Goal: Information Seeking & Learning: Learn about a topic

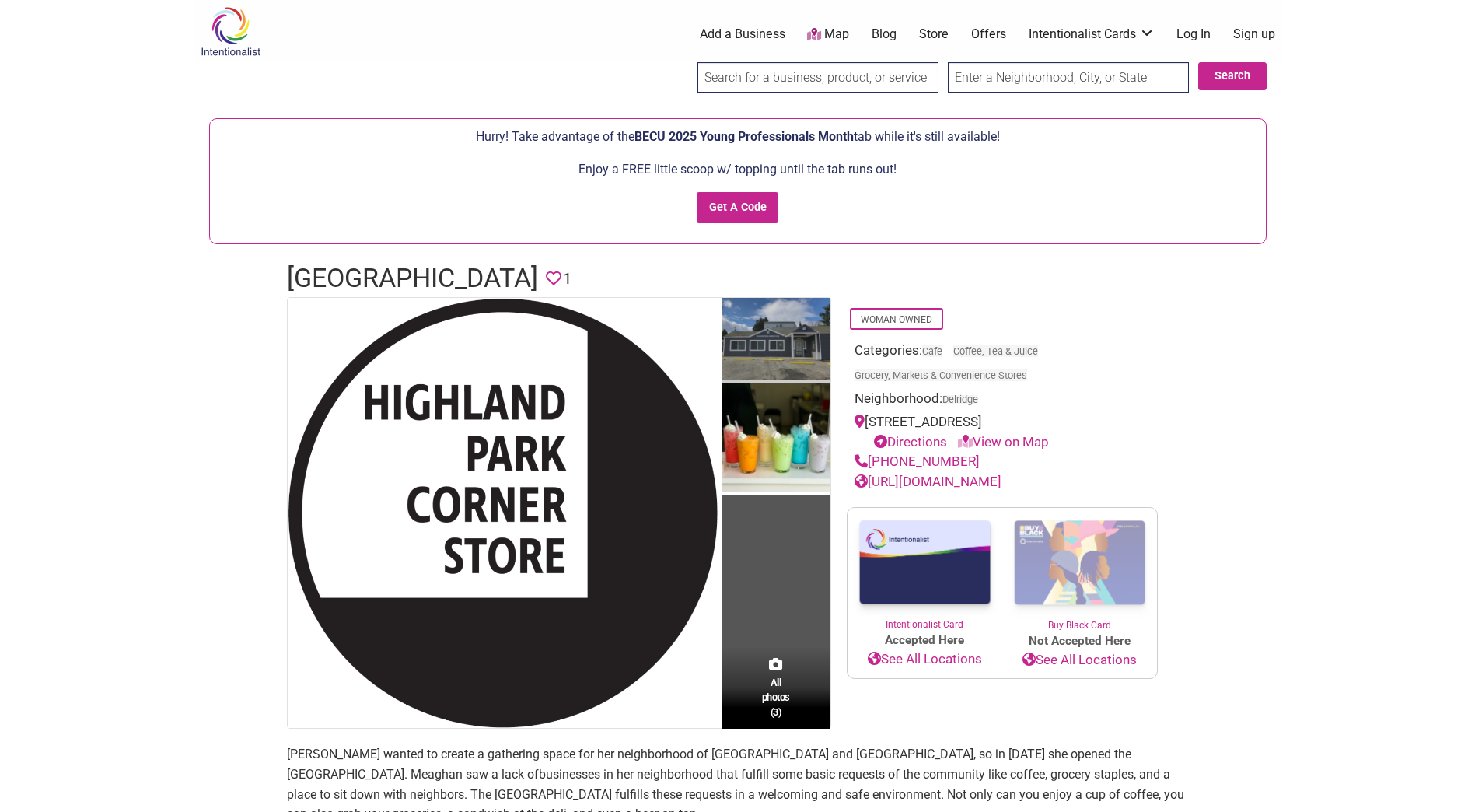
click at [790, 355] on img at bounding box center [775, 341] width 109 height 86
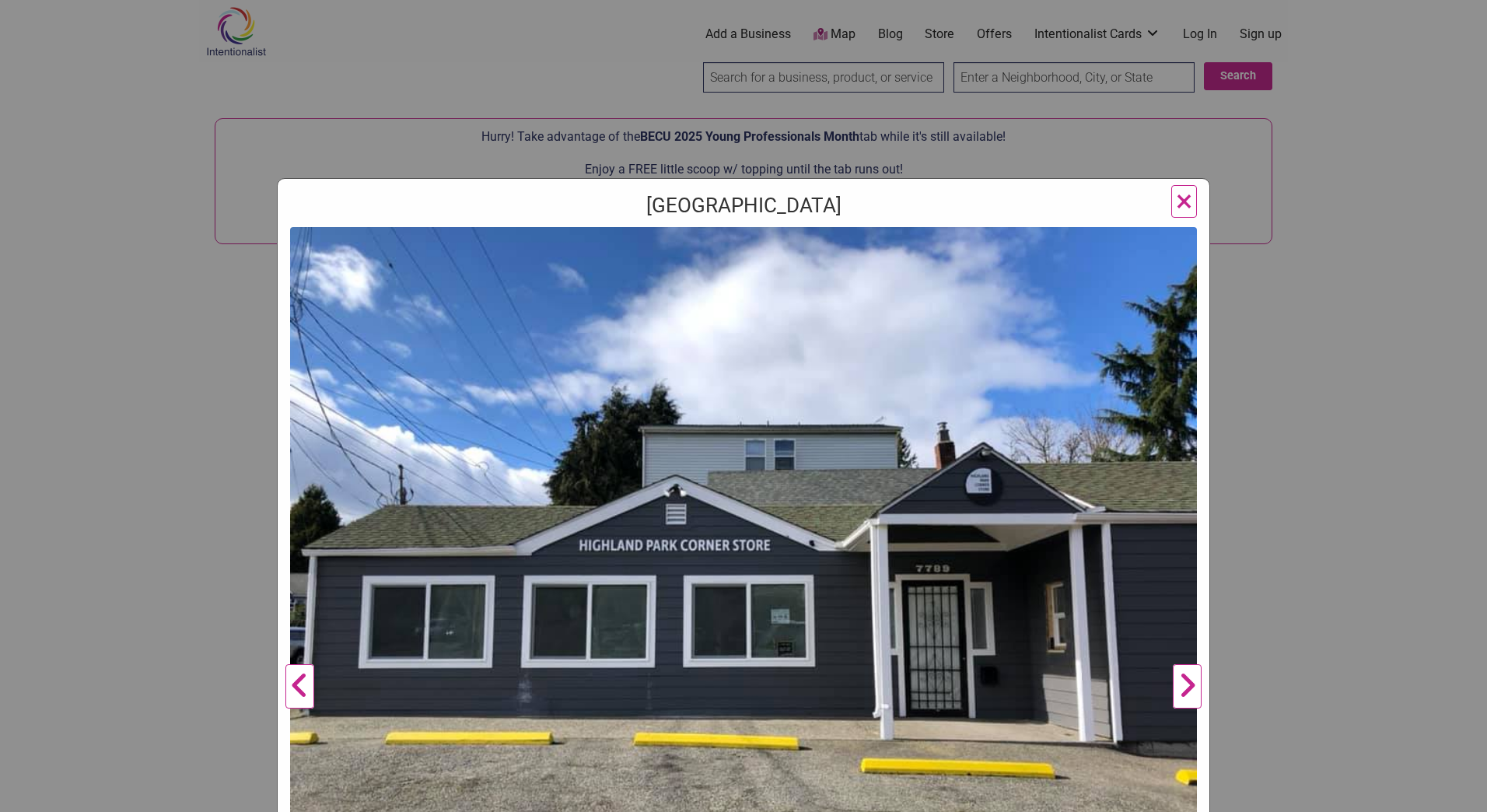
click at [1179, 685] on button "Next" at bounding box center [1186, 686] width 42 height 919
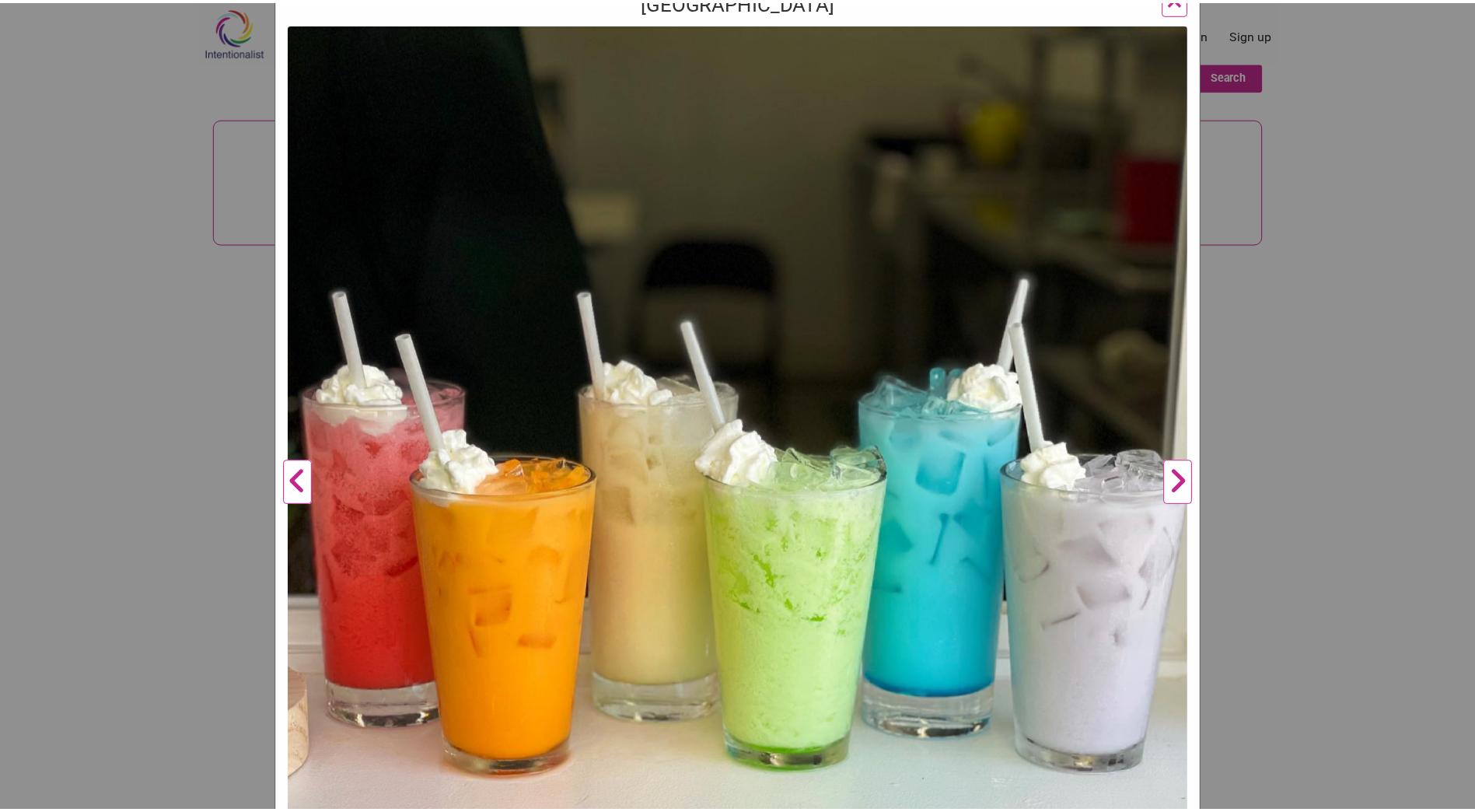
scroll to position [207, 0]
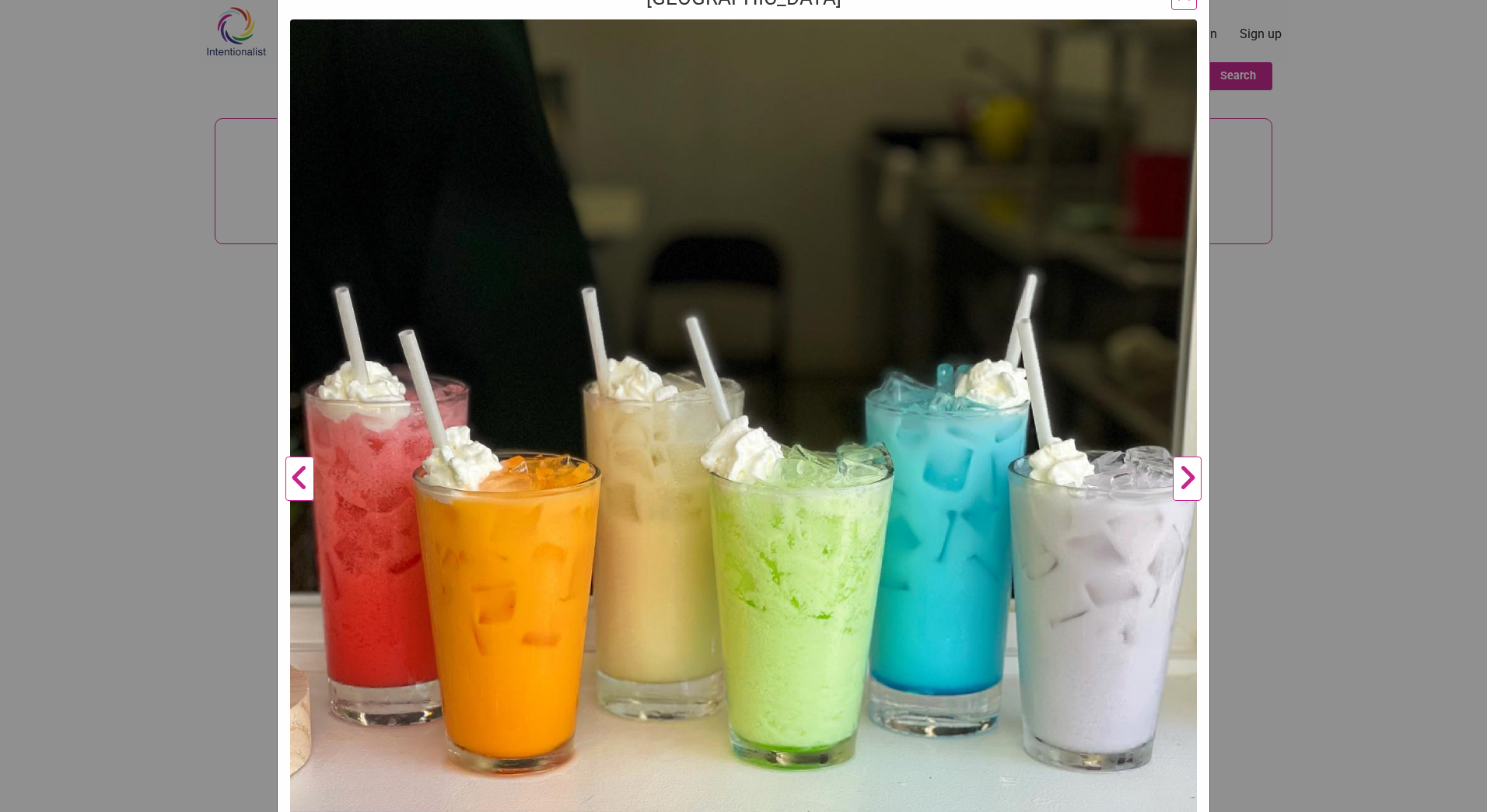
click at [1185, 473] on button "Next" at bounding box center [1186, 478] width 42 height 919
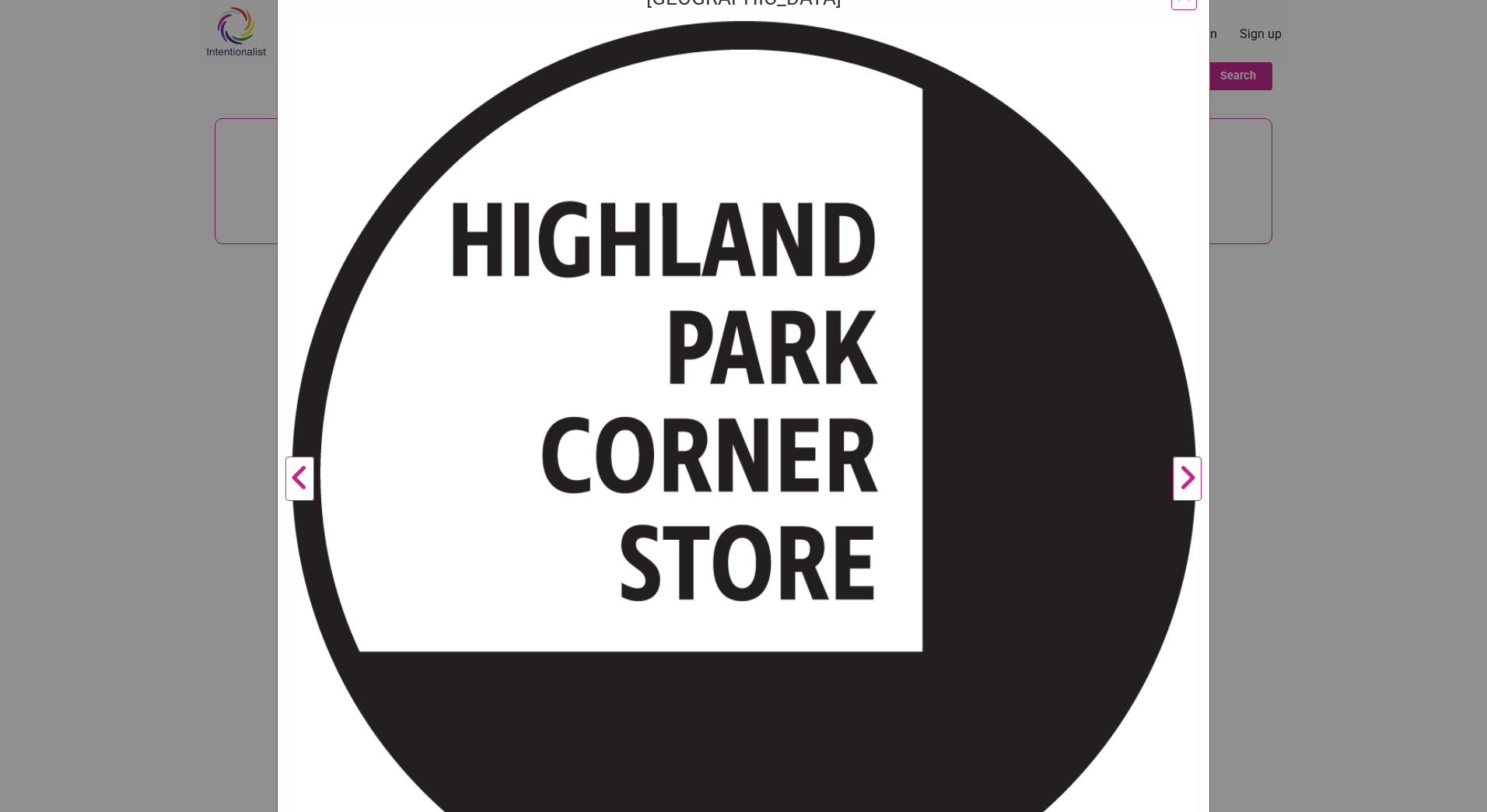
click at [1185, 473] on button "Next" at bounding box center [1186, 478] width 42 height 919
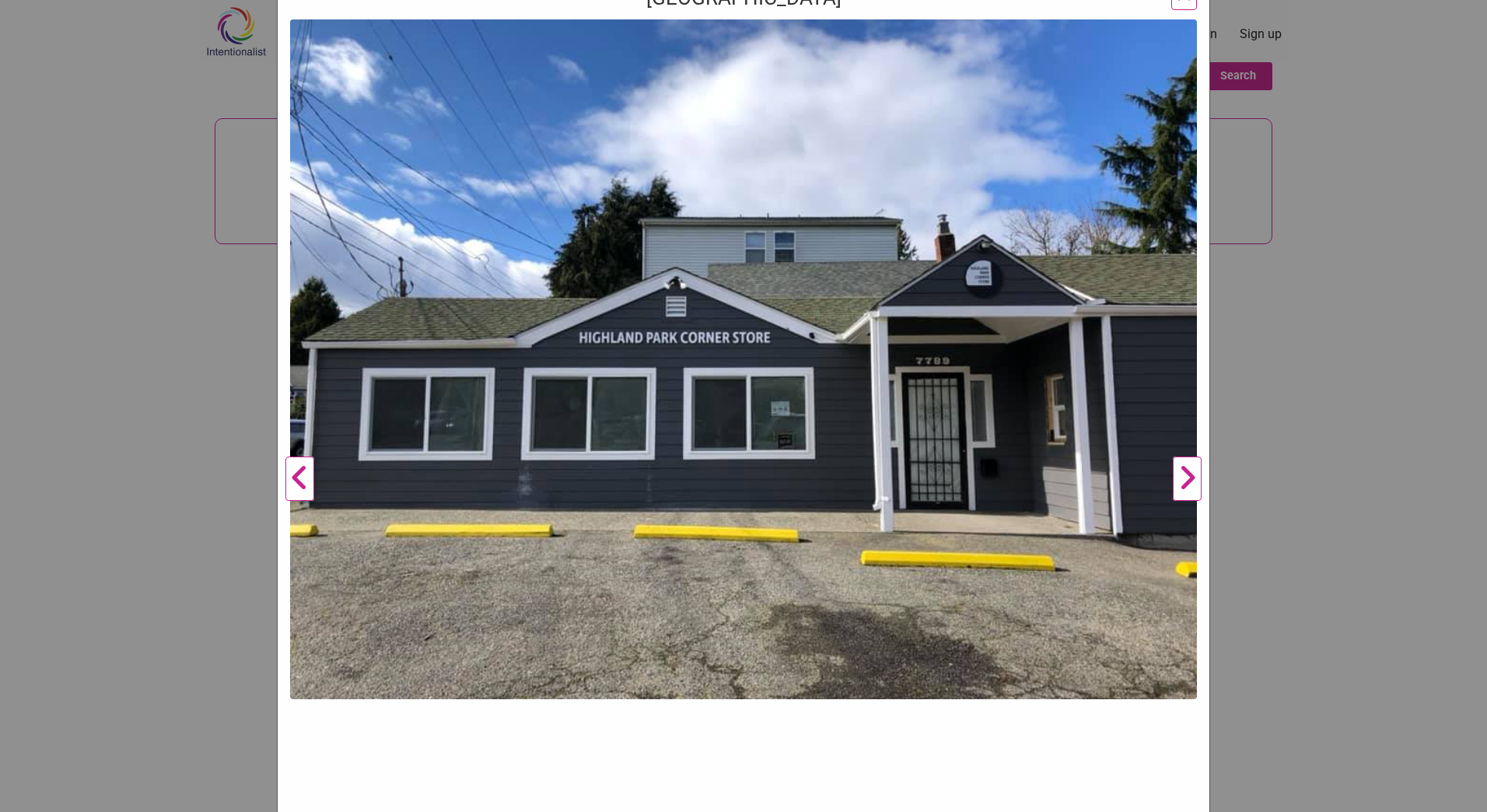
click at [1185, 473] on button "Next" at bounding box center [1186, 478] width 42 height 919
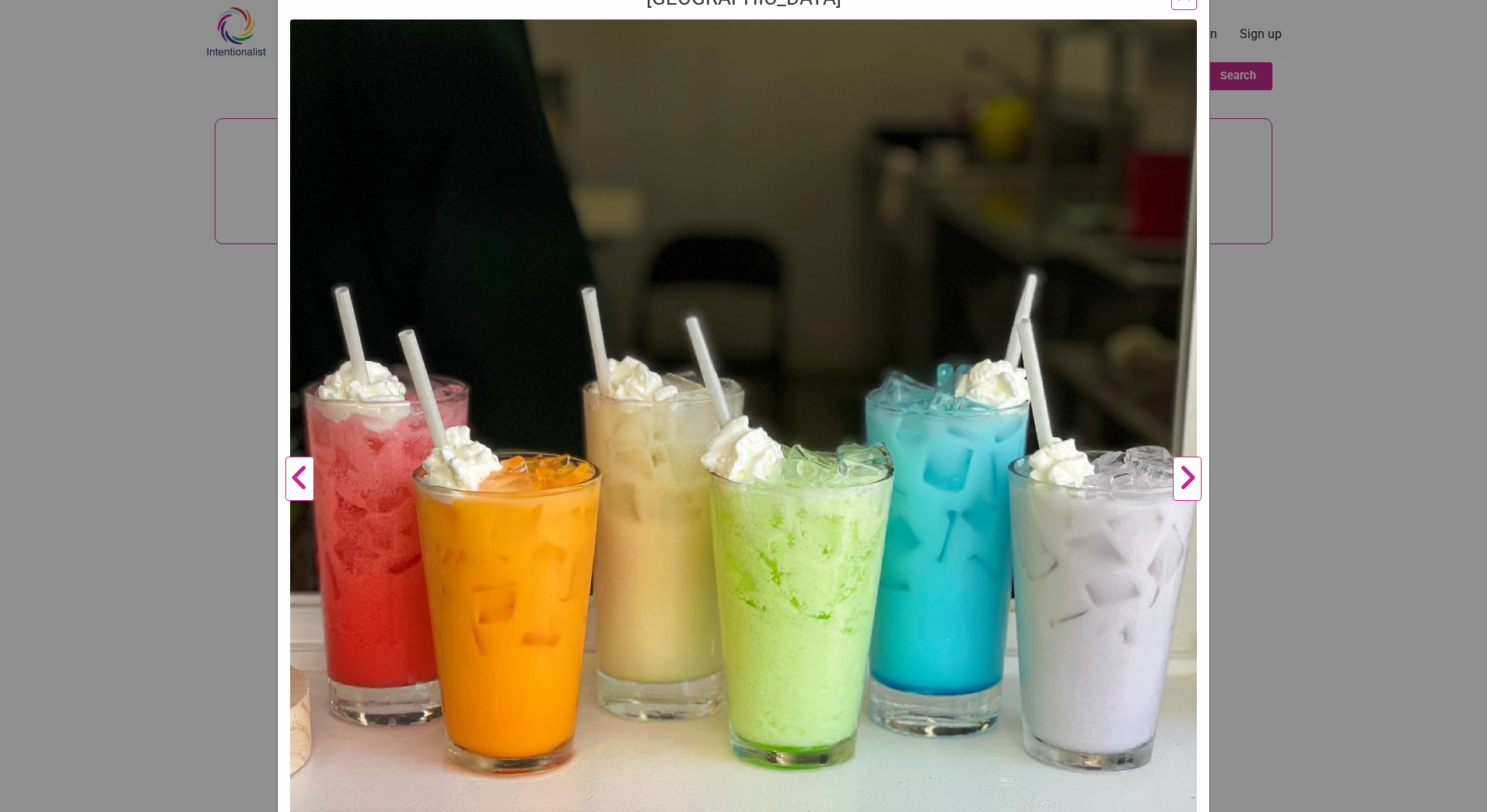
click at [1288, 450] on div "Highland Park Corner Store Previous Next 1 2 3 ×" at bounding box center [743, 406] width 1487 height 812
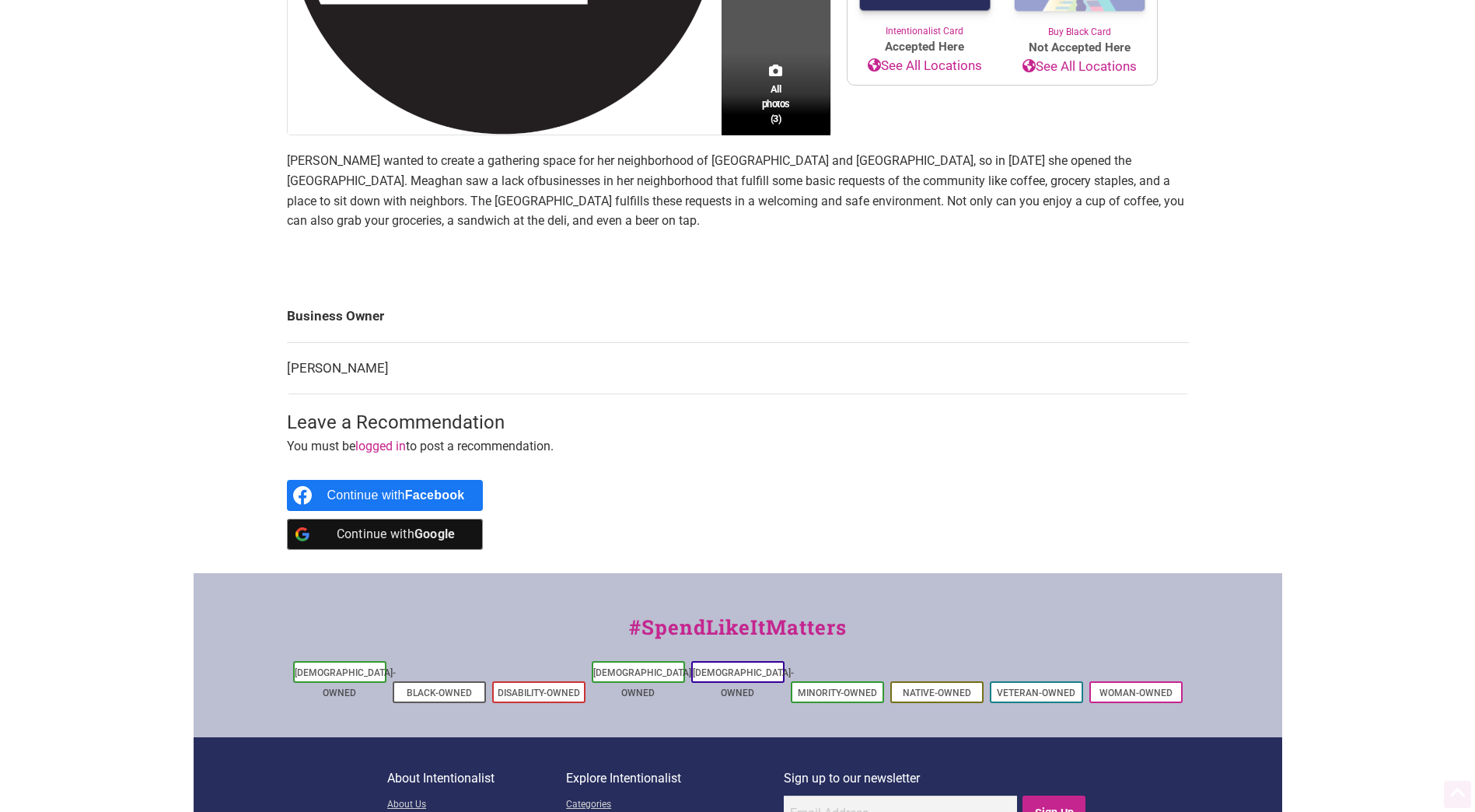
scroll to position [622, 0]
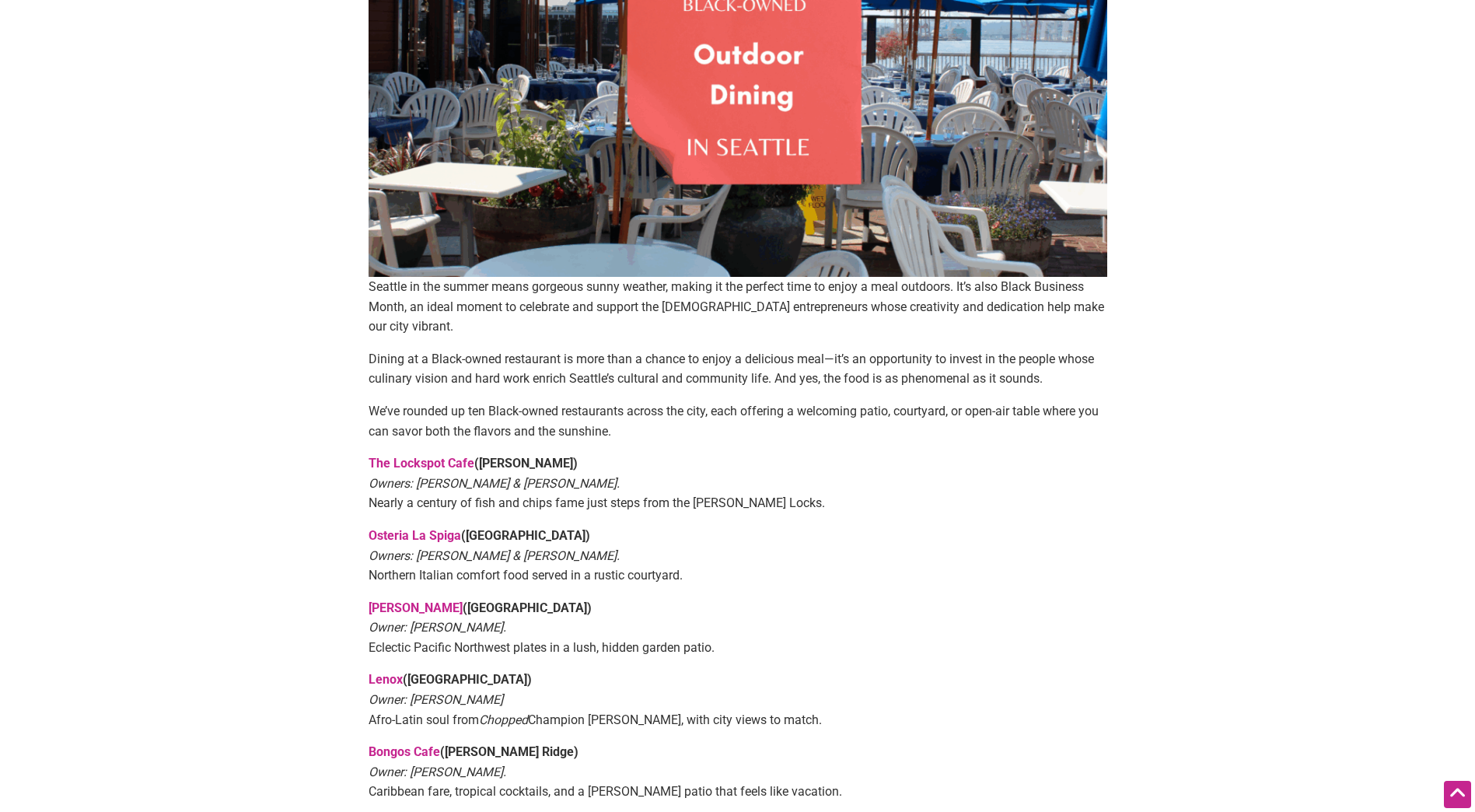
scroll to position [506, 0]
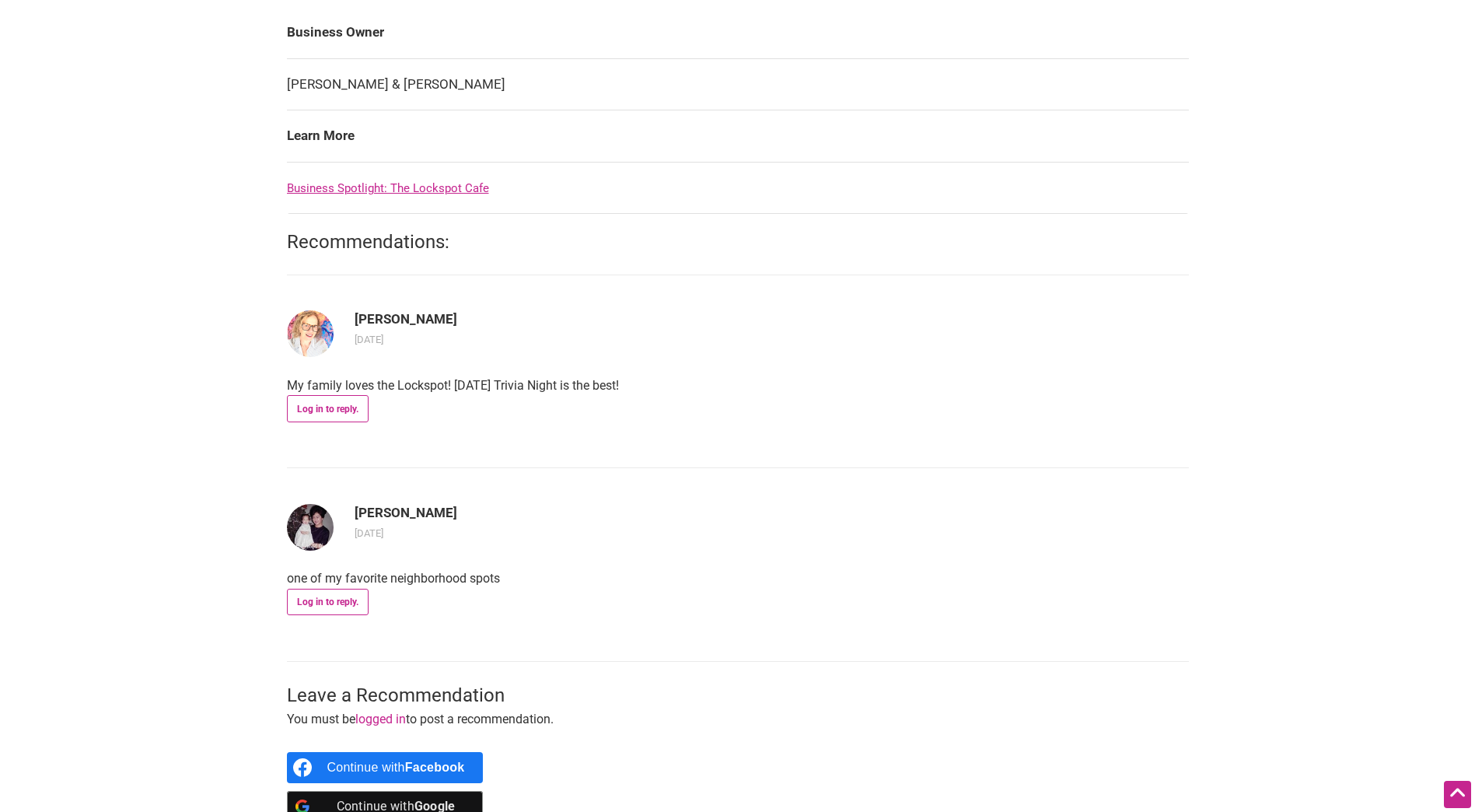
scroll to position [1036, 0]
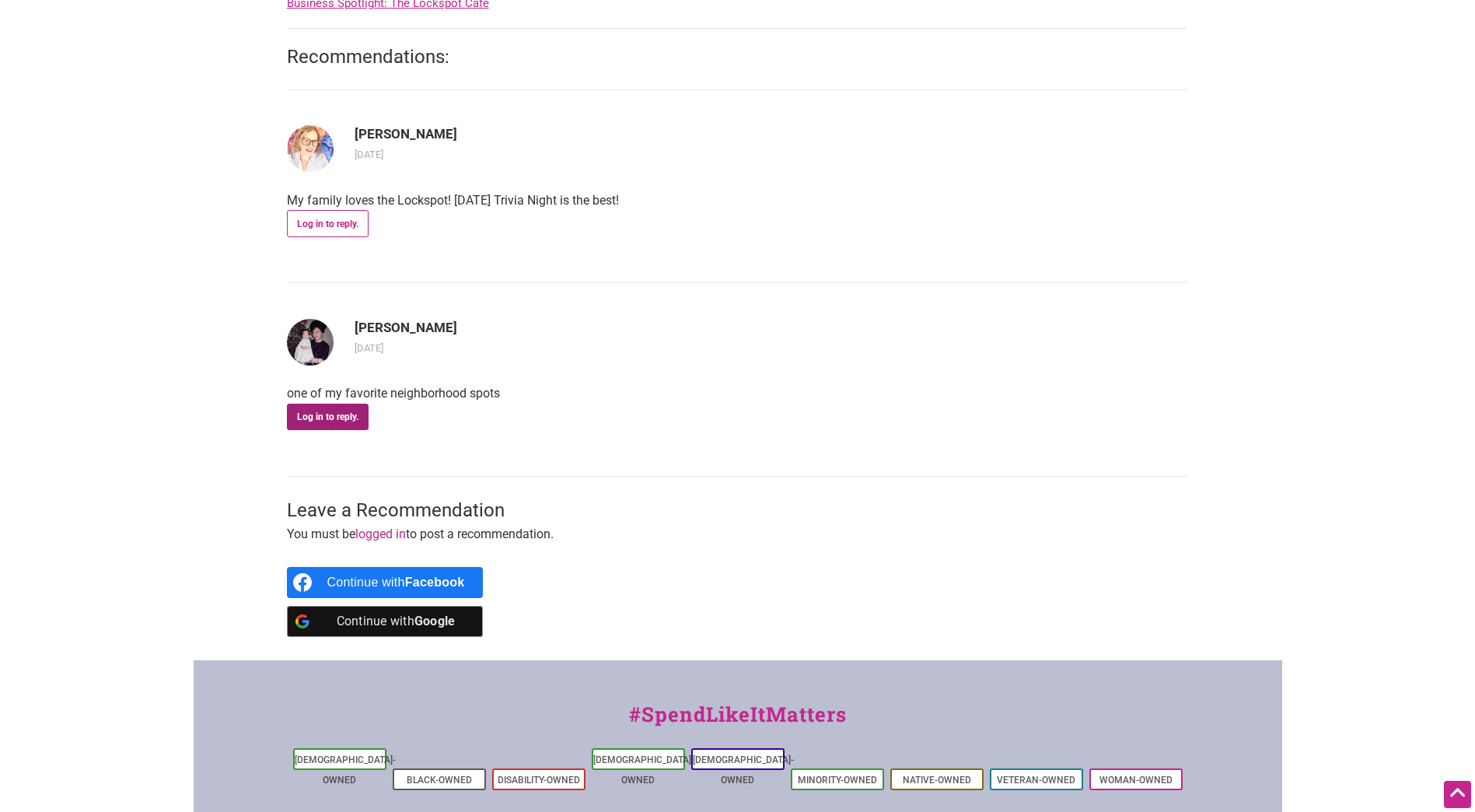
click at [321, 414] on link "Log in to reply." at bounding box center [327, 416] width 82 height 27
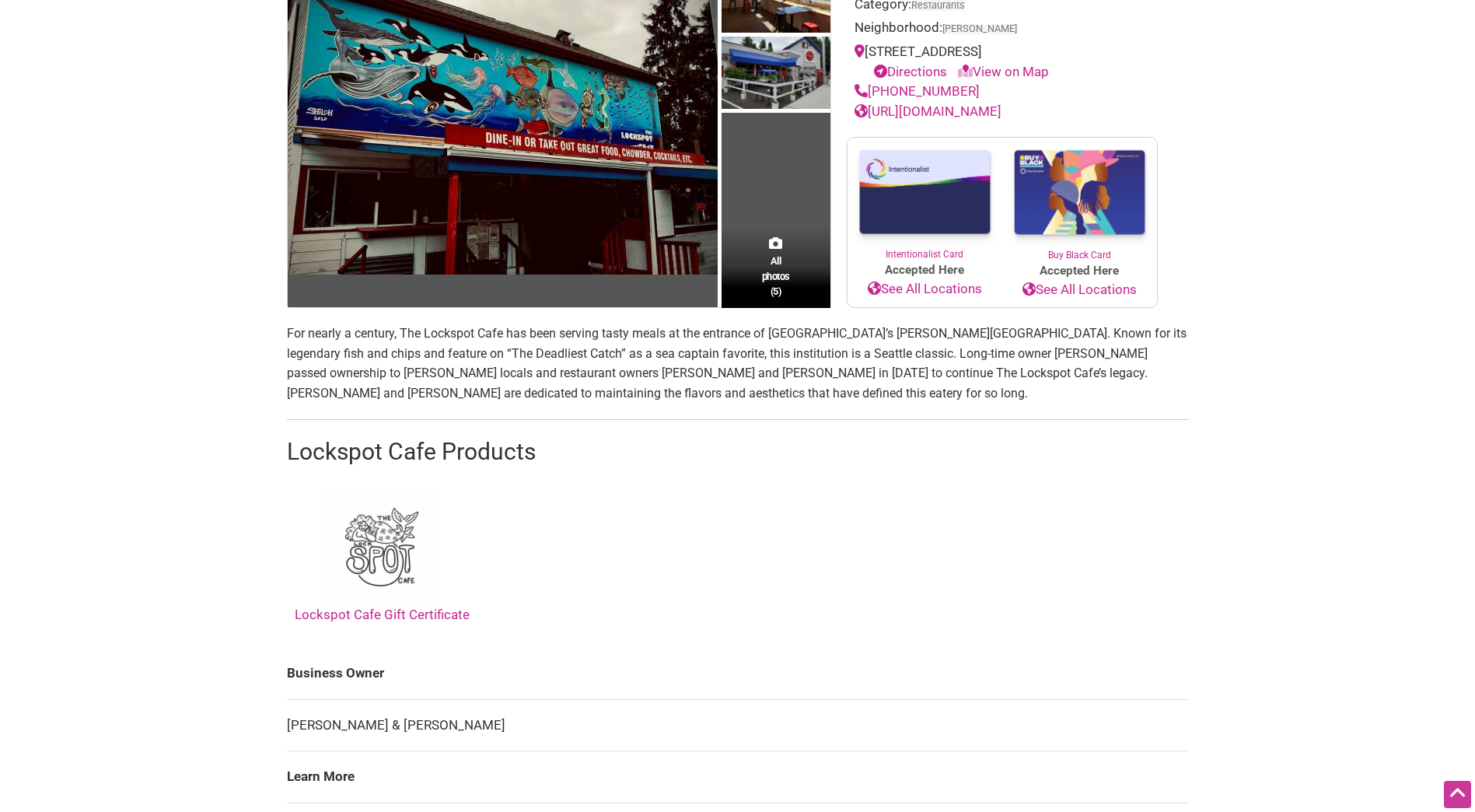
scroll to position [0, 0]
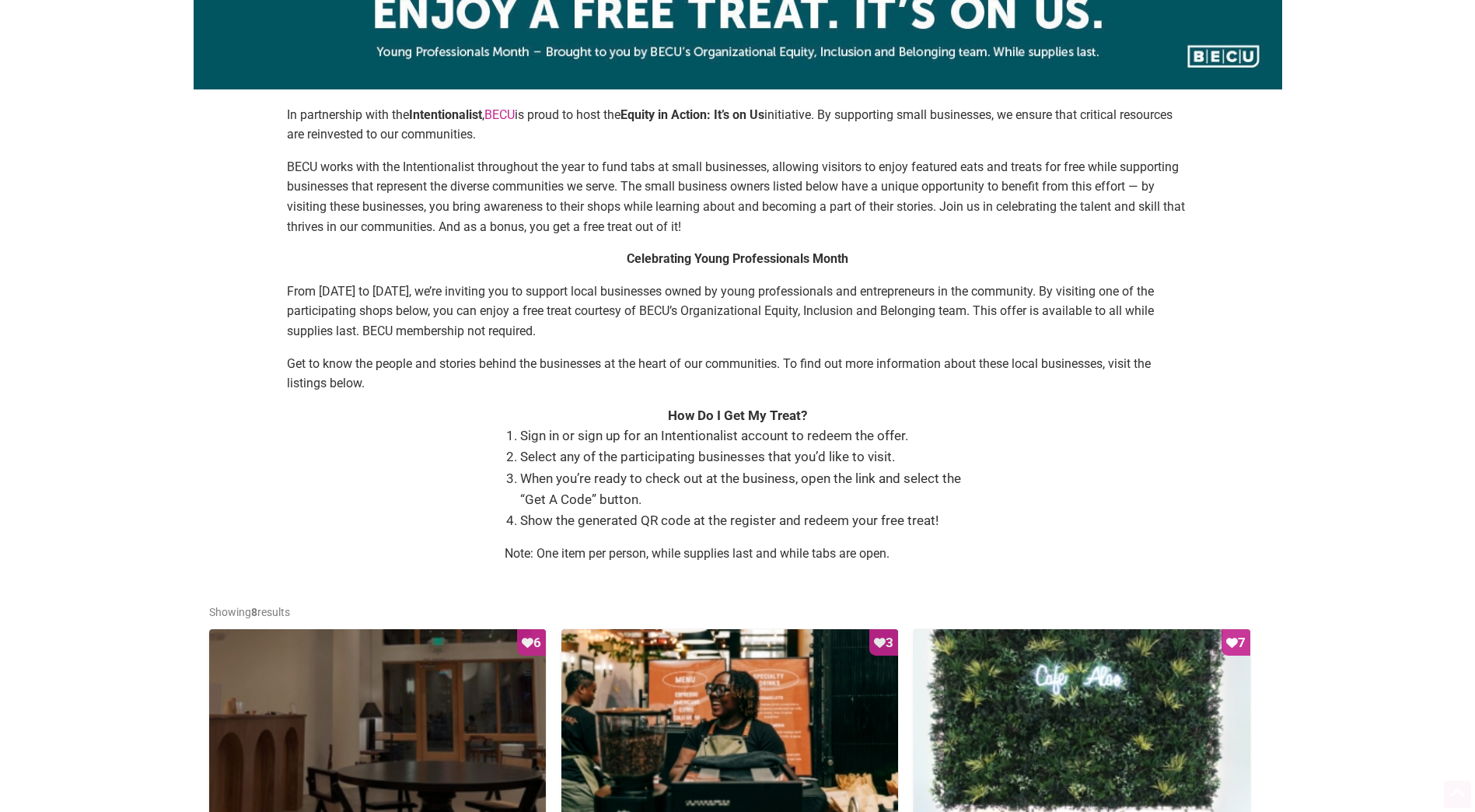
scroll to position [207, 0]
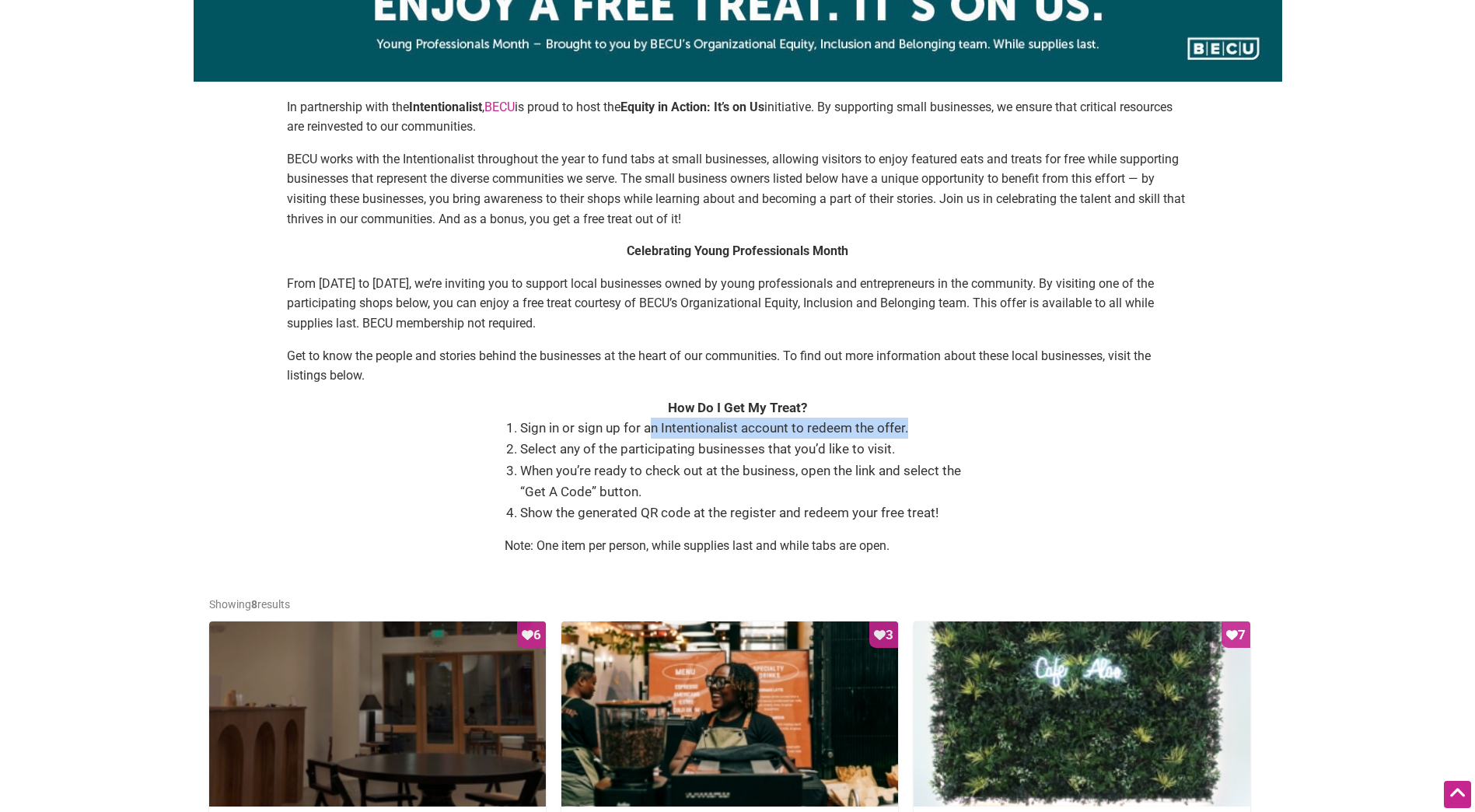
drag, startPoint x: 658, startPoint y: 423, endPoint x: 926, endPoint y: 426, distance: 268.0
click at [926, 426] on li "Sign in or sign up for an Intentionalist account to redeem the offer." at bounding box center [745, 427] width 451 height 21
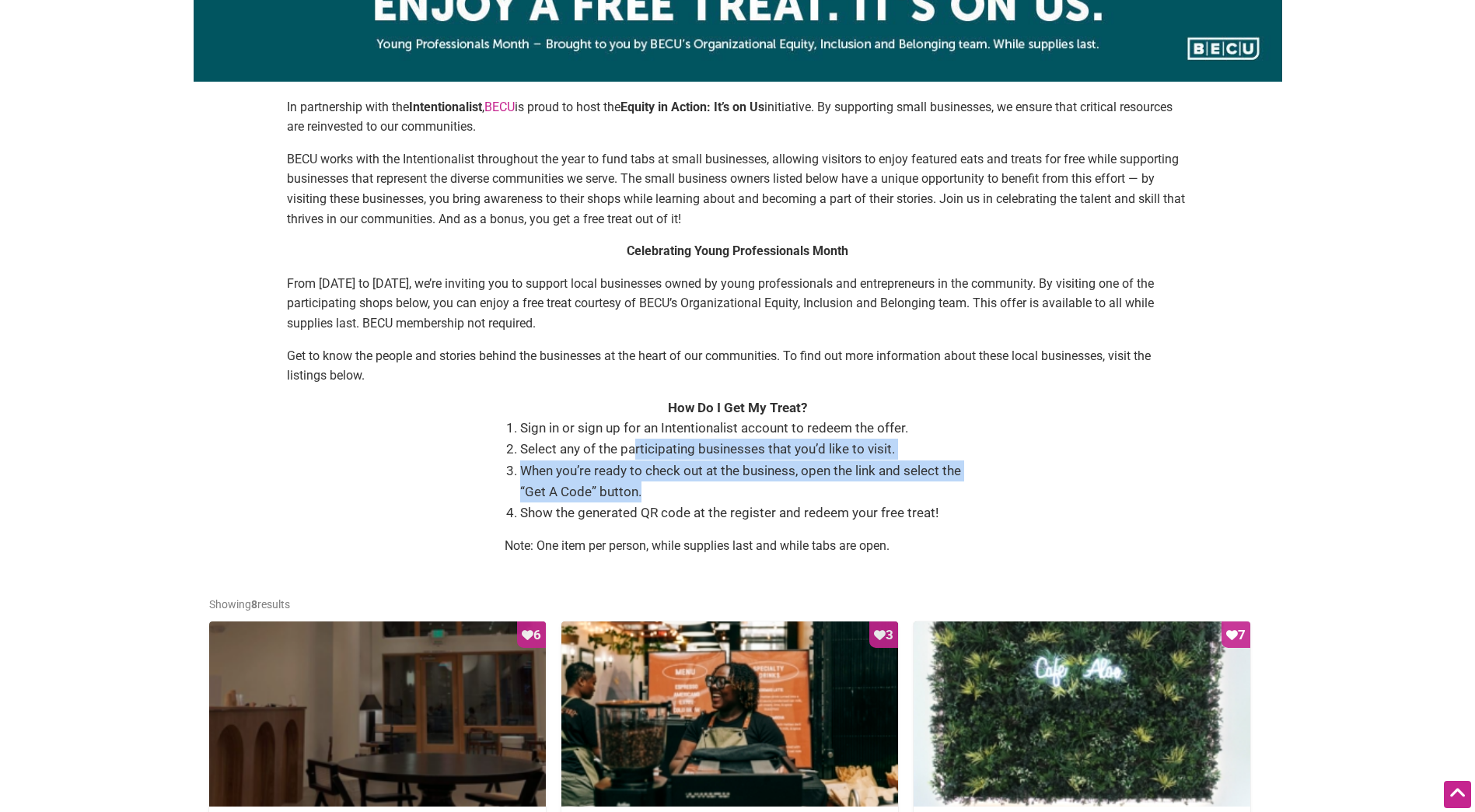
drag, startPoint x: 640, startPoint y: 452, endPoint x: 987, endPoint y: 482, distance: 348.3
click at [987, 482] on div "In partnership with the Intentionalist , BECU is proud to host the Equity in Ac…" at bounding box center [738, 333] width 1058 height 471
click at [680, 497] on li "When you’re ready to check out at the business, open the link and select the “G…" at bounding box center [745, 481] width 451 height 42
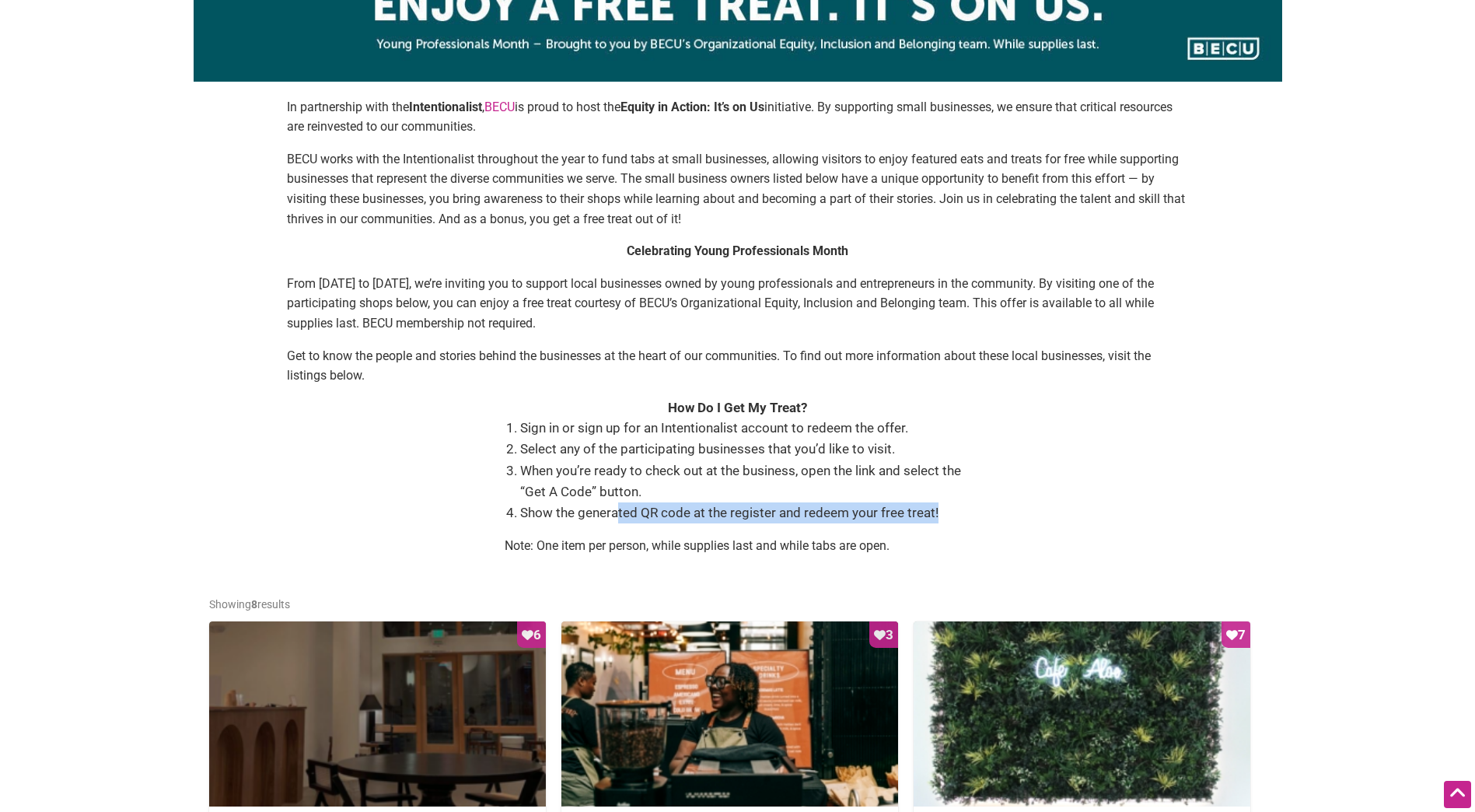
drag, startPoint x: 619, startPoint y: 520, endPoint x: 938, endPoint y: 516, distance: 319.0
click at [938, 516] on li "Show the generated QR code at the register and redeem your free treat!" at bounding box center [745, 512] width 451 height 21
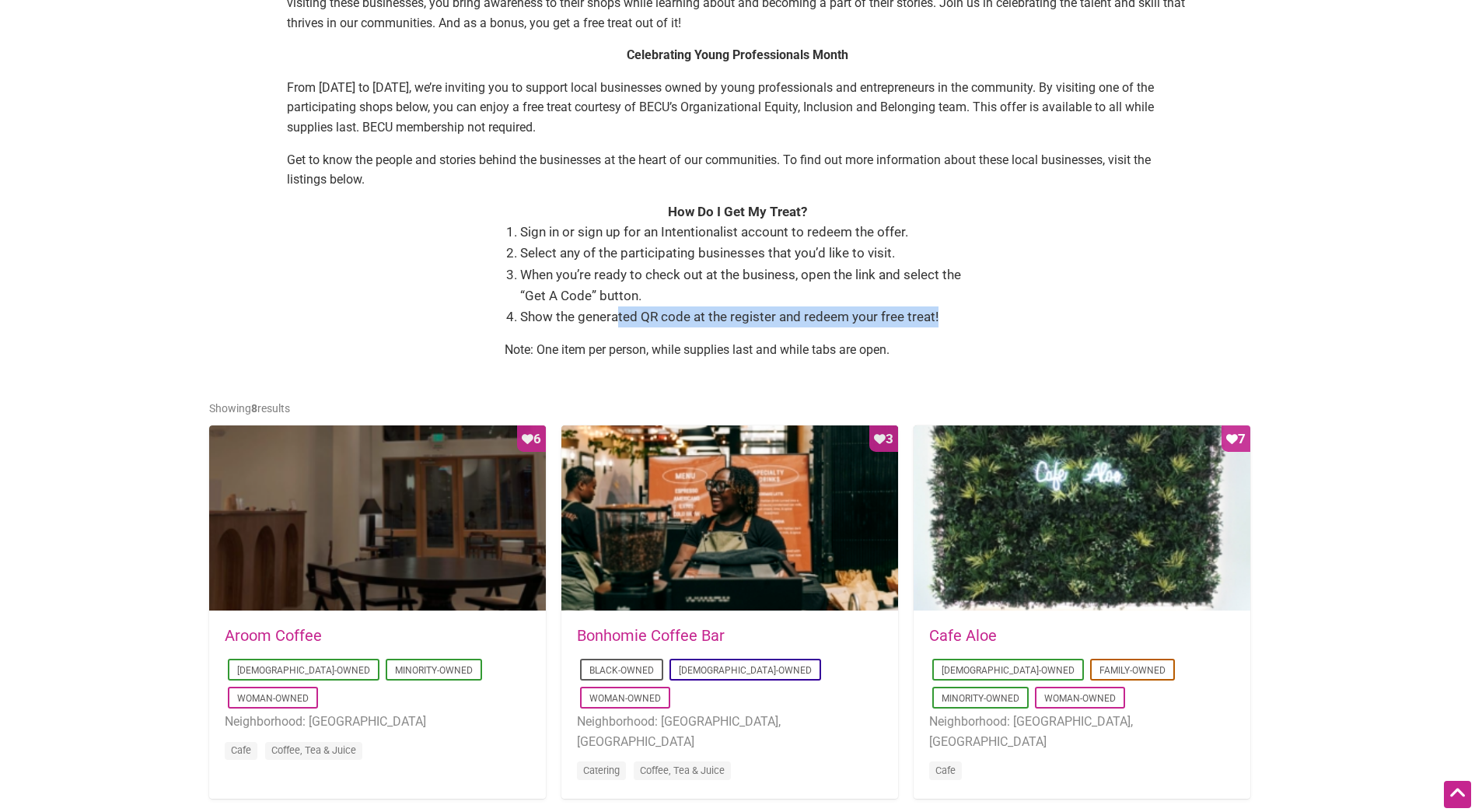
scroll to position [415, 0]
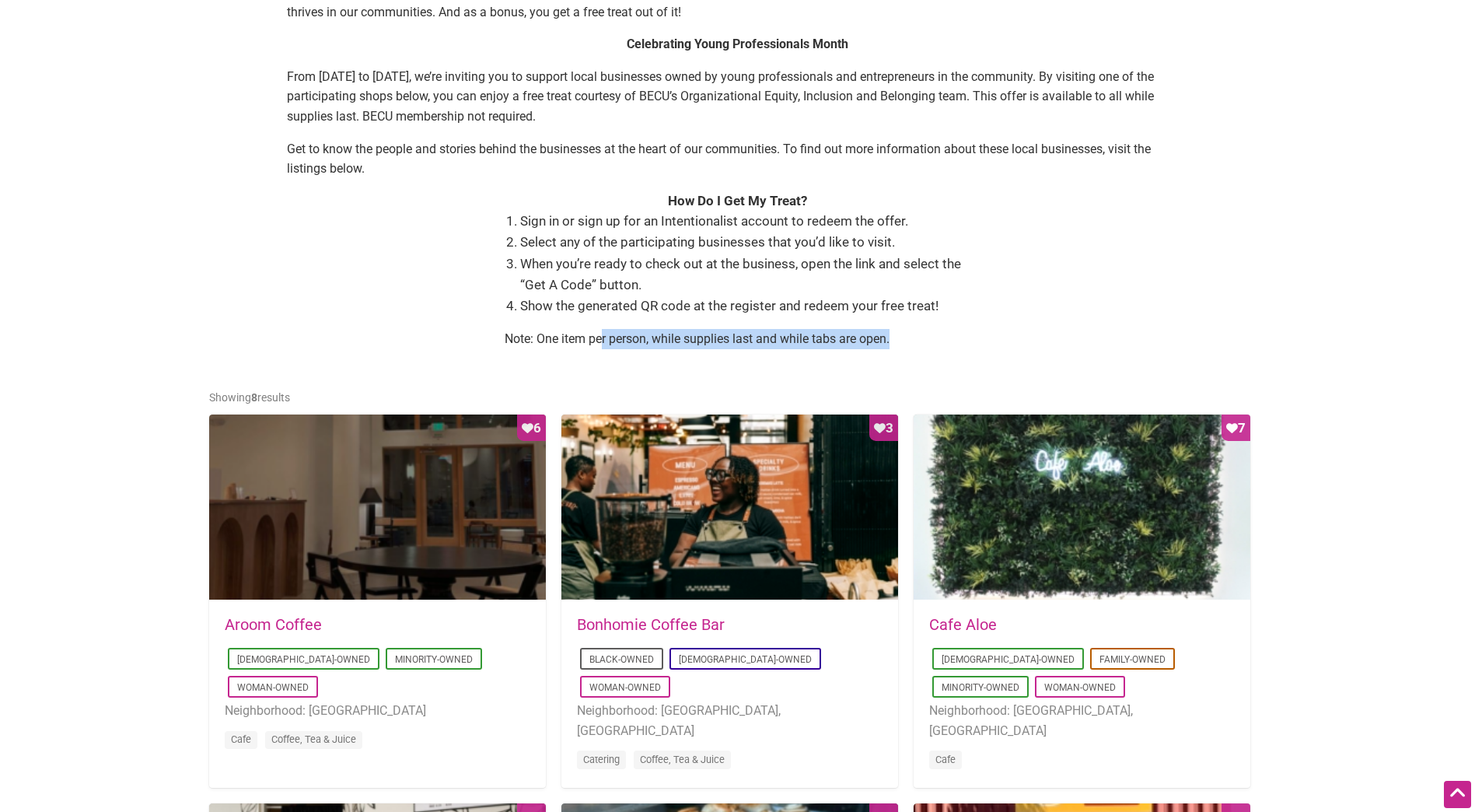
drag, startPoint x: 600, startPoint y: 341, endPoint x: 903, endPoint y: 343, distance: 303.0
click at [903, 343] on p "Note: One item per person, while supplies last and while tabs are open." at bounding box center [738, 339] width 466 height 20
click at [1212, 325] on div "In partnership with the Intentionalist , BECU is proud to host the Equity in Ac…" at bounding box center [738, 126] width 1058 height 471
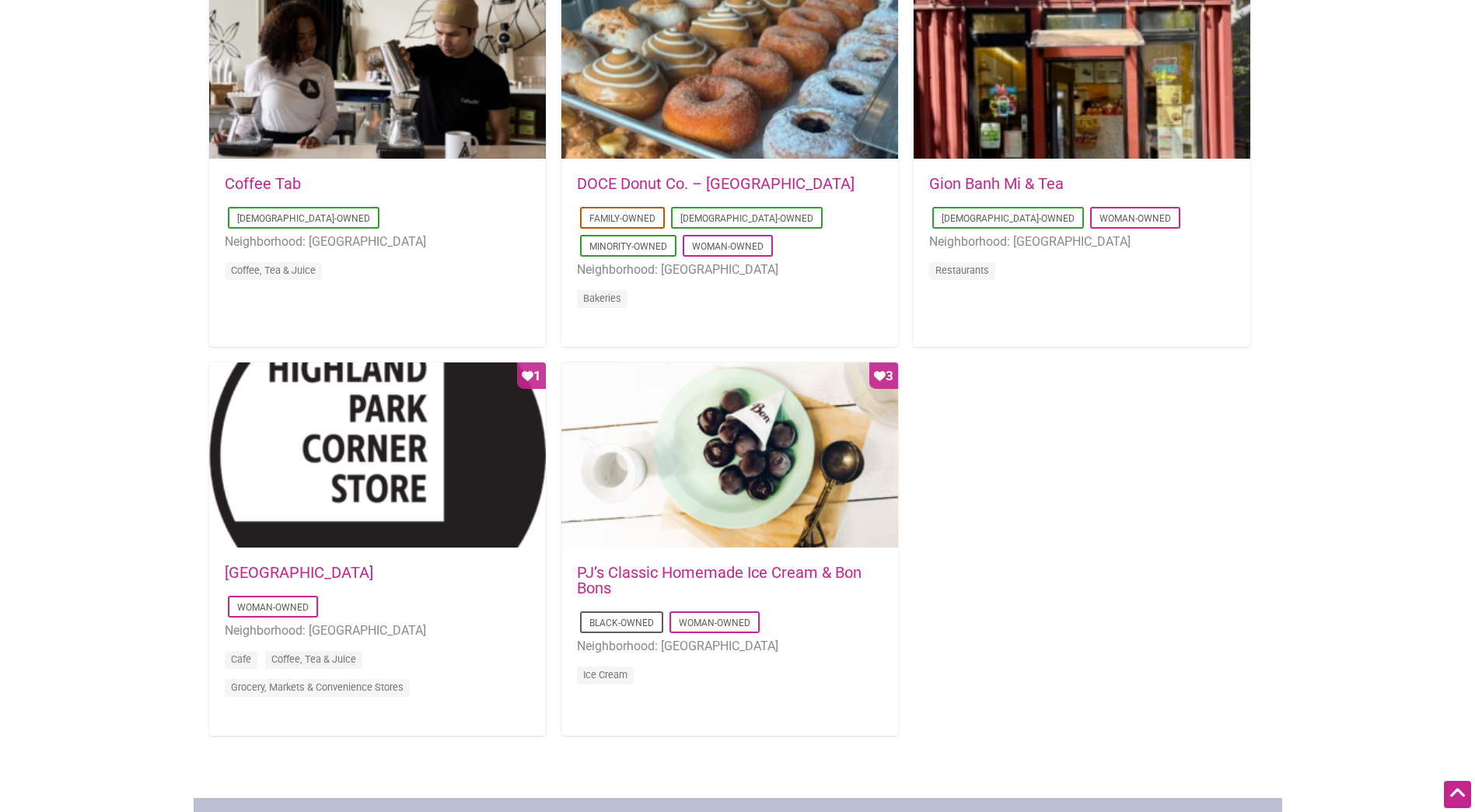
scroll to position [829, 0]
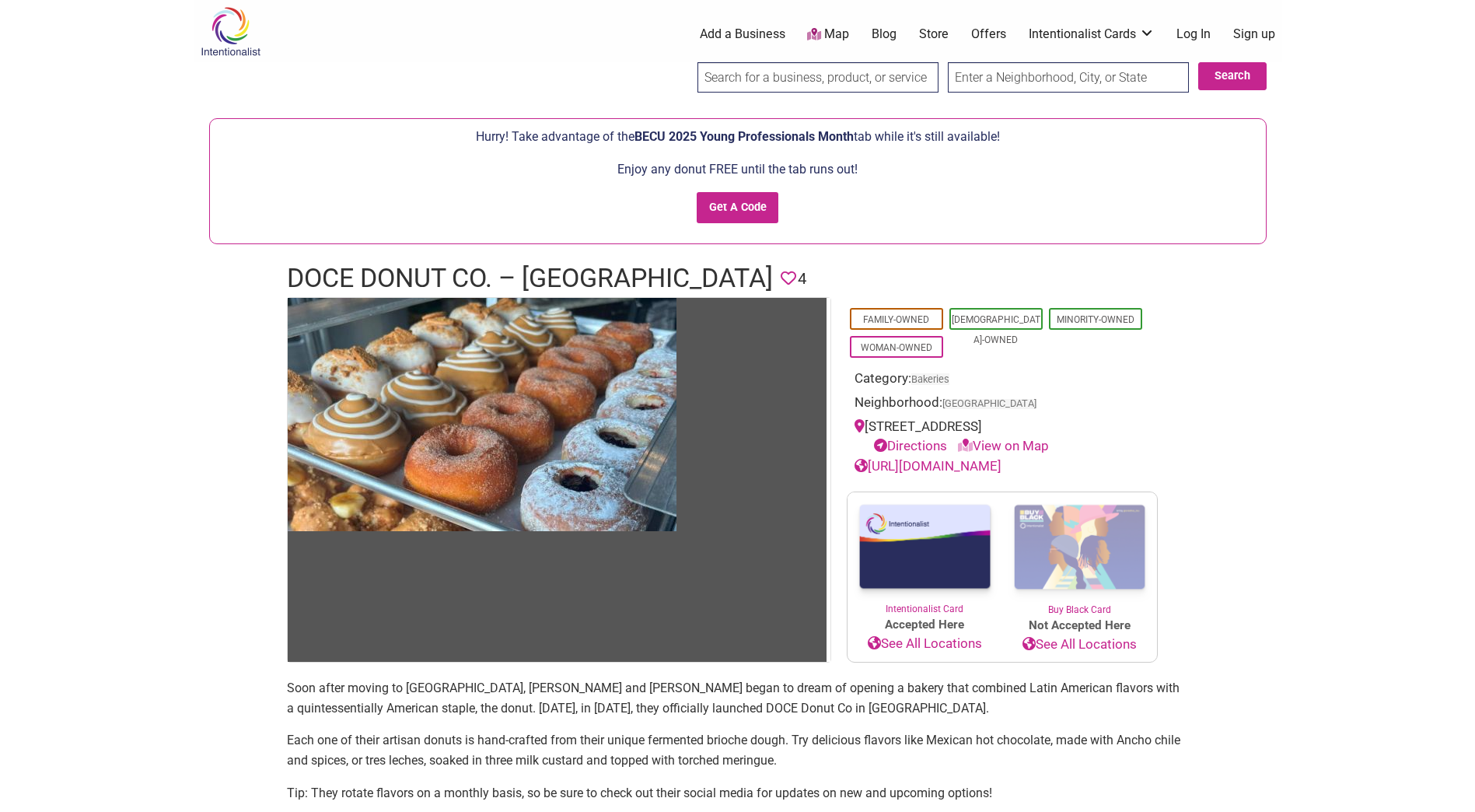
scroll to position [207, 0]
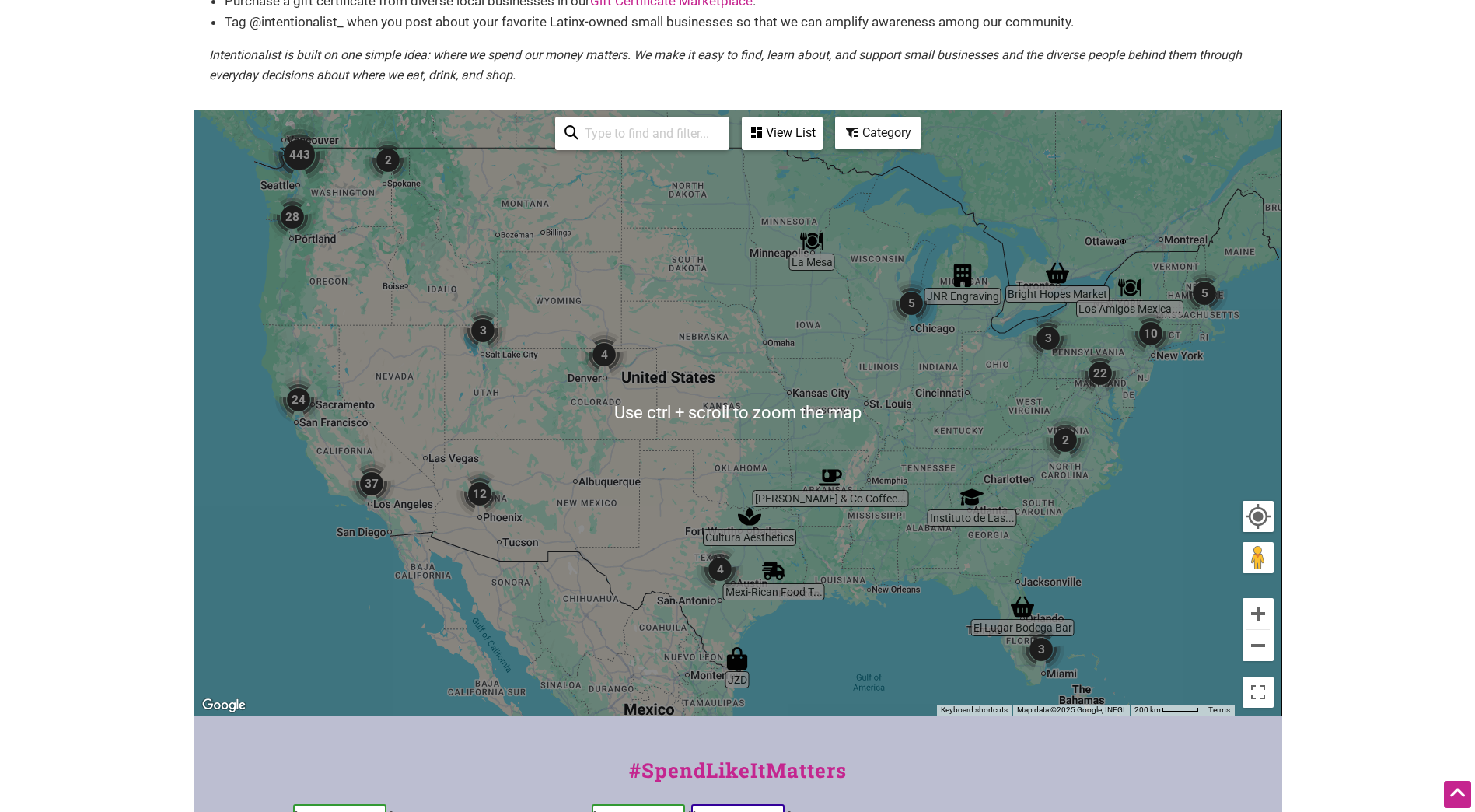
scroll to position [207, 0]
click at [1369, 252] on body "× Menu 0 Add a Business Map Blog Store Offers Intentionalist Cards Buy Black Ca…" at bounding box center [737, 198] width 1475 height 812
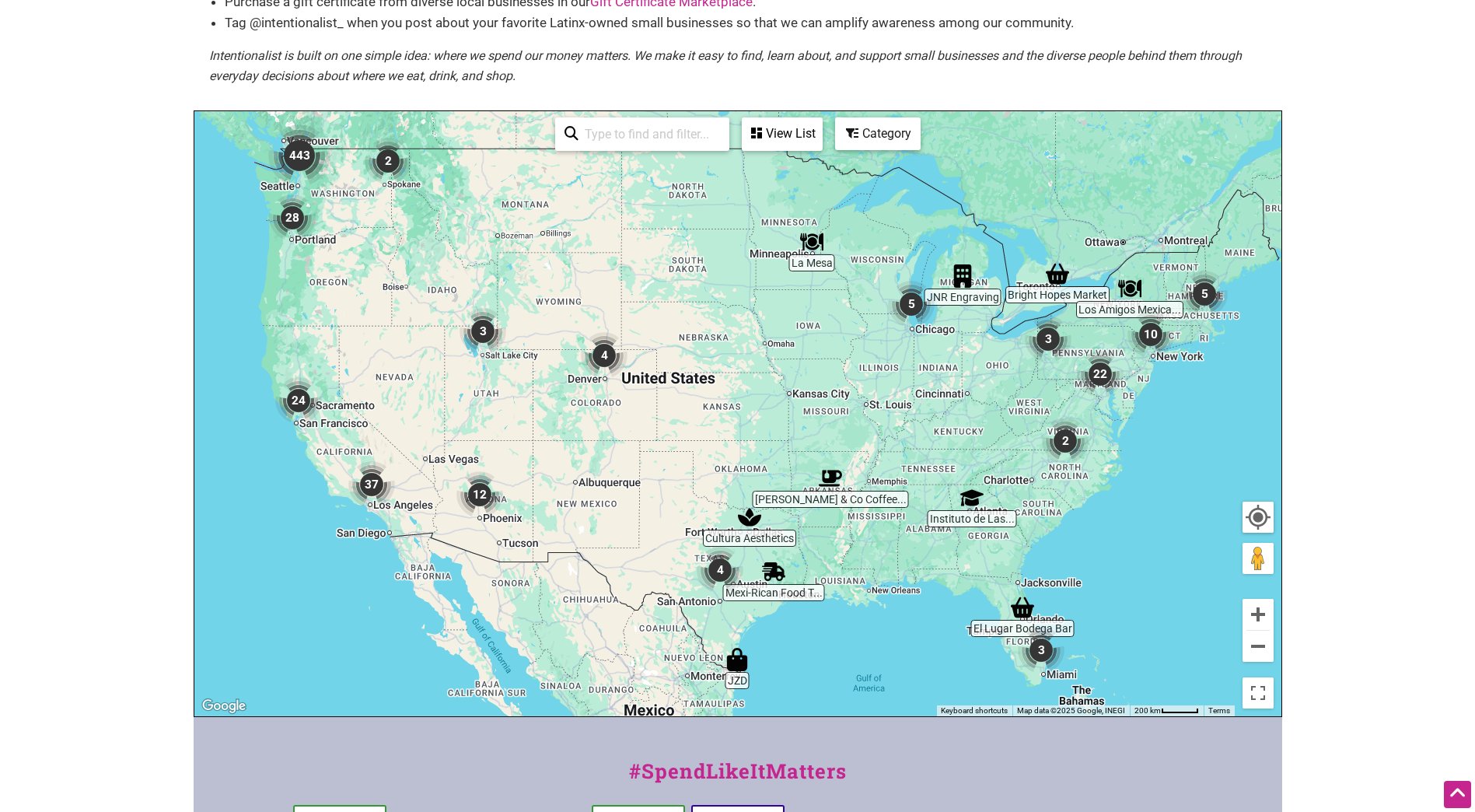
click at [909, 305] on img "5" at bounding box center [911, 304] width 47 height 47
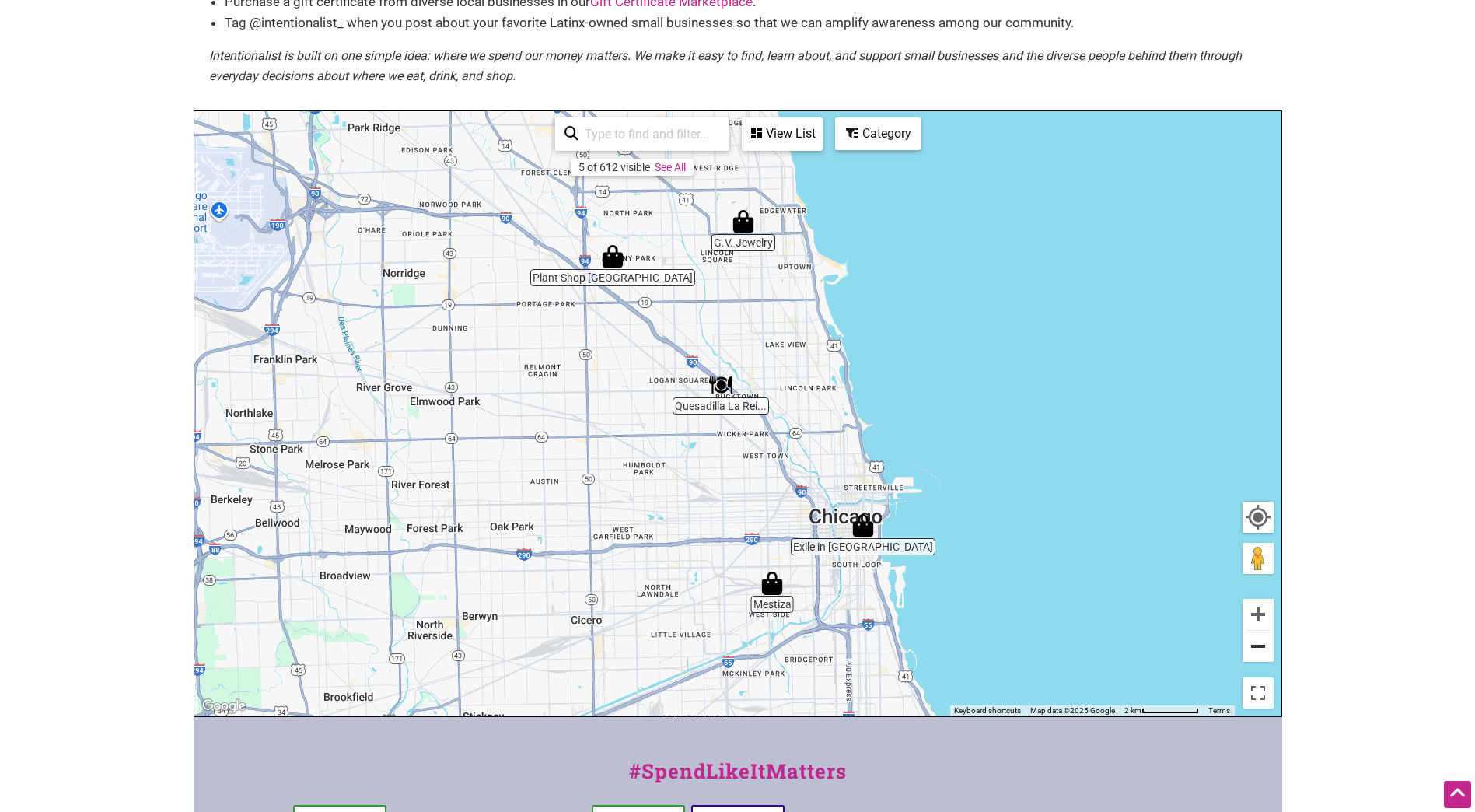
click at [1261, 651] on button "Zoom out" at bounding box center [1258, 645] width 31 height 31
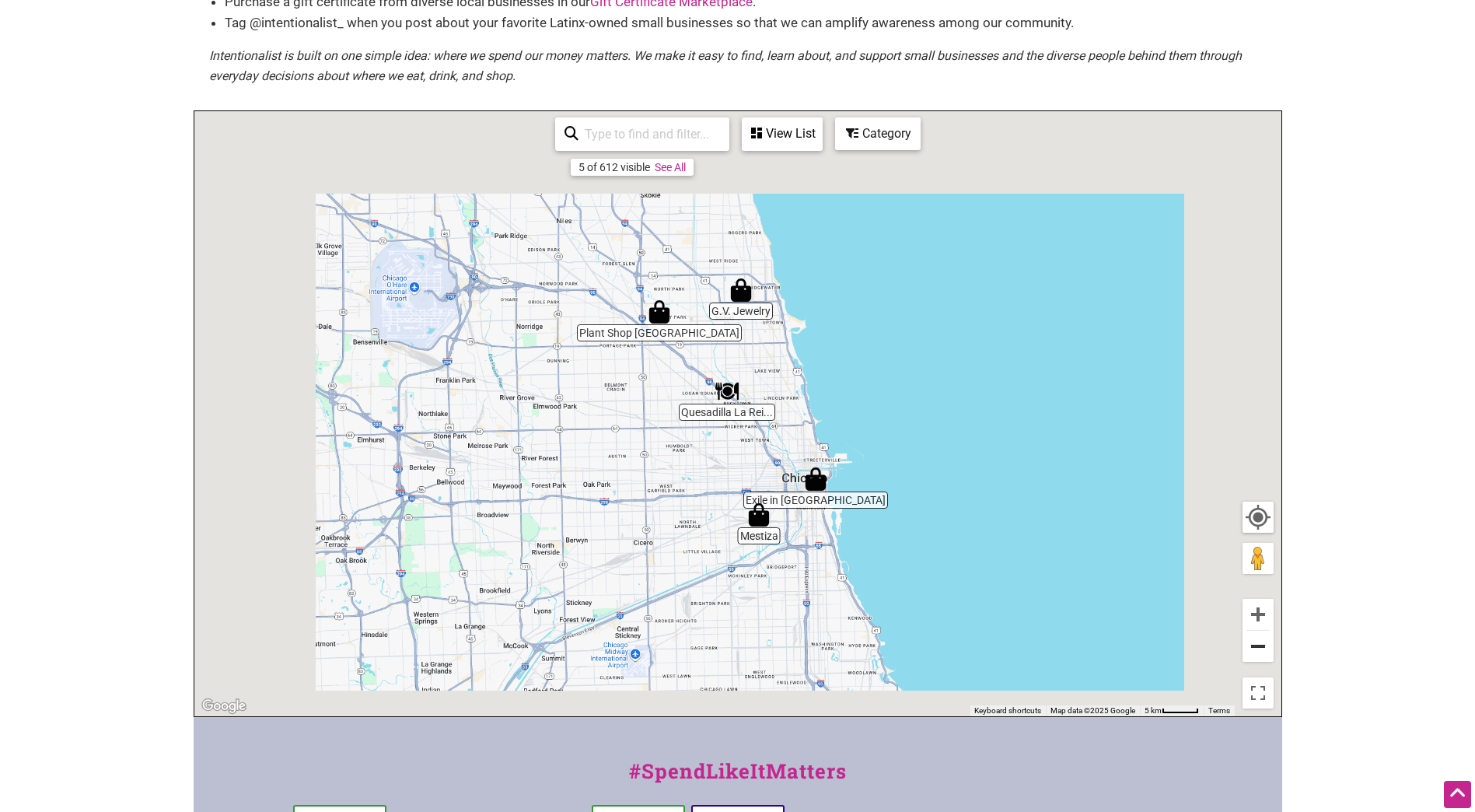
click at [1261, 651] on button "Zoom out" at bounding box center [1258, 645] width 31 height 31
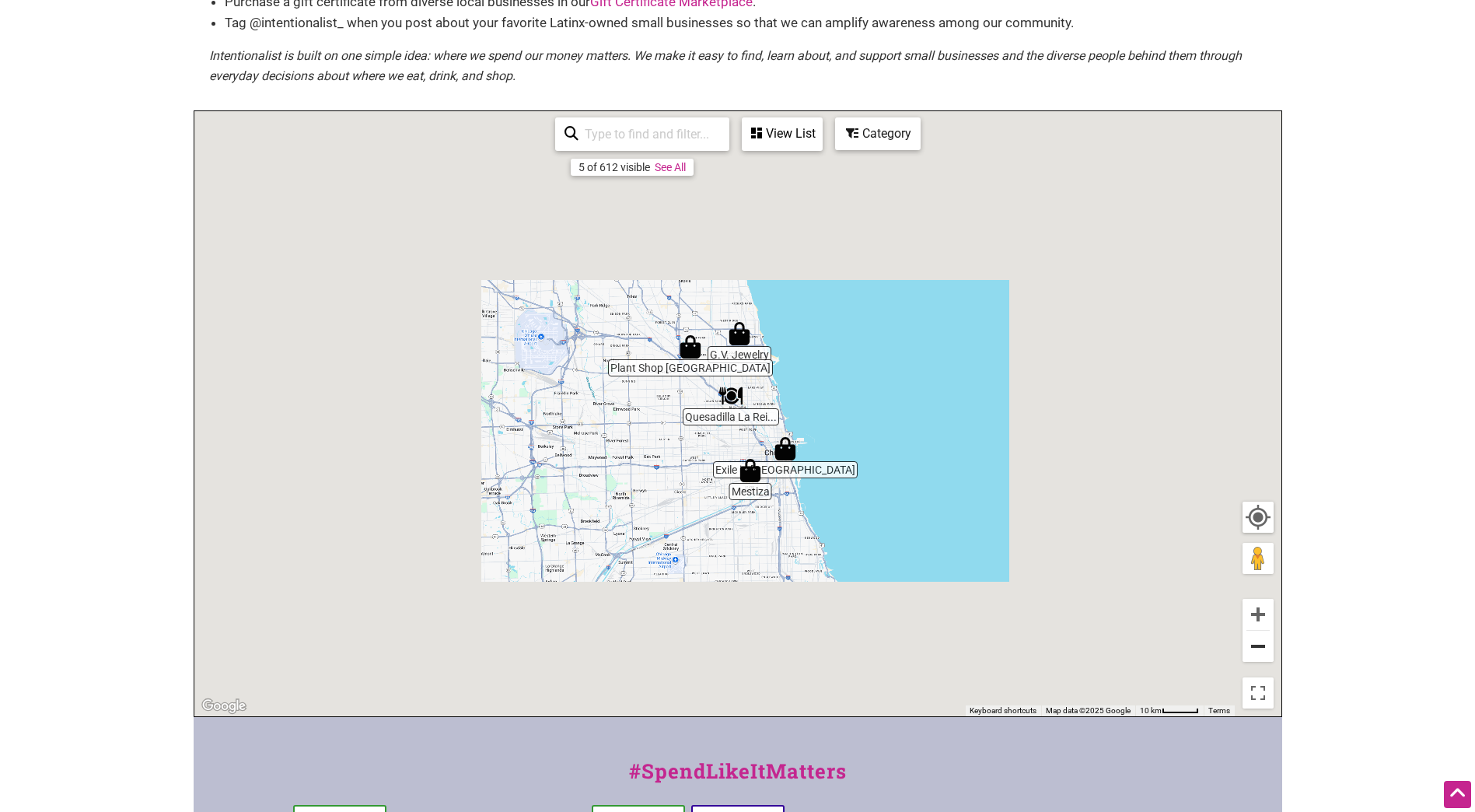
click at [1261, 651] on button "Zoom out" at bounding box center [1258, 645] width 31 height 31
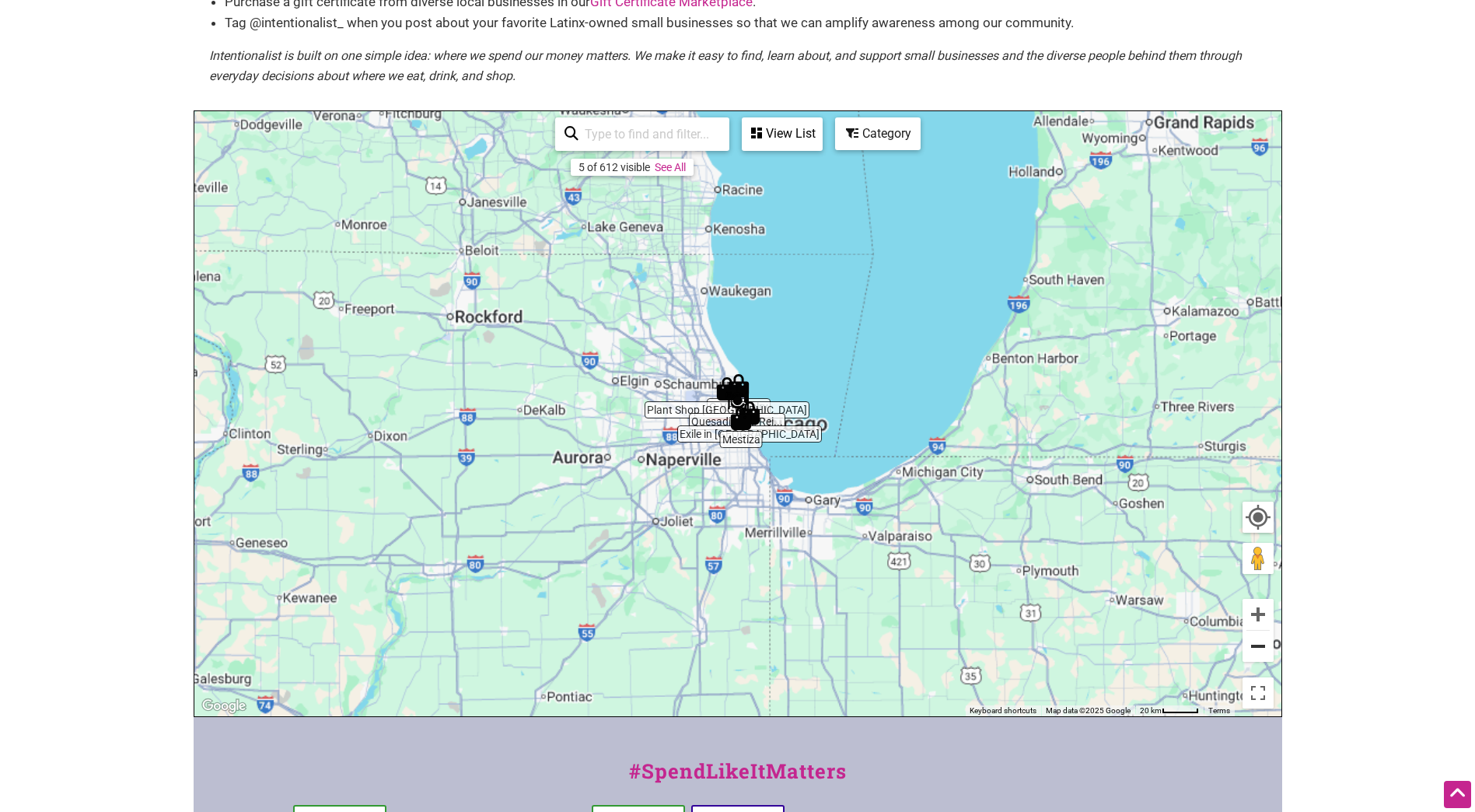
click at [1261, 651] on button "Zoom out" at bounding box center [1258, 645] width 31 height 31
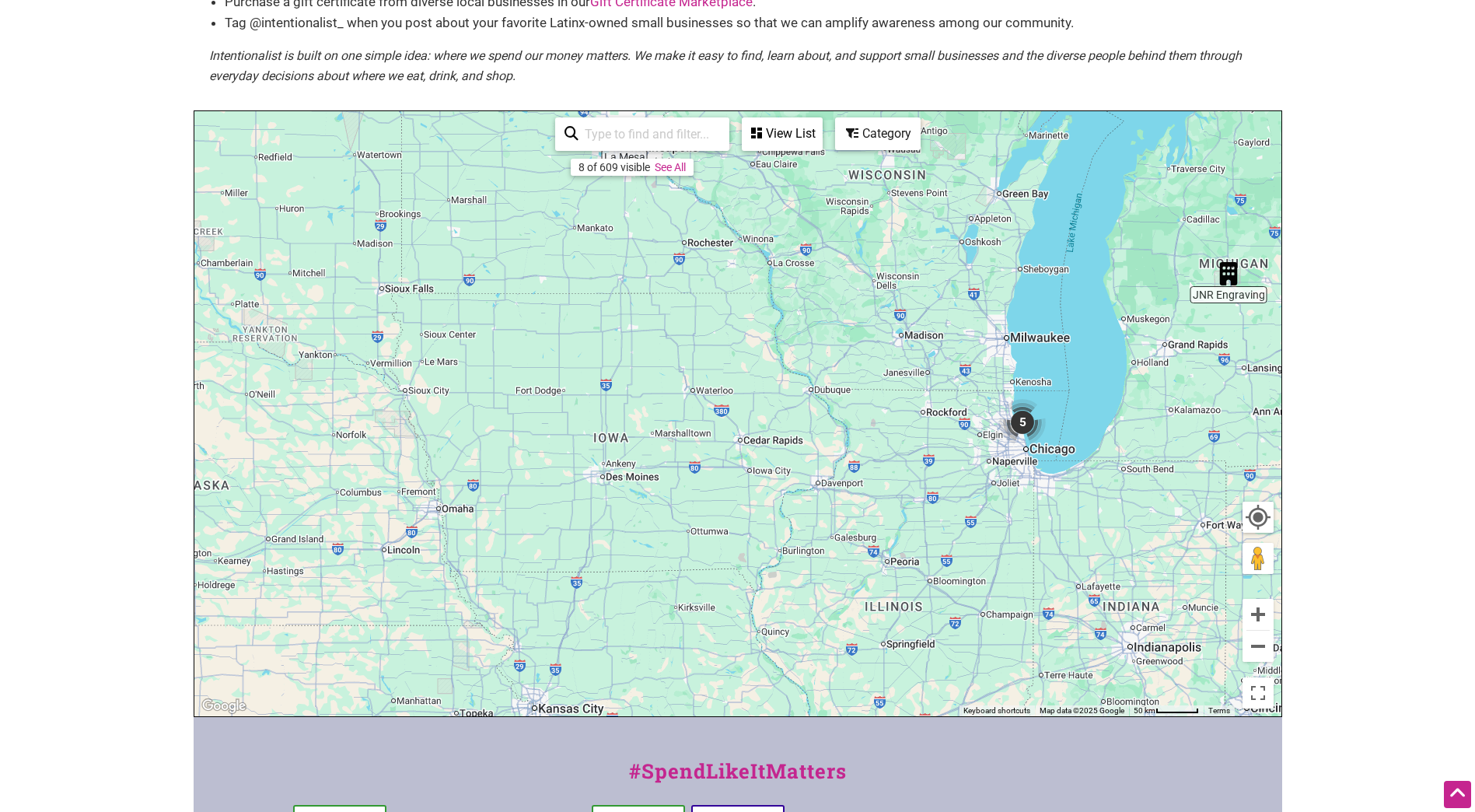
drag, startPoint x: 585, startPoint y: 396, endPoint x: 949, endPoint y: 478, distance: 373.1
click at [881, 429] on div "To navigate, press the arrow keys." at bounding box center [737, 413] width 1087 height 605
click at [1256, 643] on button "Zoom out" at bounding box center [1258, 645] width 31 height 31
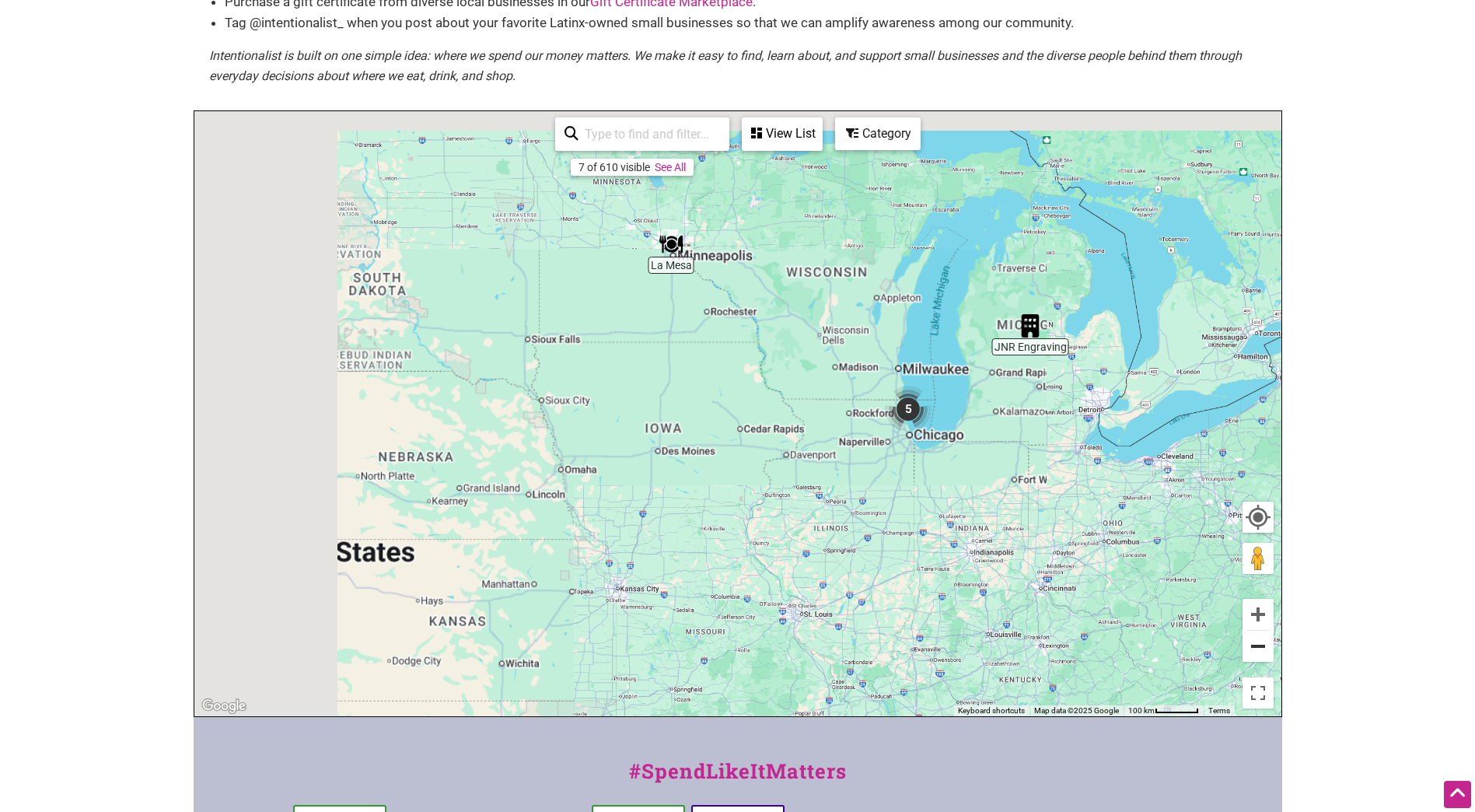
click at [1256, 643] on button "Zoom out" at bounding box center [1258, 645] width 31 height 31
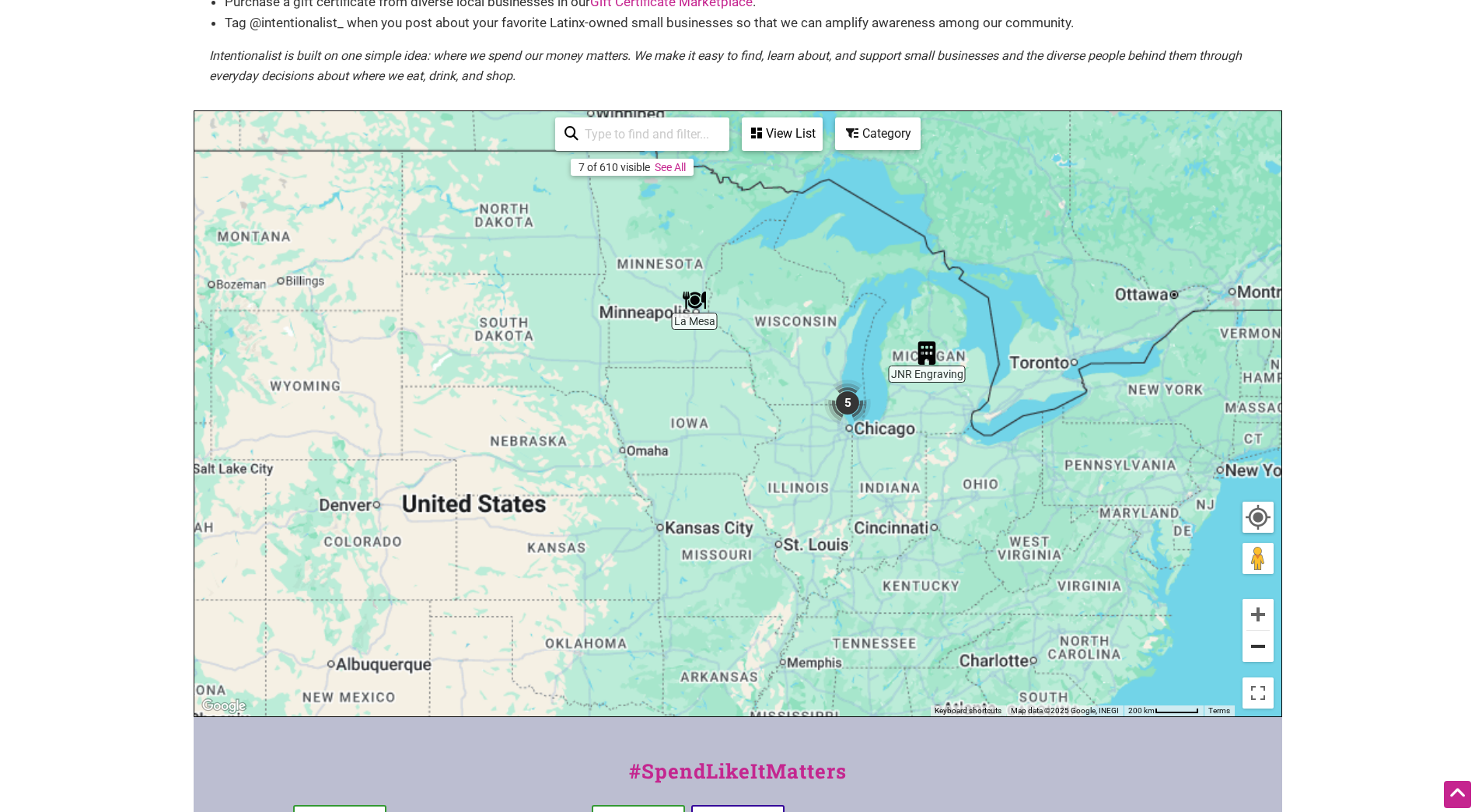
click at [1256, 643] on button "Zoom out" at bounding box center [1258, 645] width 31 height 31
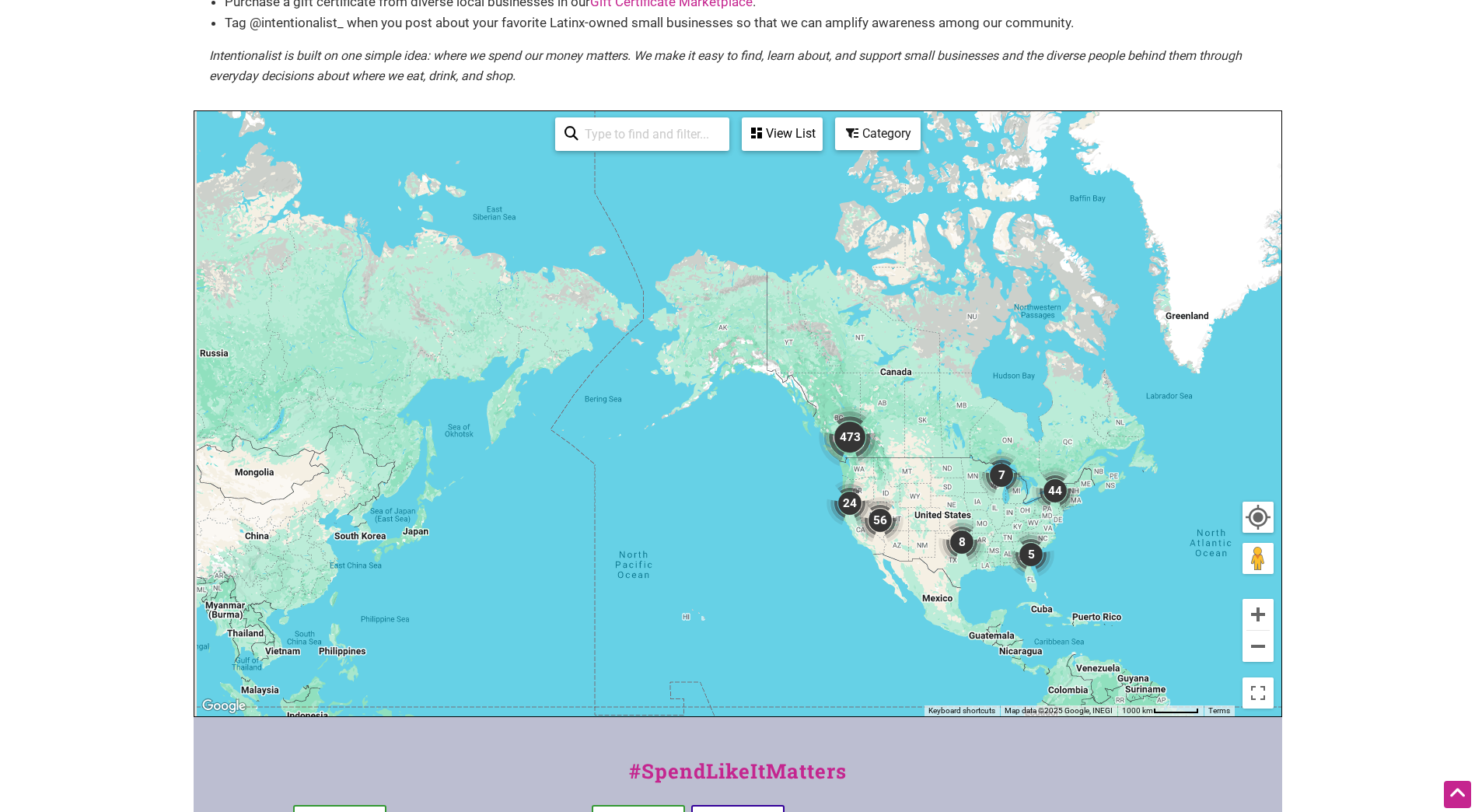
drag, startPoint x: 590, startPoint y: 428, endPoint x: 854, endPoint y: 520, distance: 279.6
click at [854, 520] on img "24" at bounding box center [850, 503] width 47 height 47
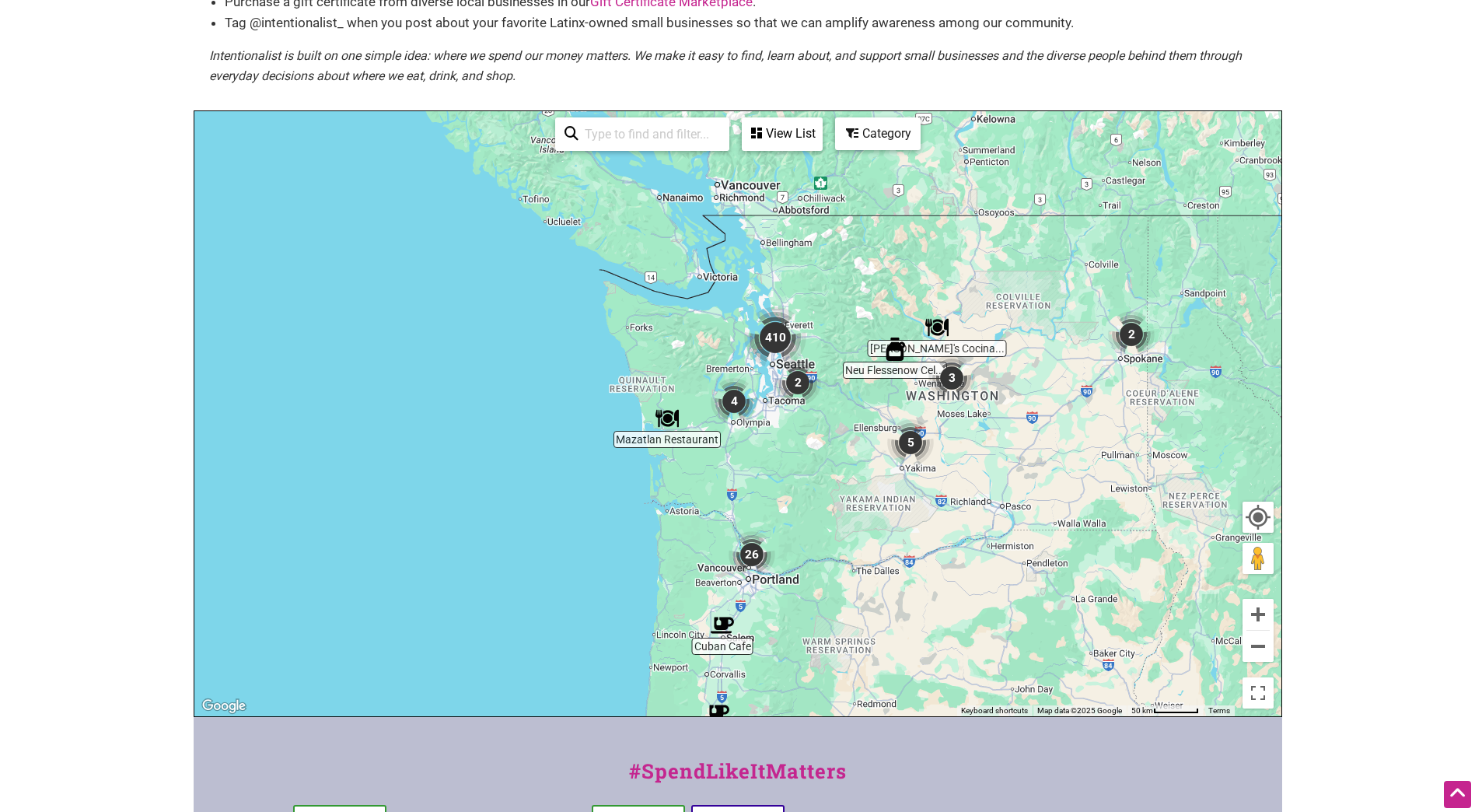
drag, startPoint x: 759, startPoint y: 467, endPoint x: 824, endPoint y: 585, distance: 134.7
click at [824, 585] on div "To navigate, press the arrow keys." at bounding box center [737, 413] width 1087 height 605
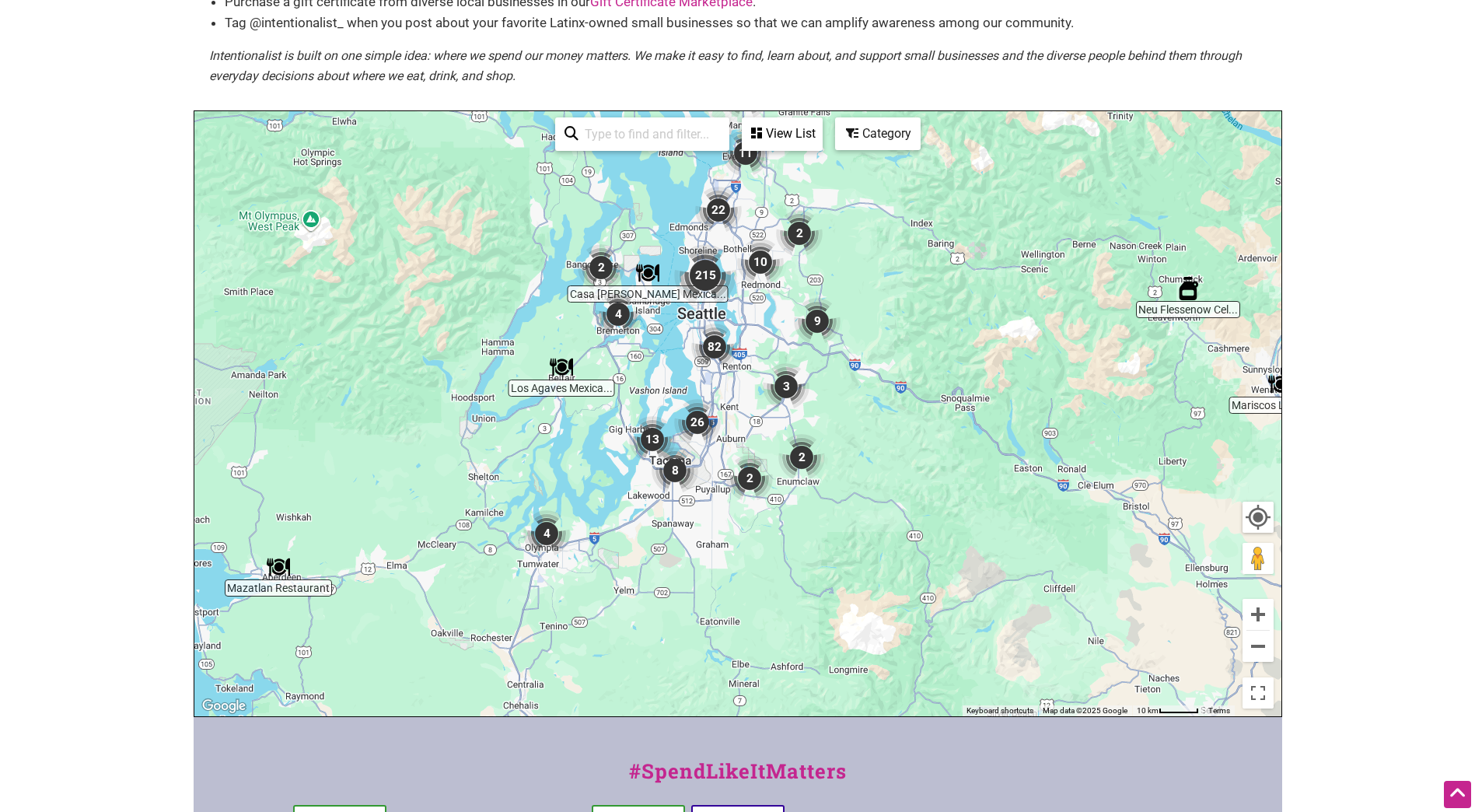
click at [705, 280] on img "215" at bounding box center [705, 275] width 62 height 62
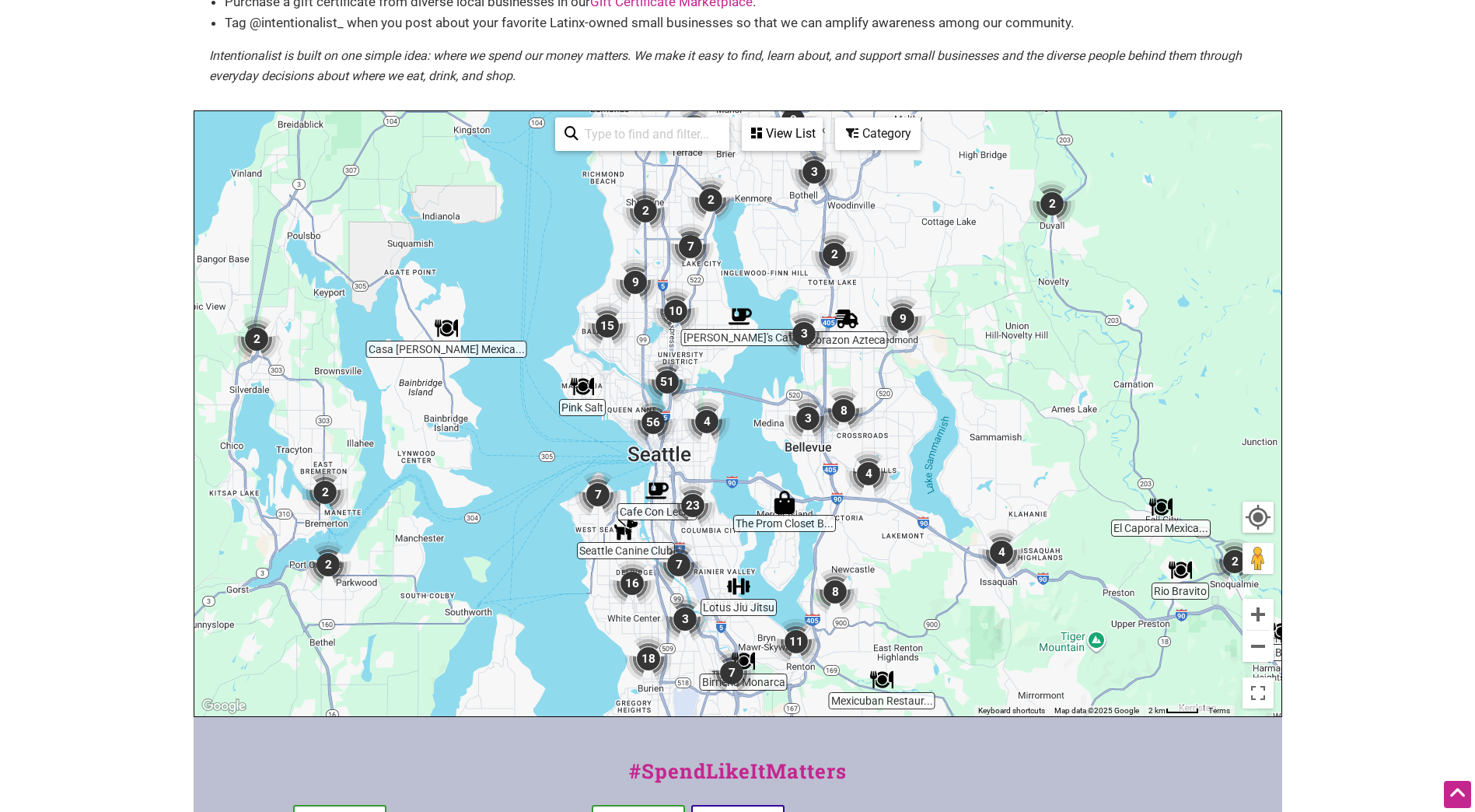
click at [668, 380] on img "51" at bounding box center [667, 381] width 47 height 47
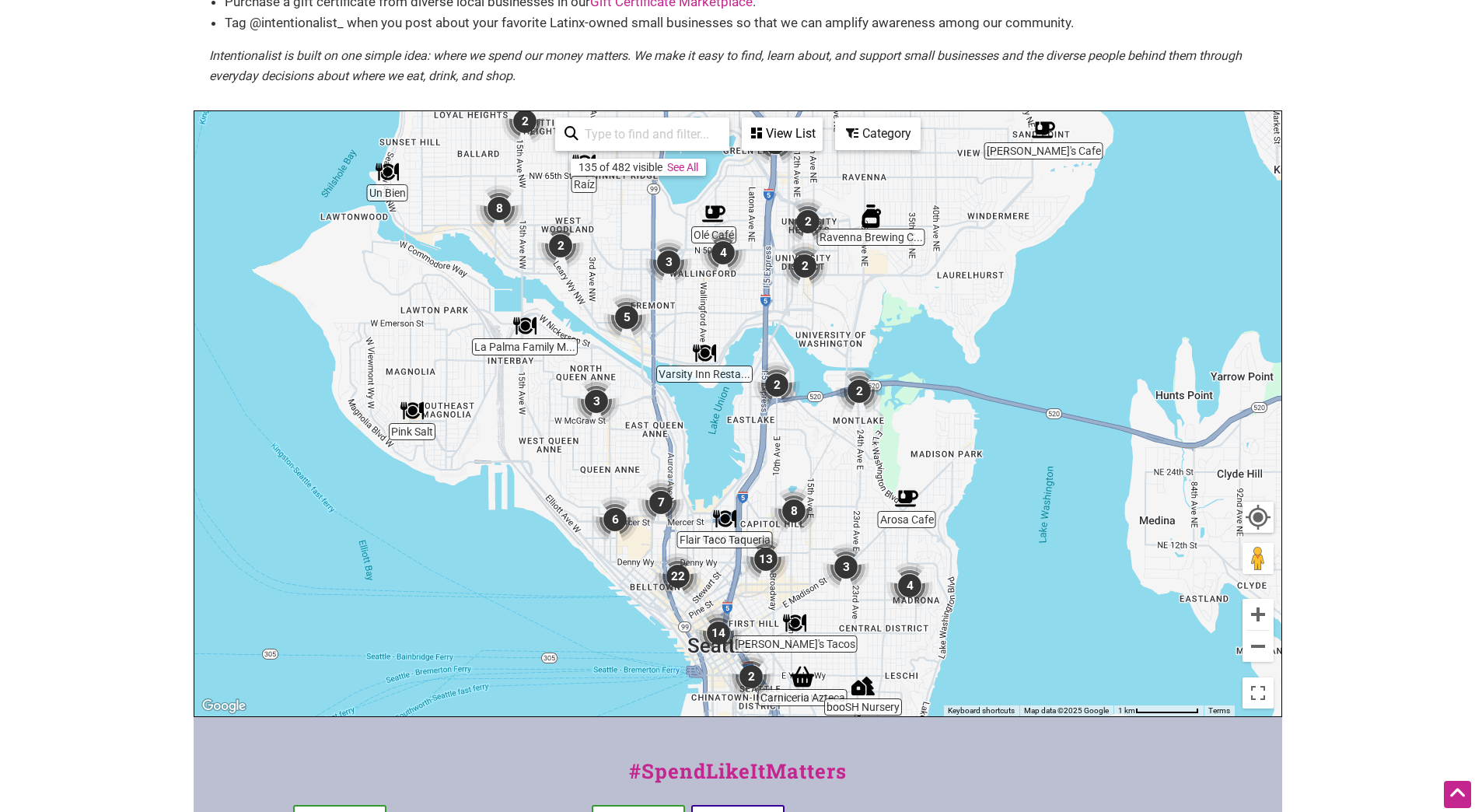
click at [524, 123] on img "2" at bounding box center [525, 122] width 47 height 47
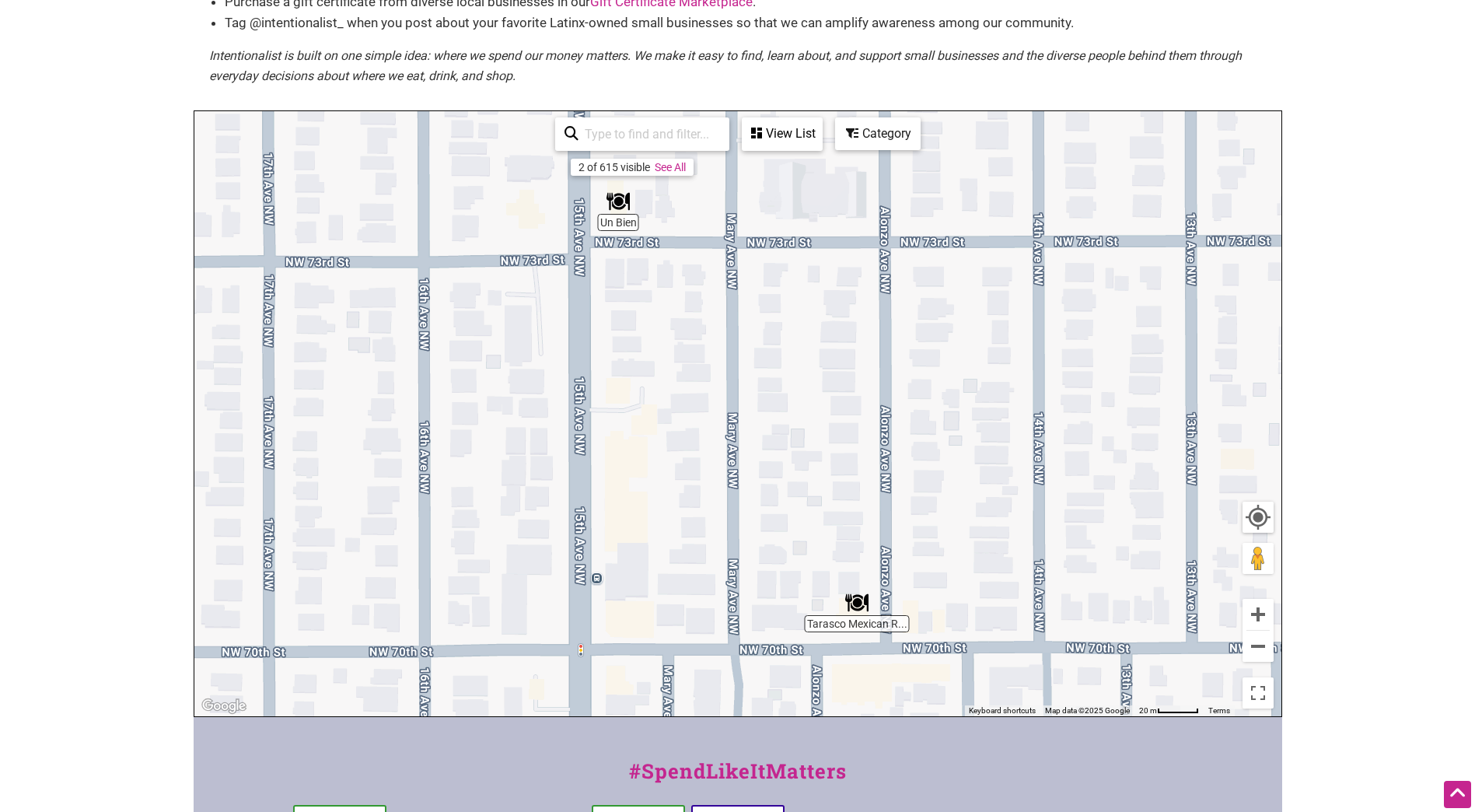
click at [619, 209] on img "Un Bien" at bounding box center [618, 202] width 23 height 23
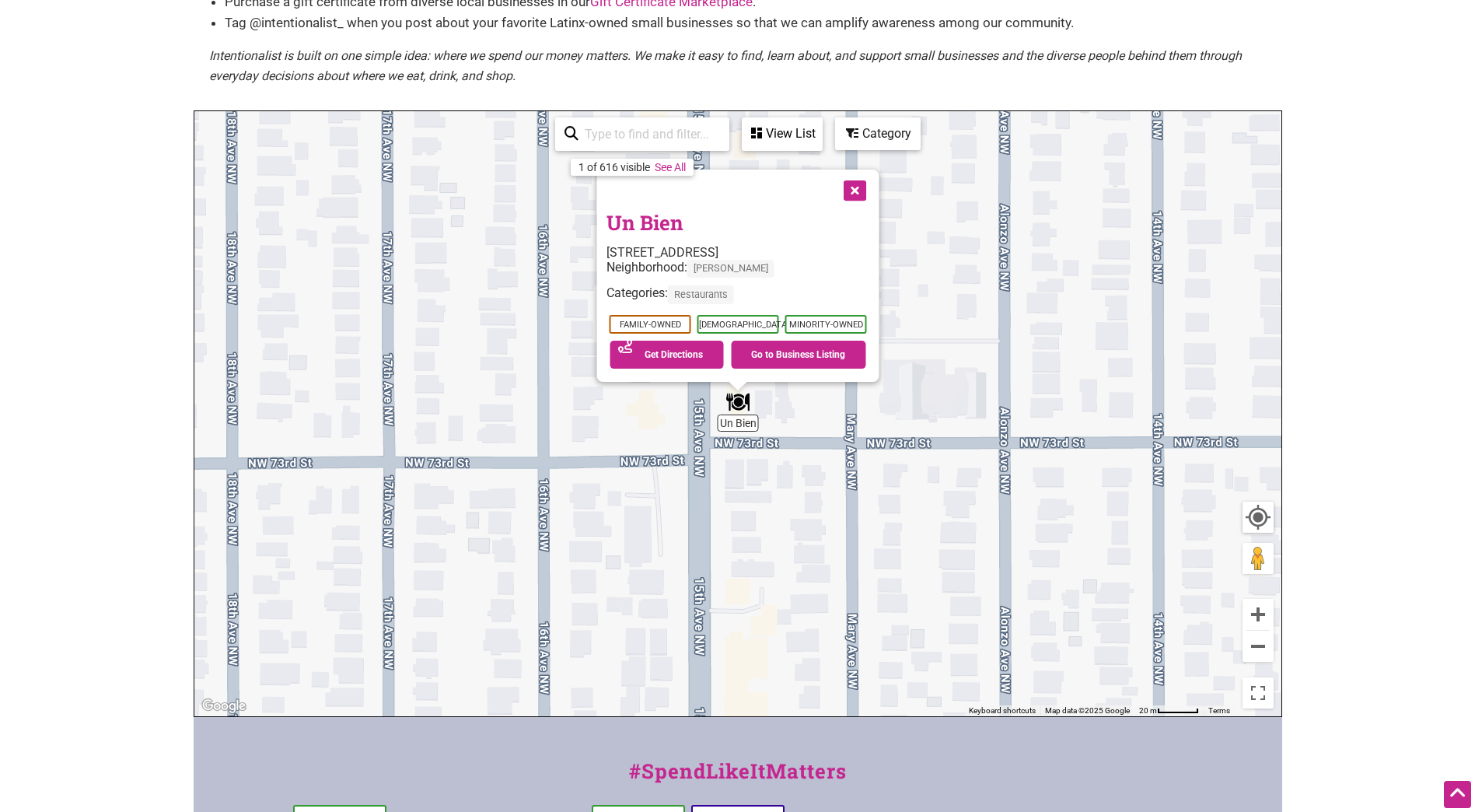
click at [640, 223] on link "Un Bien" at bounding box center [644, 222] width 77 height 27
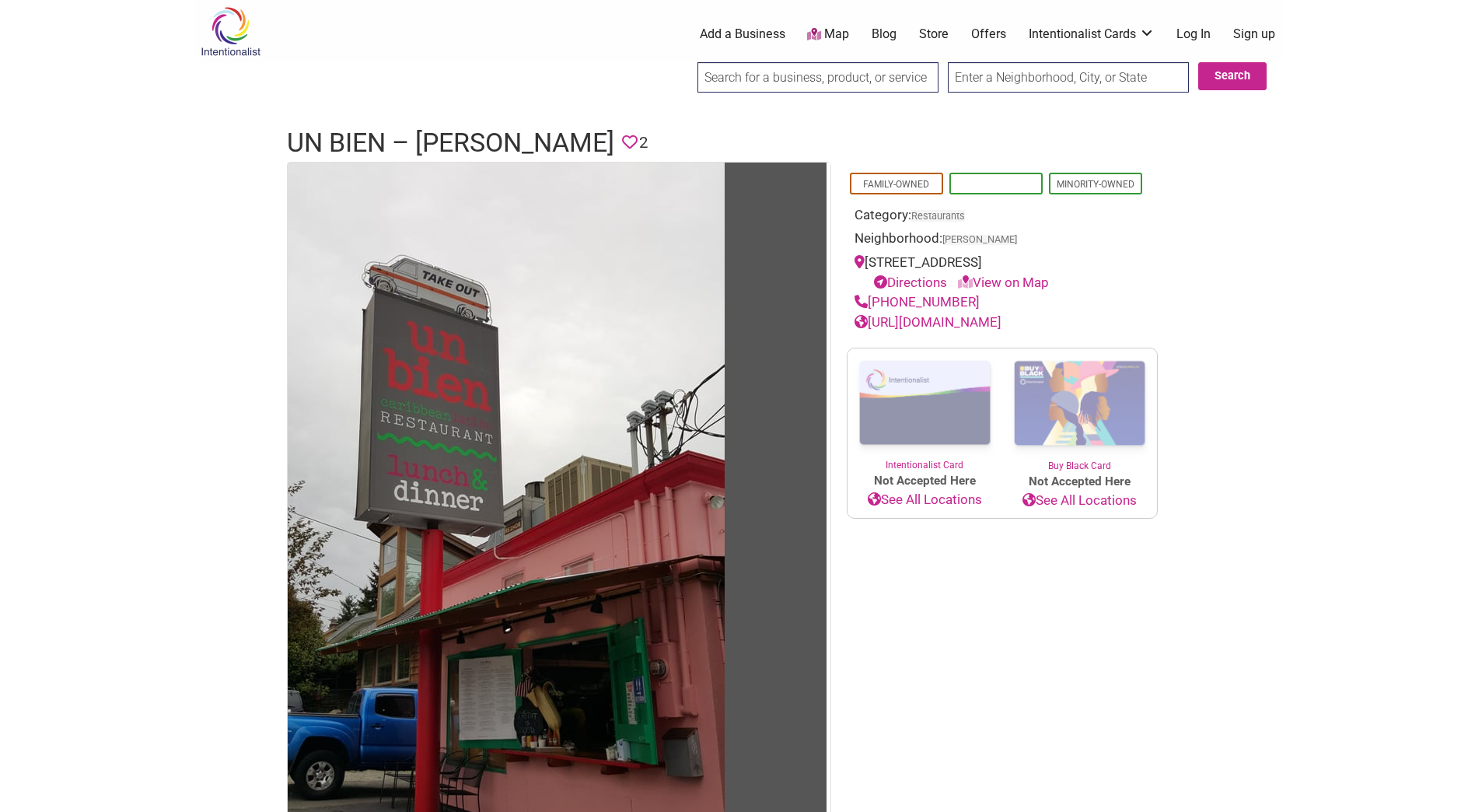
click at [1008, 177] on span "[DEMOGRAPHIC_DATA]-Owned" at bounding box center [996, 183] width 93 height 22
click at [1002, 185] on link "[DEMOGRAPHIC_DATA]-Owned" at bounding box center [996, 194] width 88 height 31
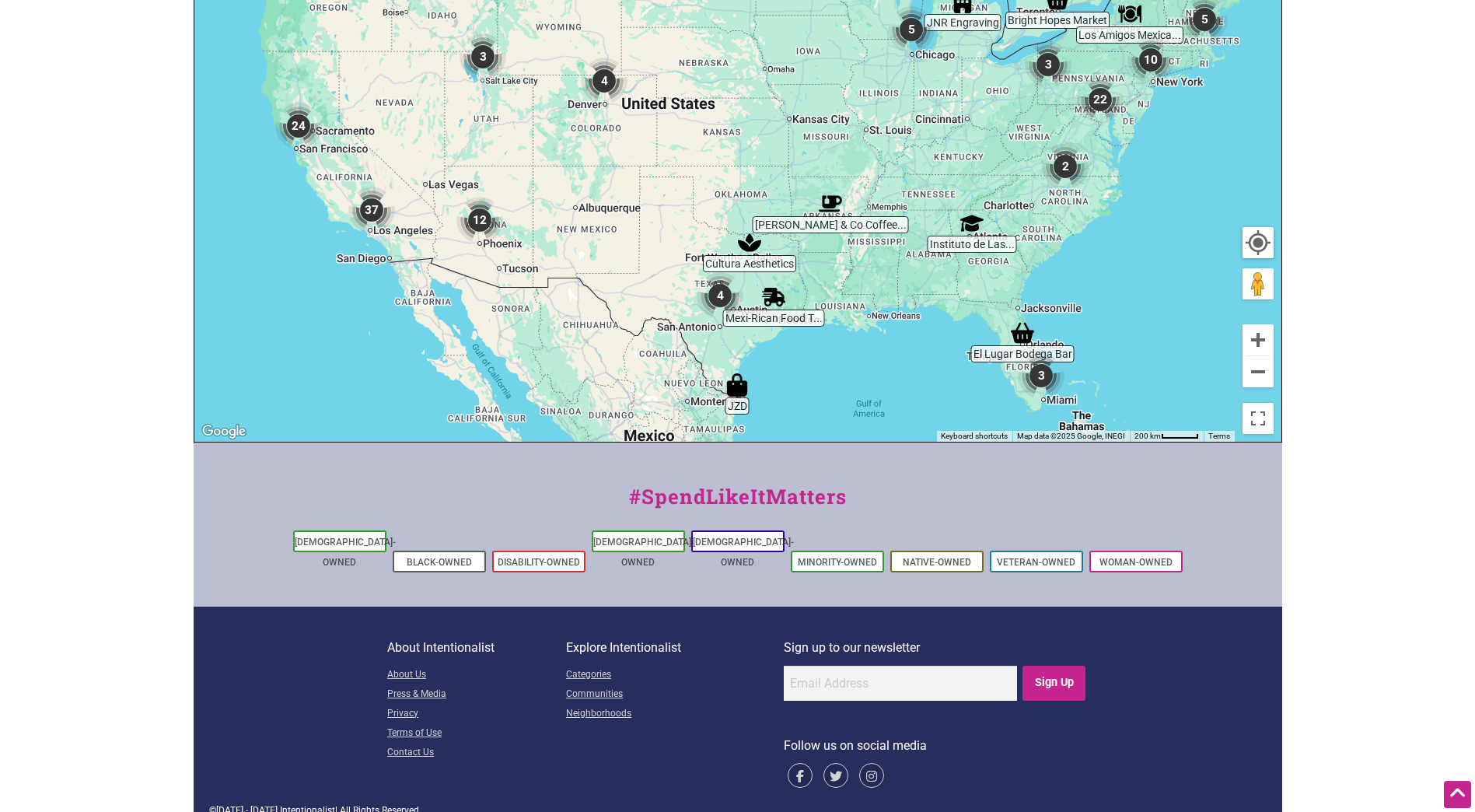
scroll to position [483, 0]
click at [633, 539] on link "[DEMOGRAPHIC_DATA]-Owned" at bounding box center [643, 550] width 101 height 31
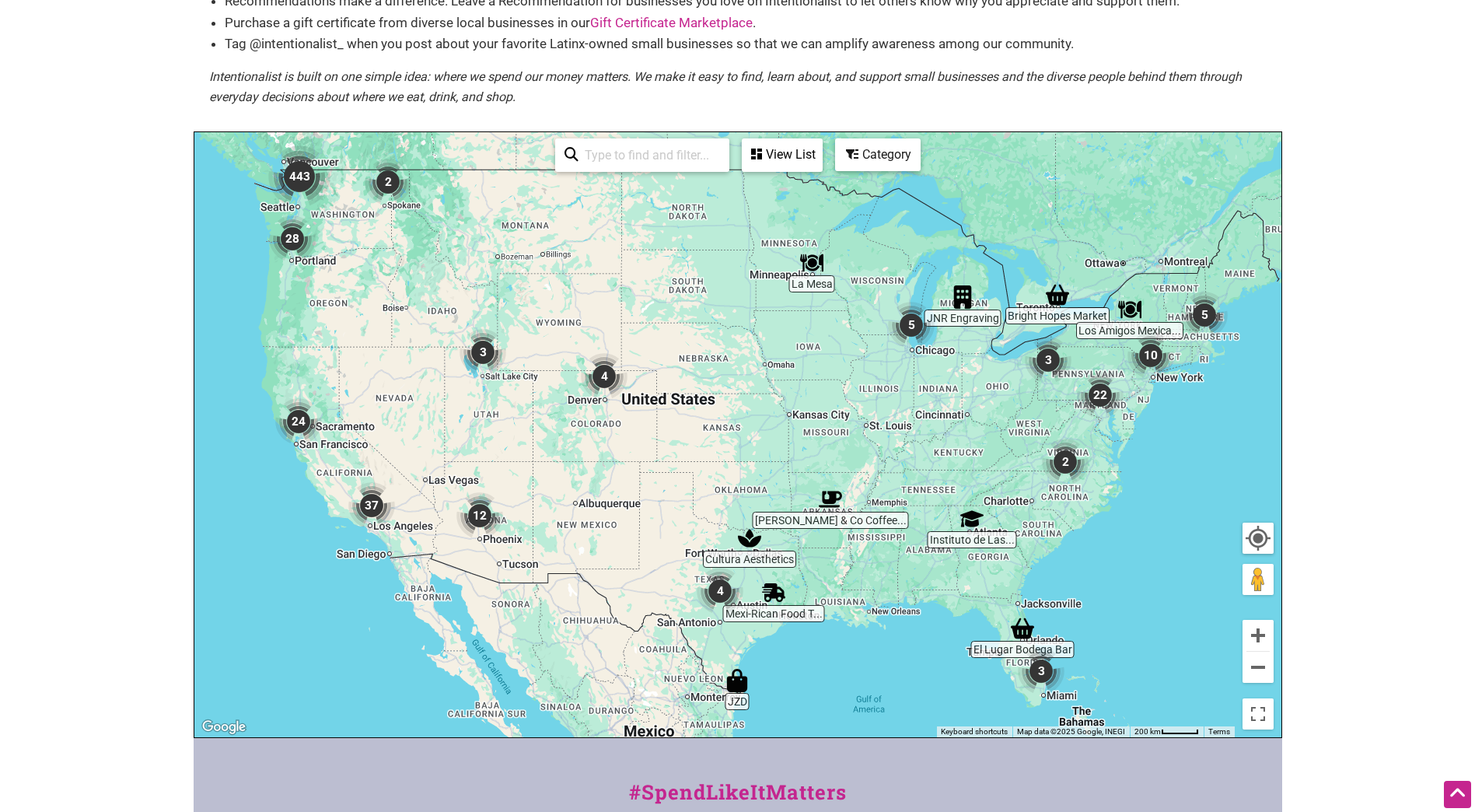
scroll to position [181, 0]
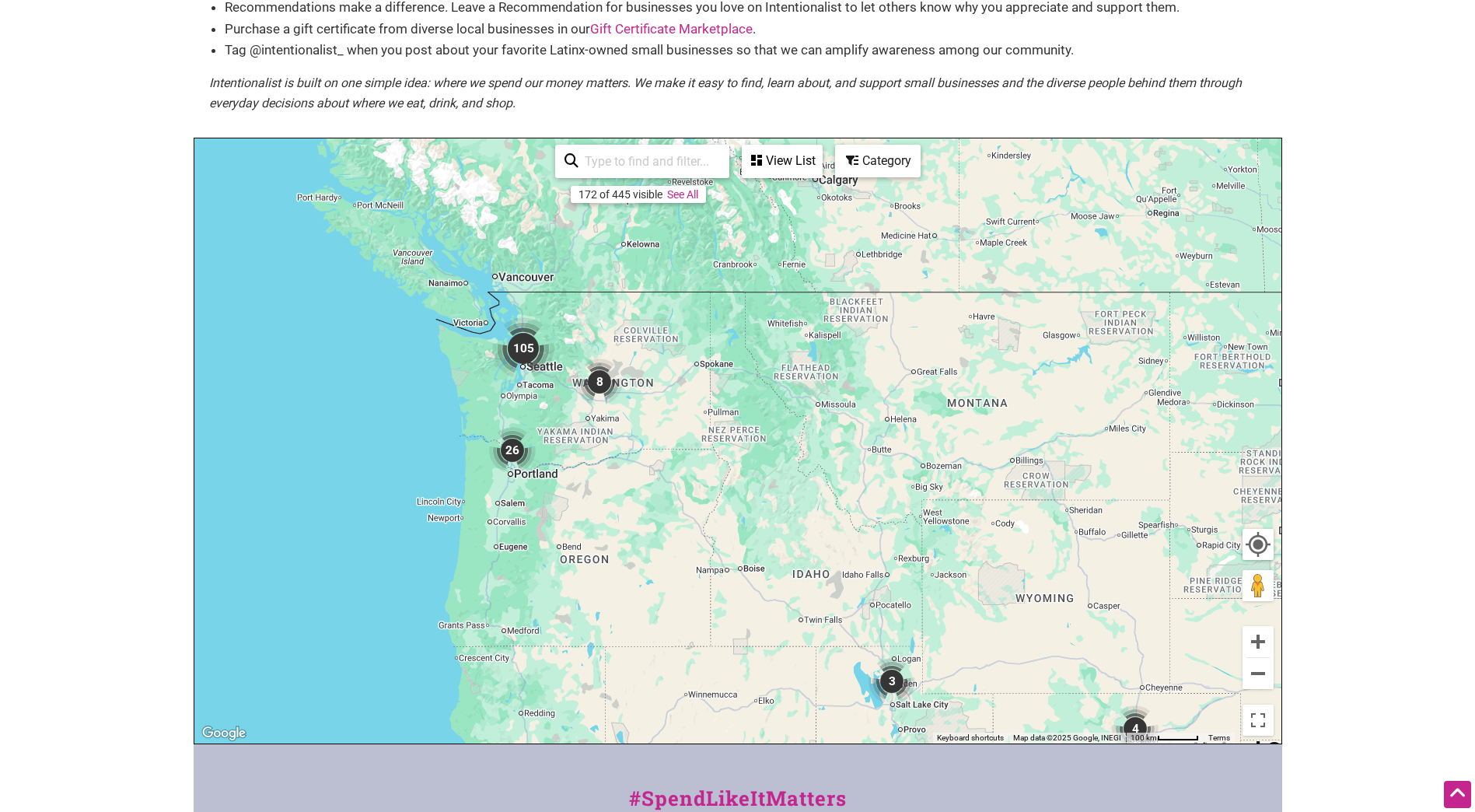
drag, startPoint x: 408, startPoint y: 286, endPoint x: 725, endPoint y: 521, distance: 394.6
click at [725, 521] on div "To navigate, press the arrow keys." at bounding box center [737, 441] width 1087 height 605
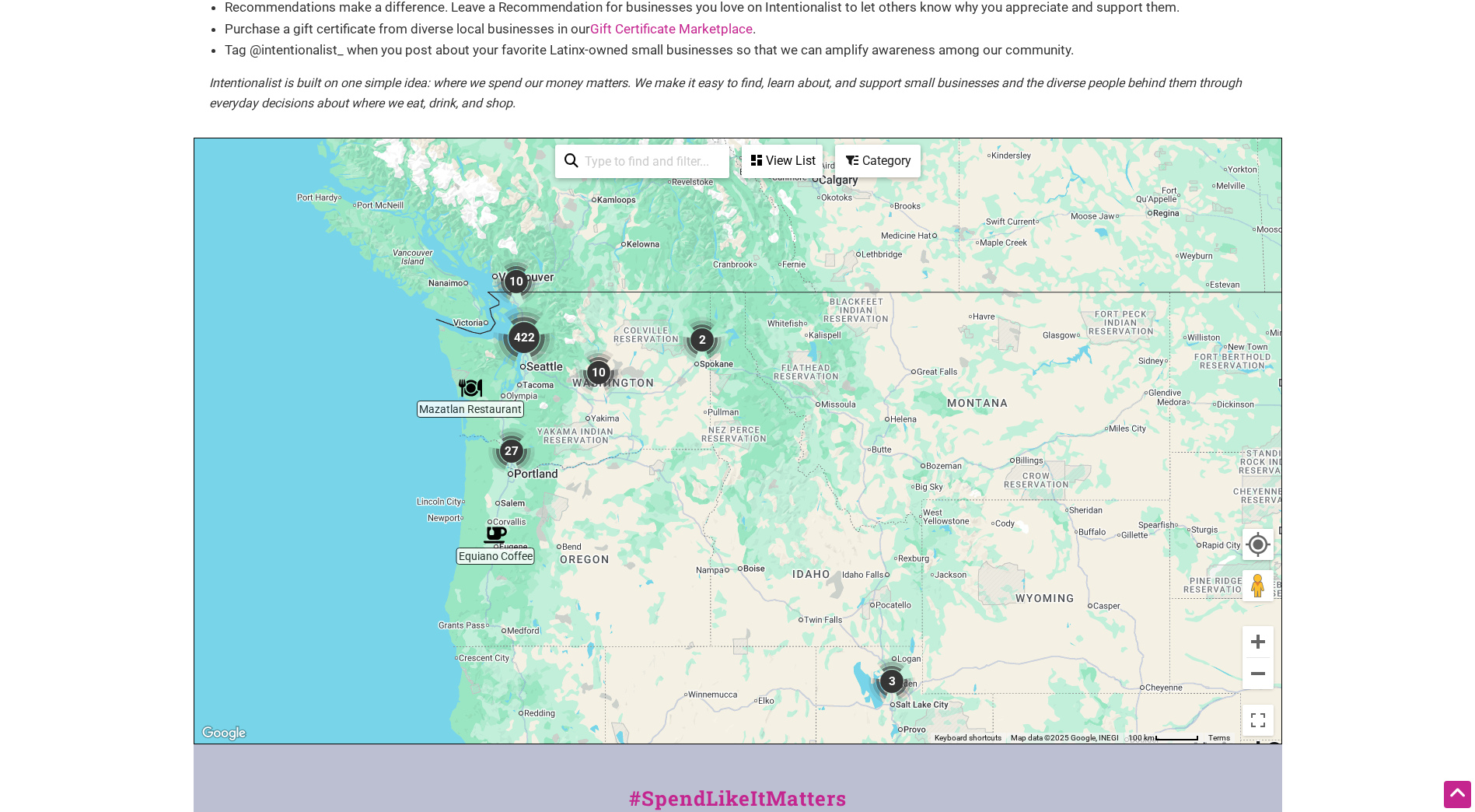
click at [361, 427] on div "To navigate, press the arrow keys." at bounding box center [737, 441] width 1087 height 605
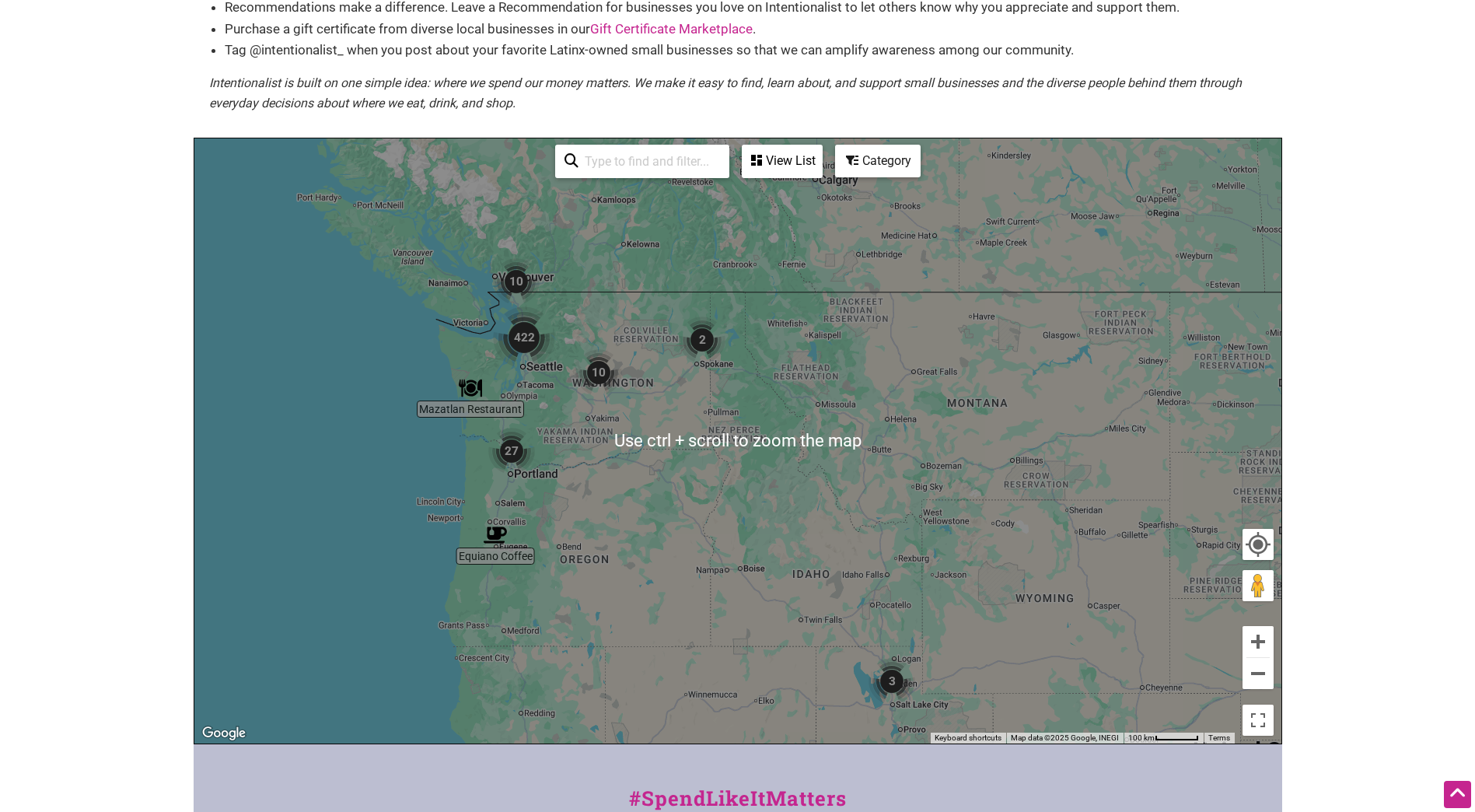
scroll to position [387, 0]
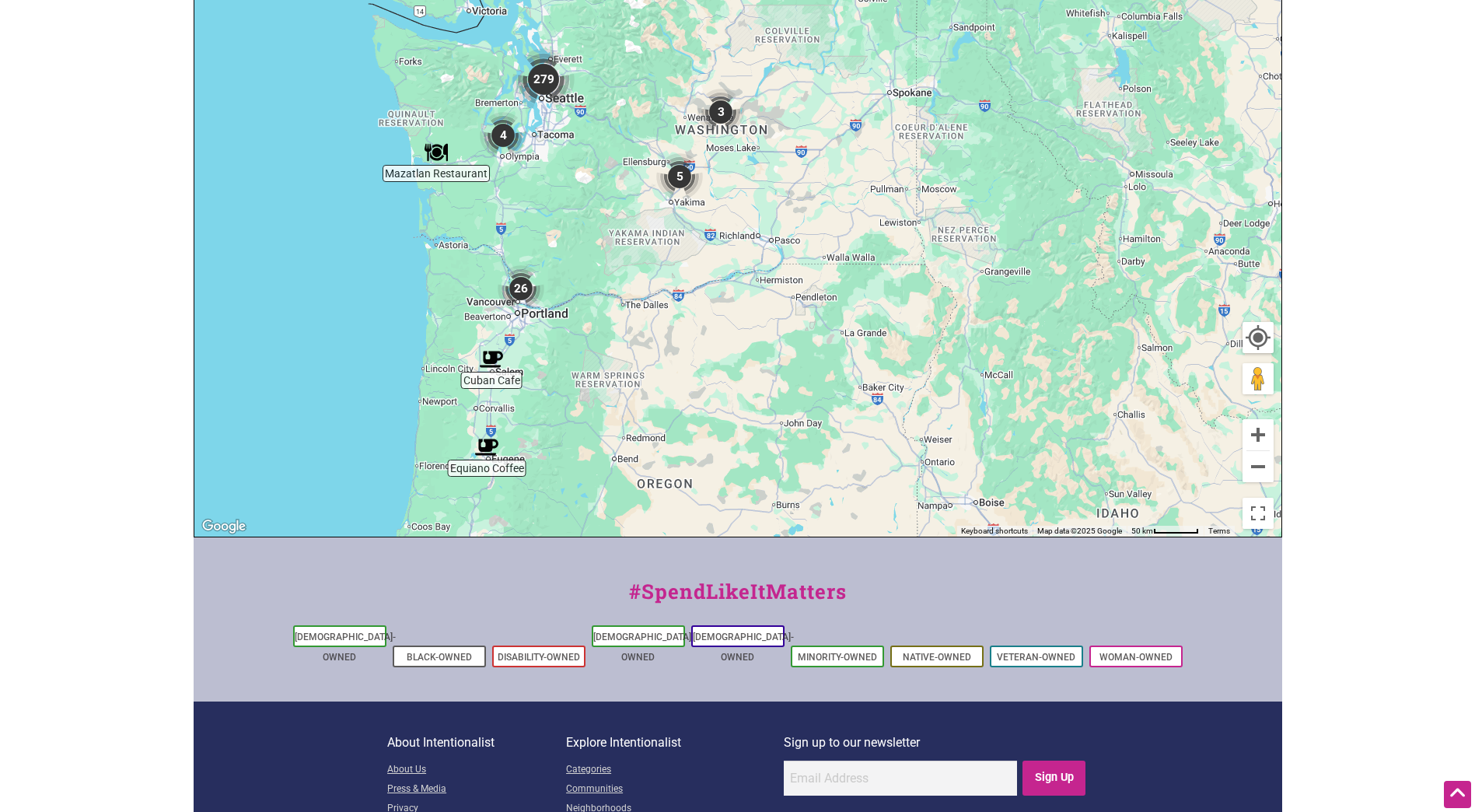
drag, startPoint x: 942, startPoint y: 307, endPoint x: 864, endPoint y: 476, distance: 186.1
click at [864, 476] on div "To navigate, press the arrow keys." at bounding box center [737, 234] width 1087 height 605
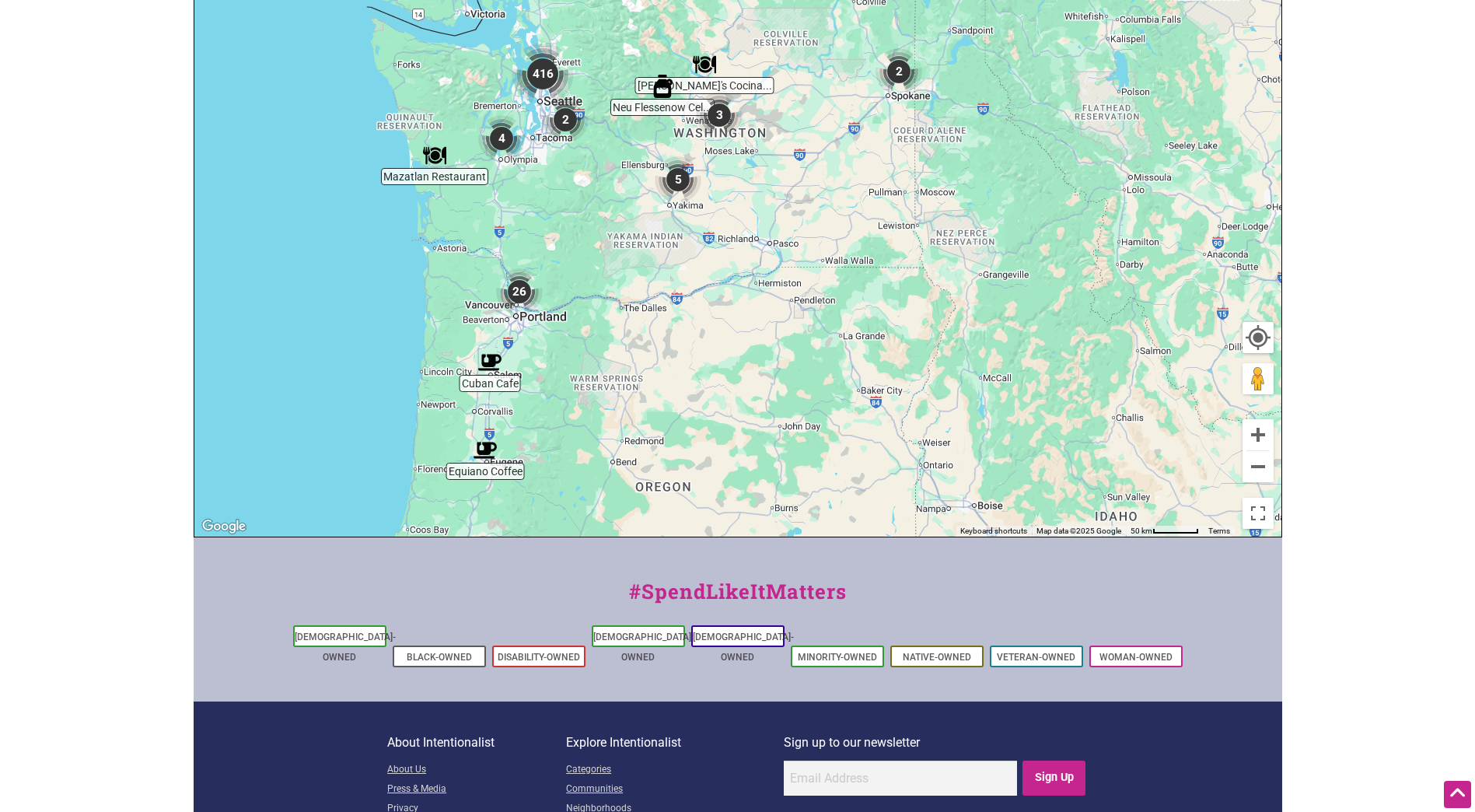
click at [439, 182] on div "To navigate, press the arrow keys." at bounding box center [737, 234] width 1087 height 605
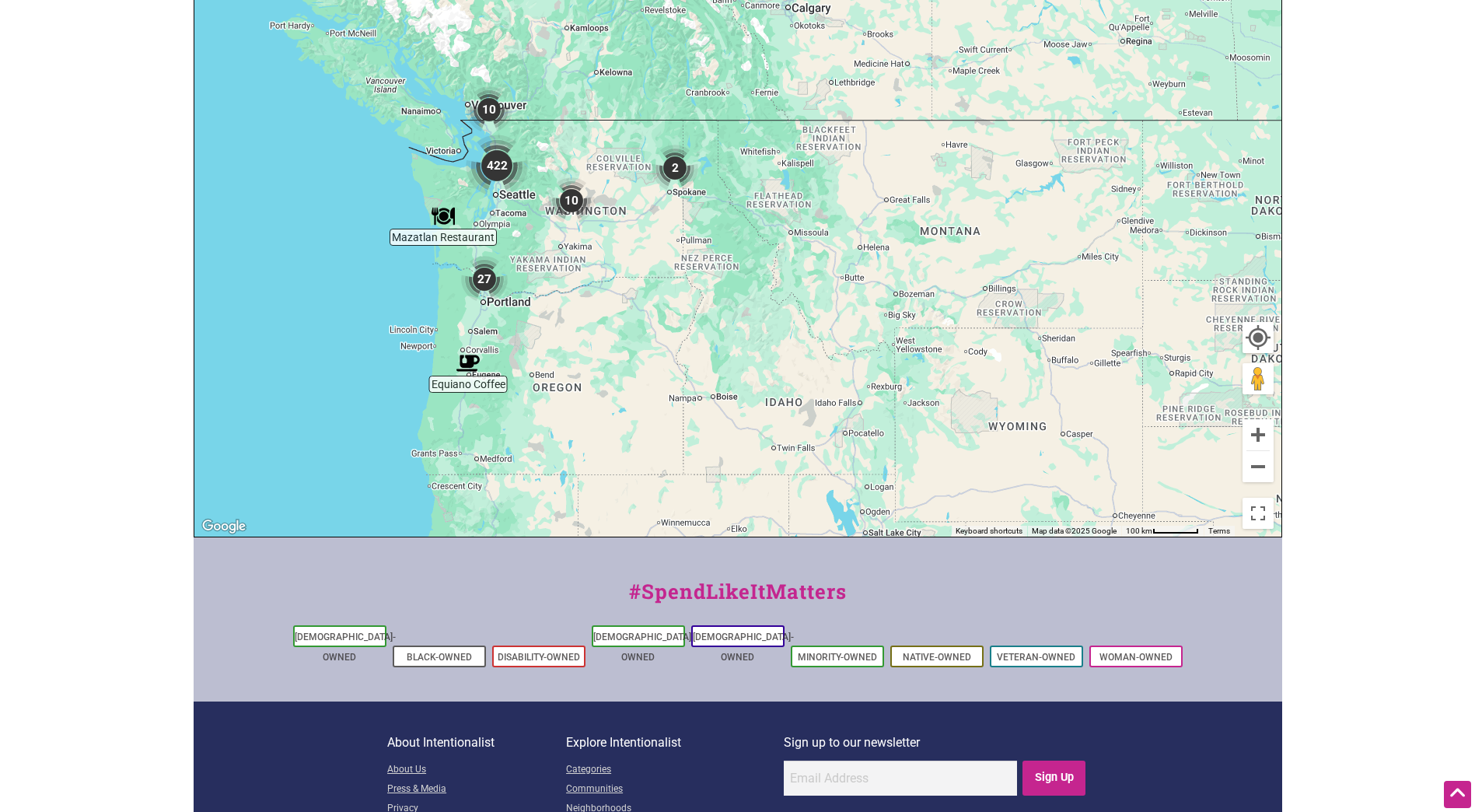
drag, startPoint x: 996, startPoint y: 468, endPoint x: 899, endPoint y: 331, distance: 167.9
click at [899, 331] on div "To navigate, press the arrow keys." at bounding box center [737, 234] width 1087 height 605
click at [470, 361] on img "Equiano Coffee" at bounding box center [468, 363] width 23 height 23
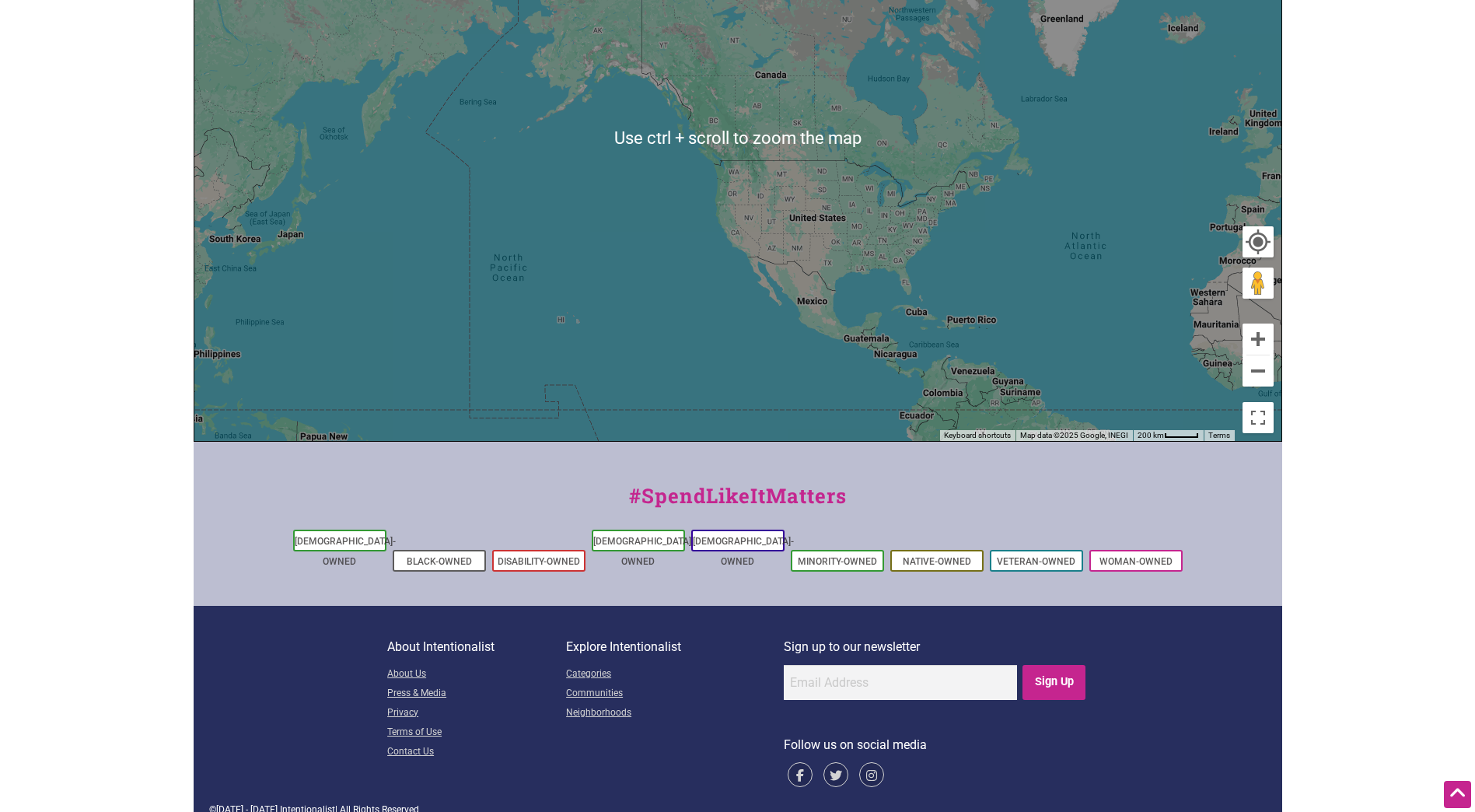
scroll to position [275, 0]
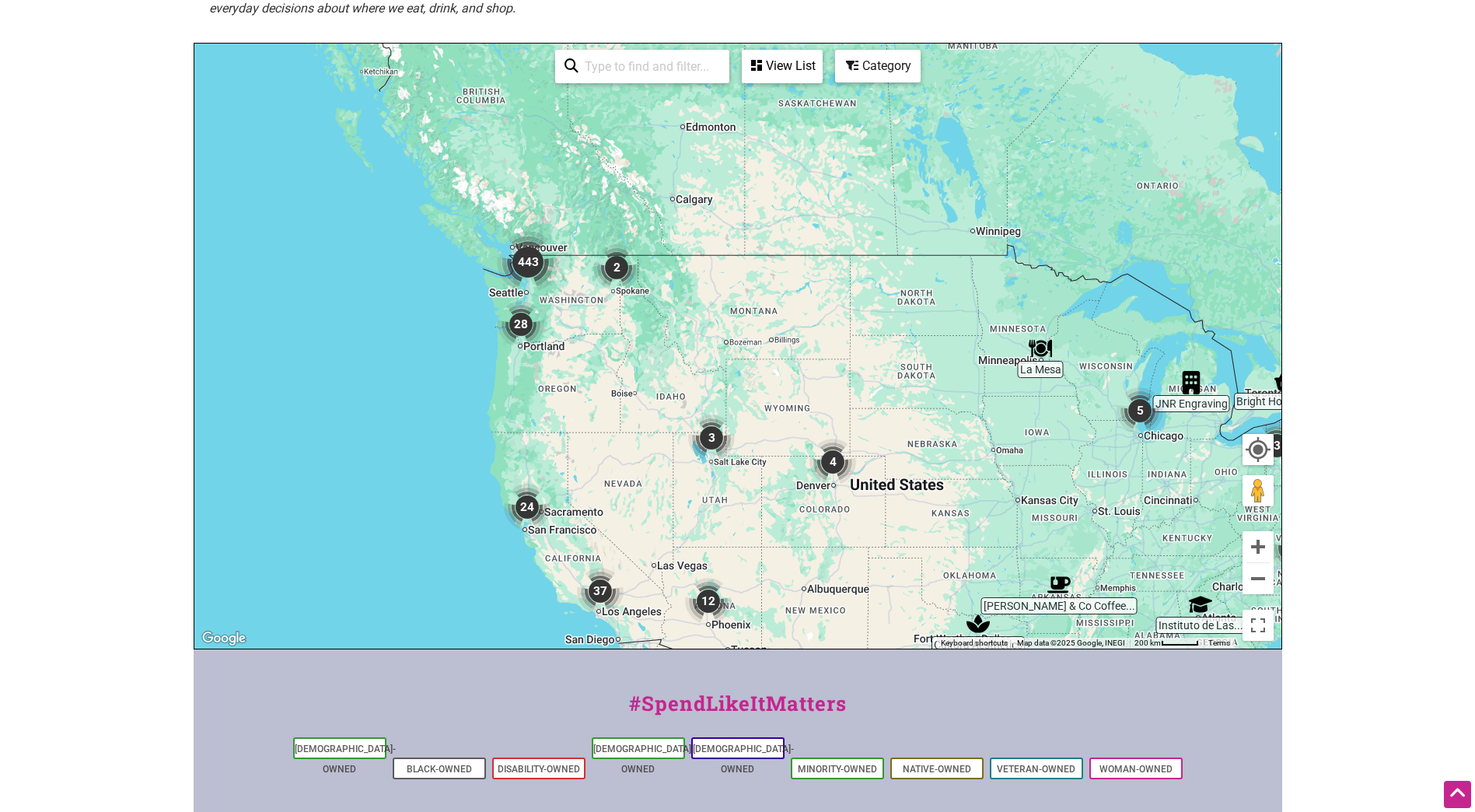
drag, startPoint x: 754, startPoint y: 258, endPoint x: 983, endPoint y: 432, distance: 287.6
click at [983, 432] on div "To navigate, press the arrow keys." at bounding box center [737, 346] width 1087 height 605
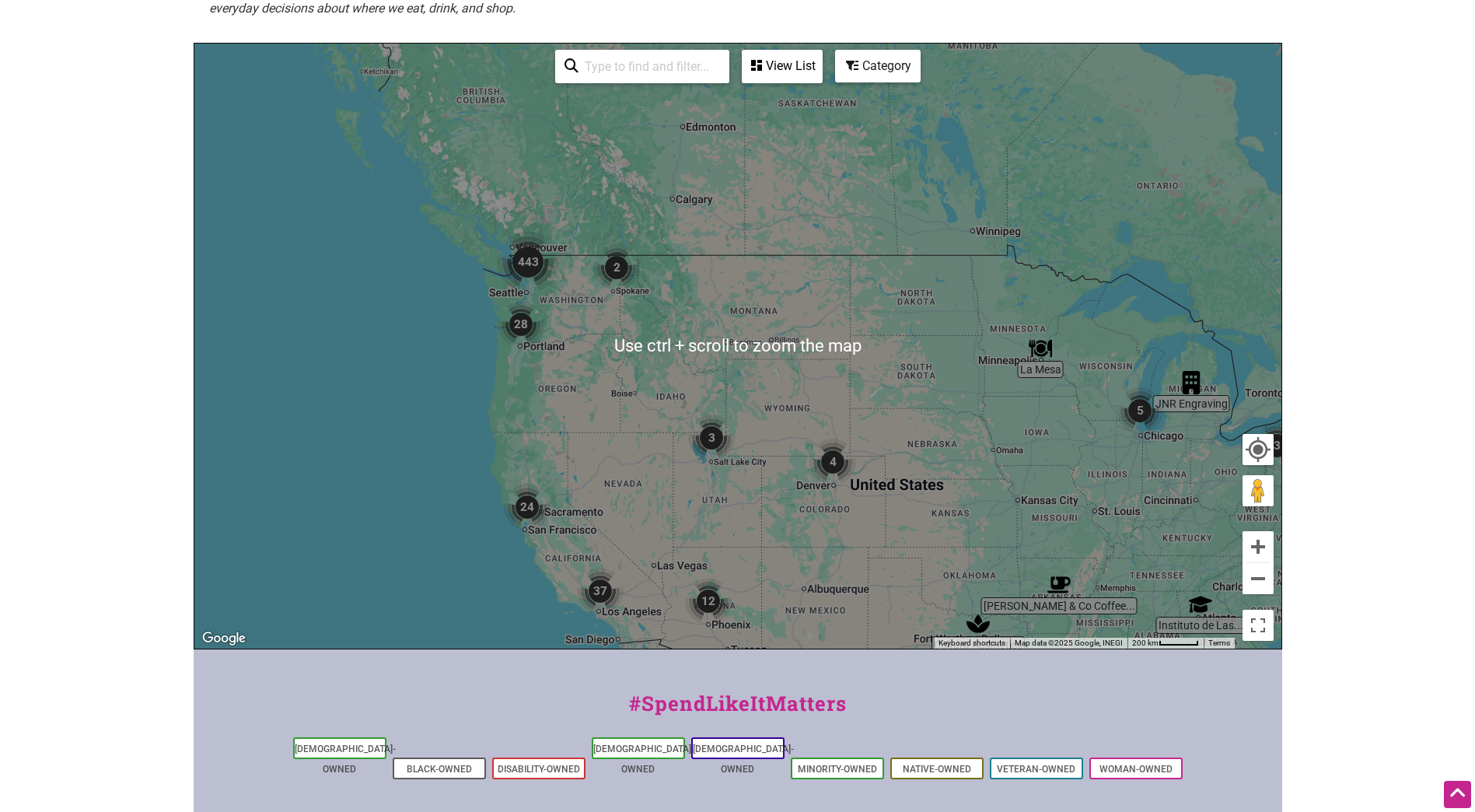
scroll to position [0, 0]
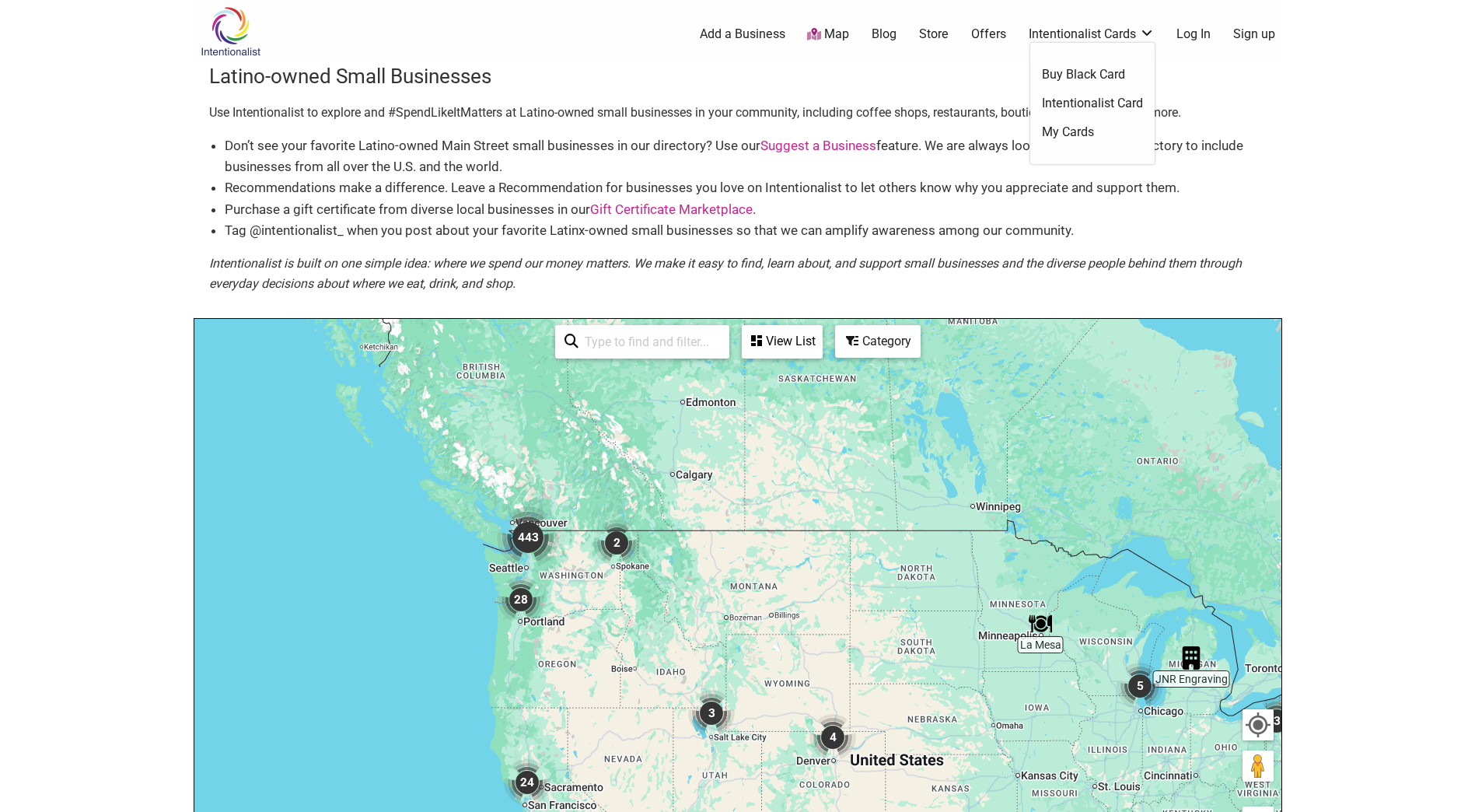
click at [1139, 36] on link "Intentionalist Cards" at bounding box center [1091, 34] width 126 height 17
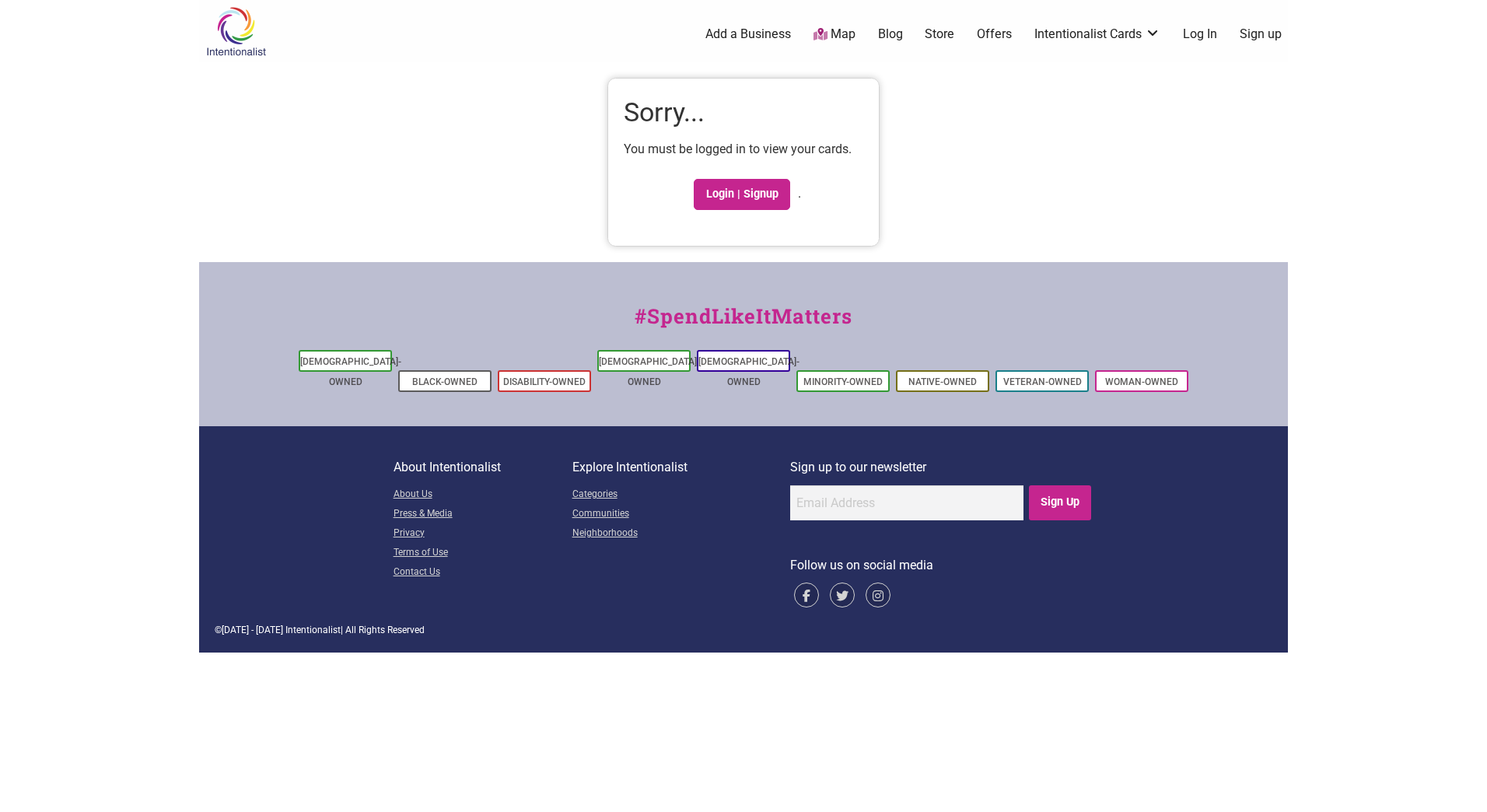
click at [835, 33] on link "Map" at bounding box center [834, 34] width 42 height 17
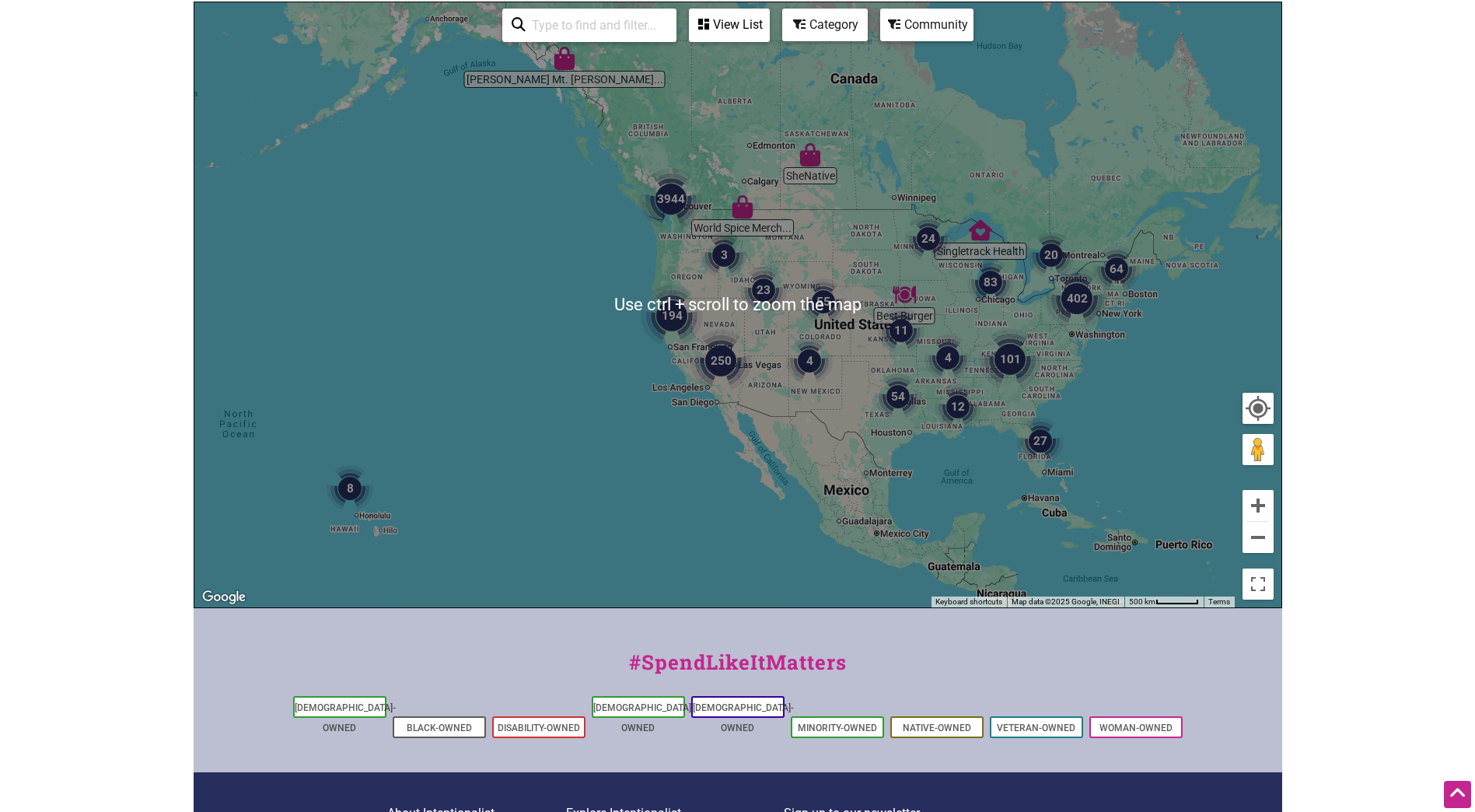
scroll to position [374, 0]
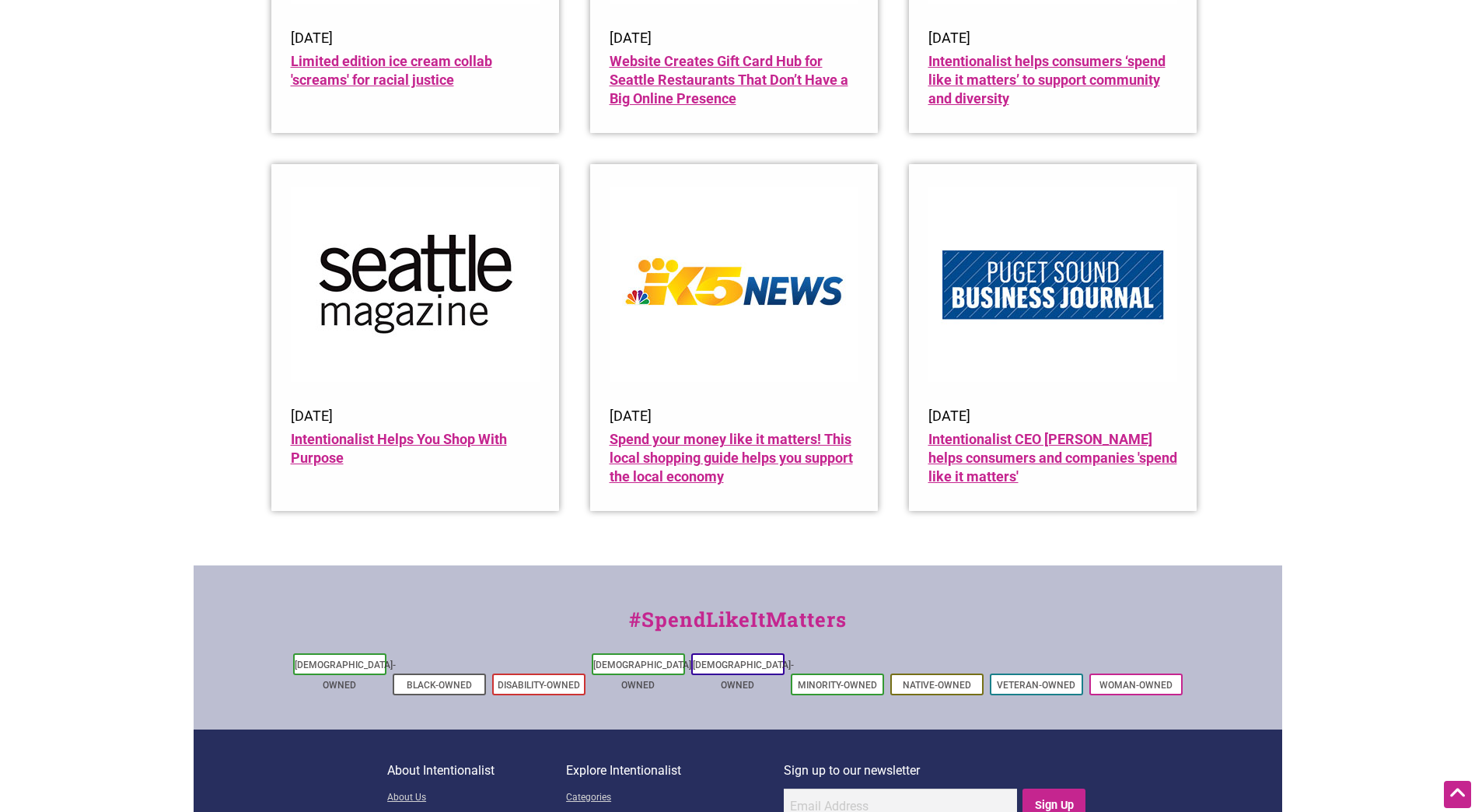
scroll to position [1808, 0]
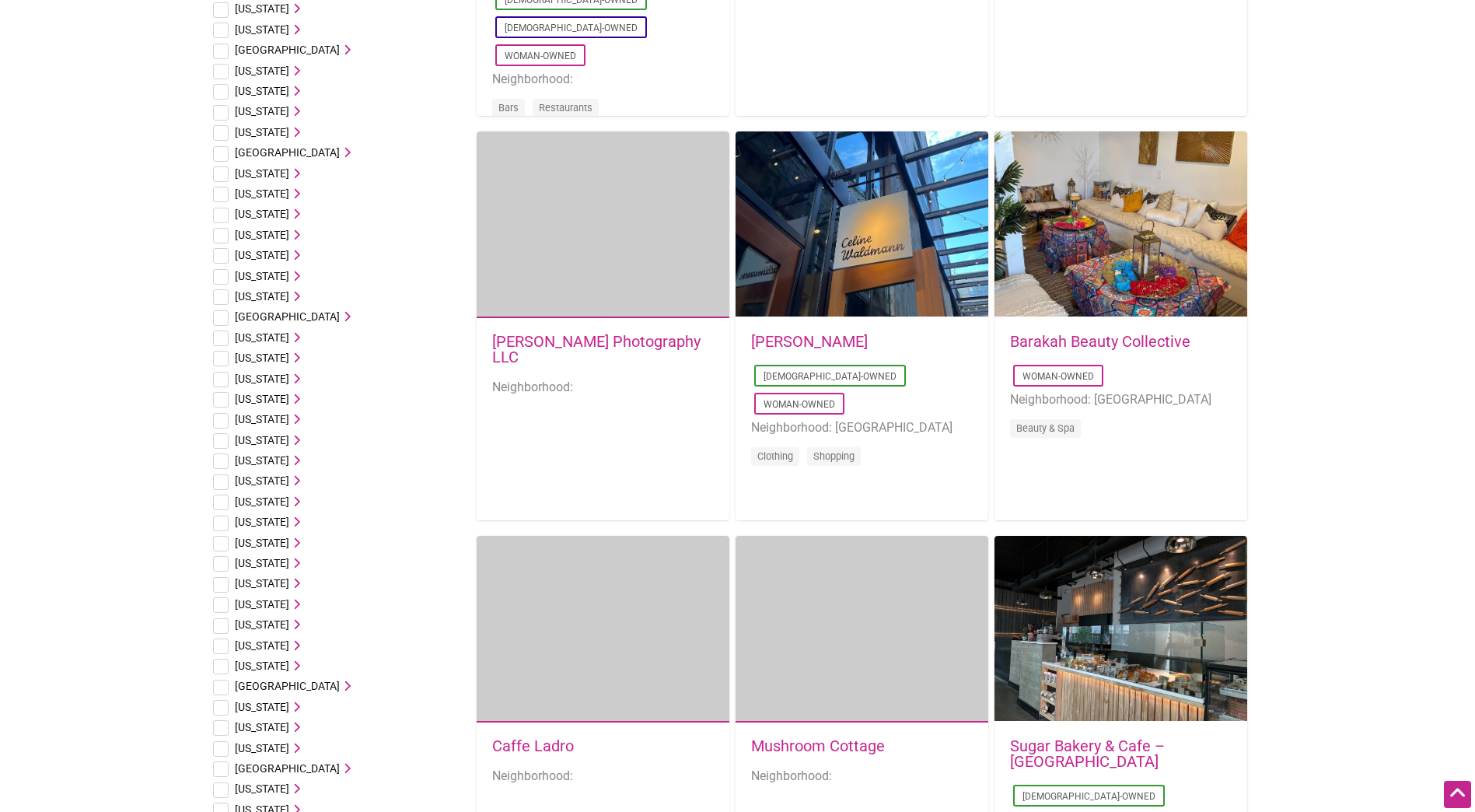
scroll to position [1244, 0]
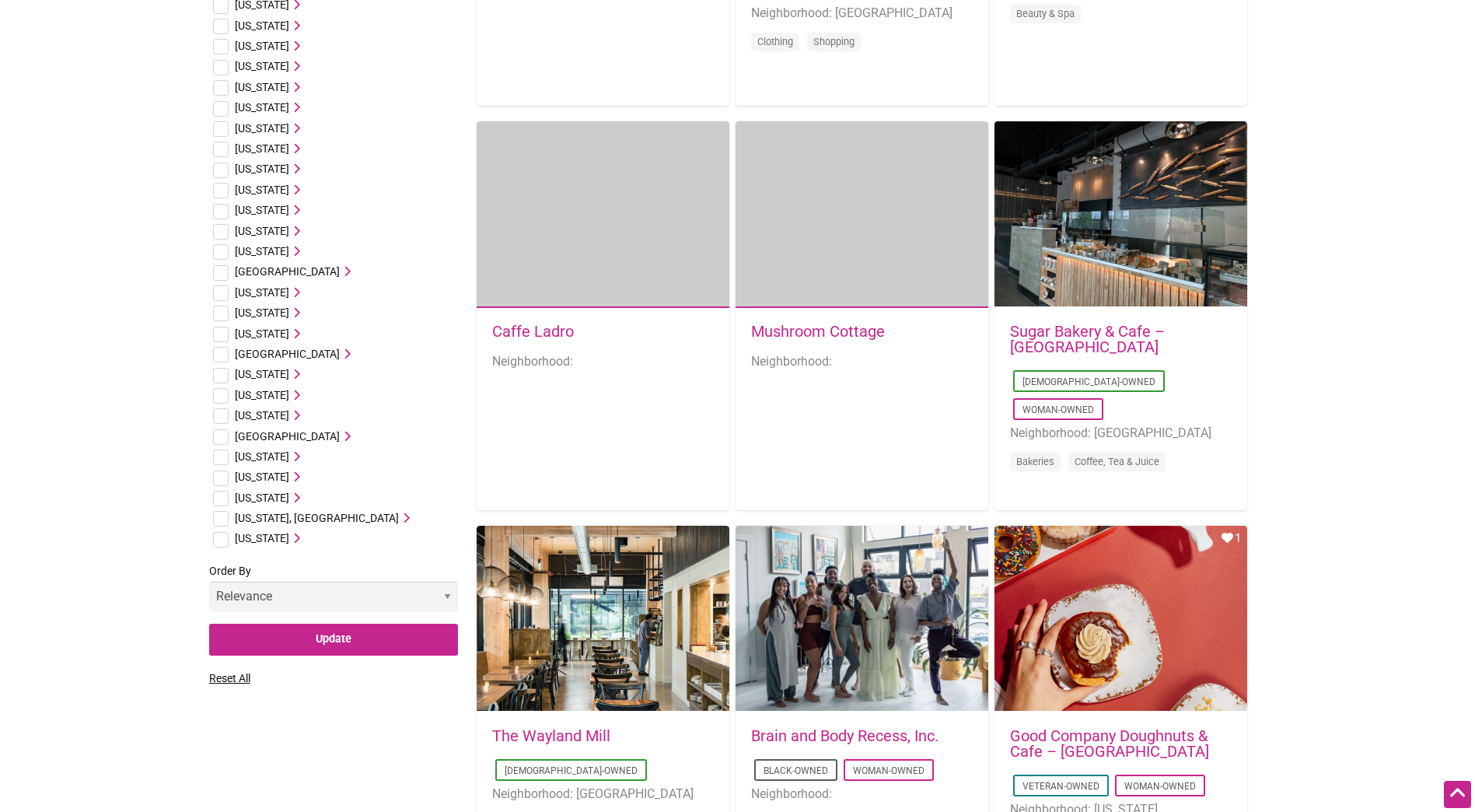
click at [217, 498] on input "checkbox" at bounding box center [221, 498] width 16 height 16
checkbox input "true"
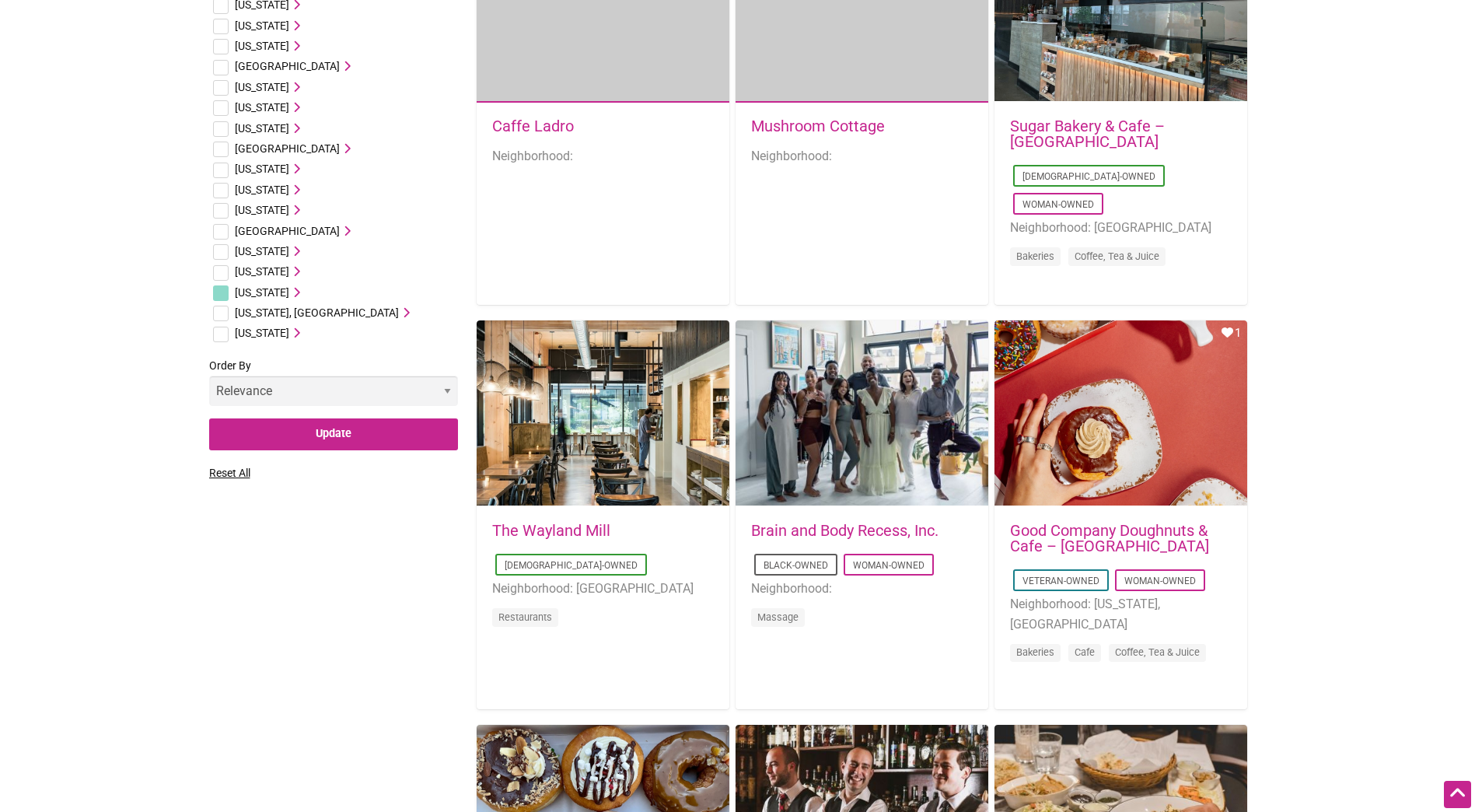
scroll to position [1452, 0]
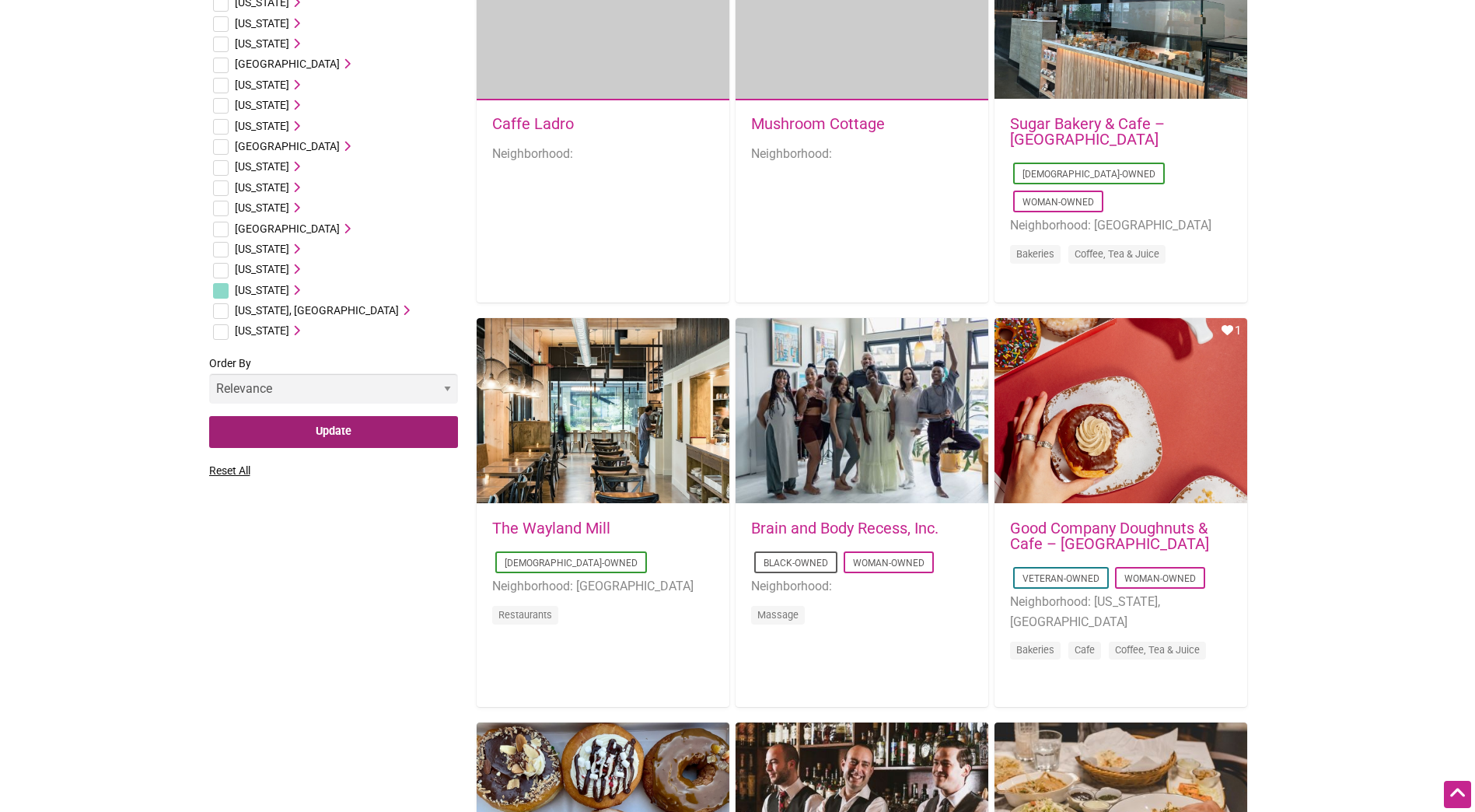
click at [366, 434] on input "Update" at bounding box center [333, 431] width 249 height 32
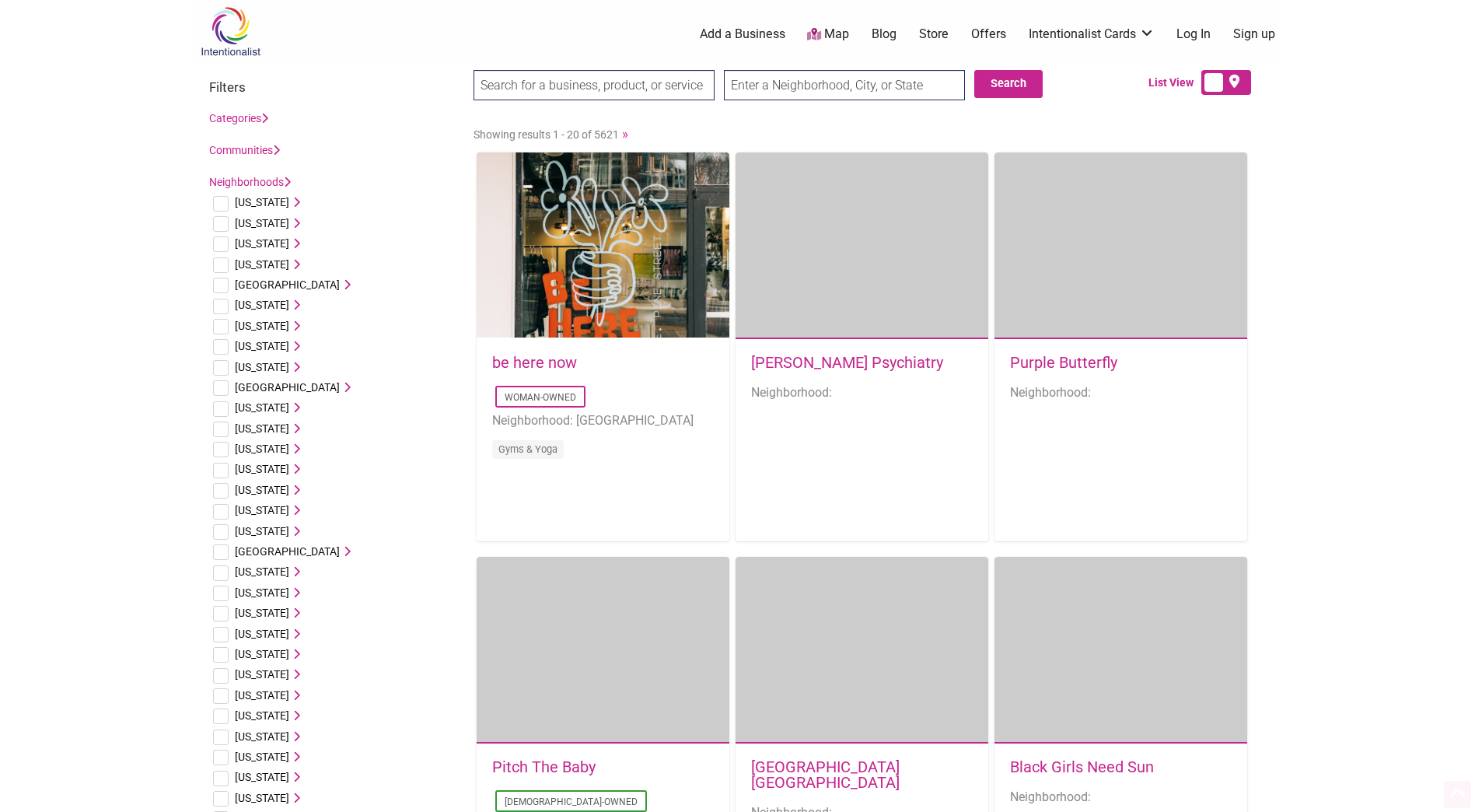
scroll to position [829, 0]
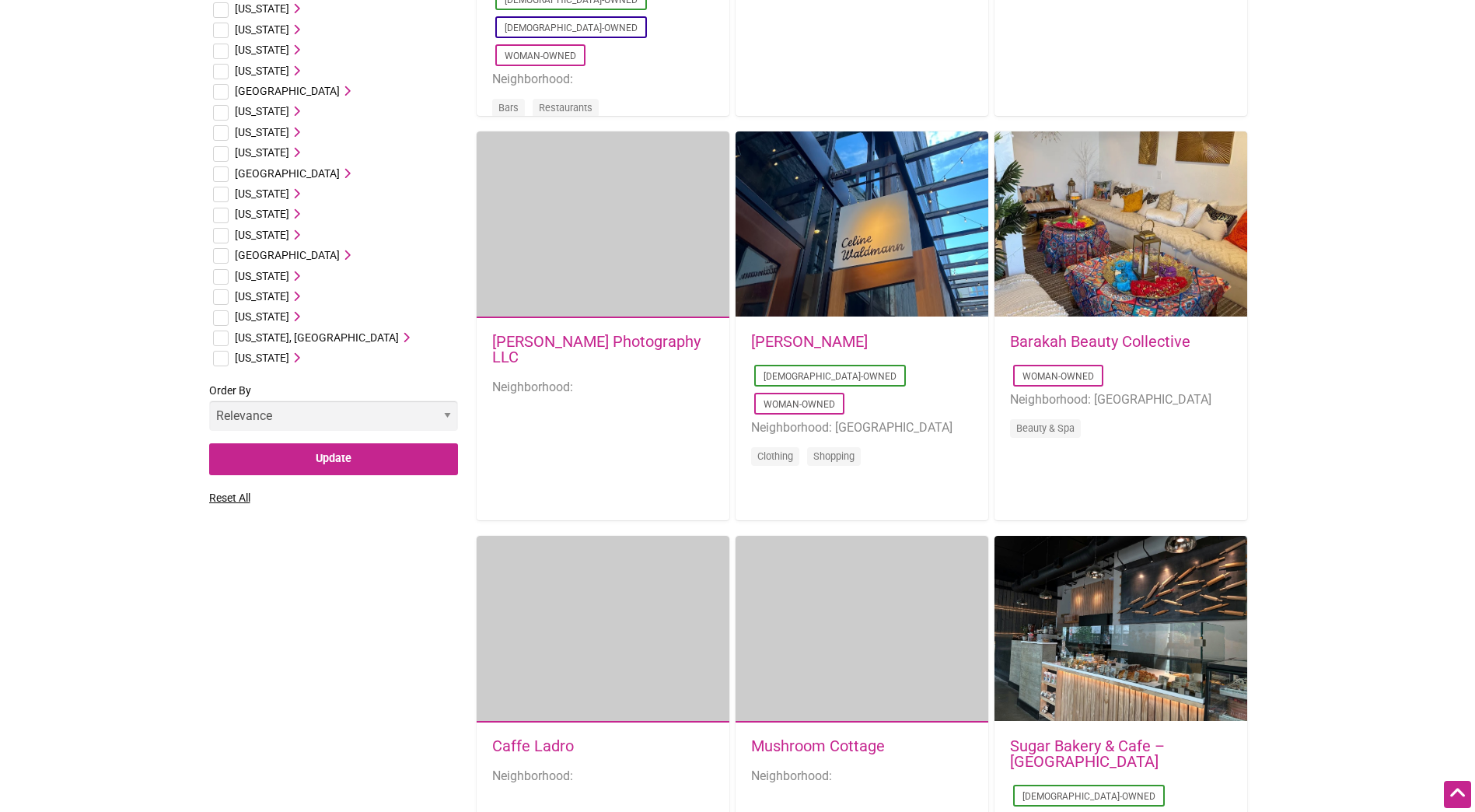
click at [222, 317] on input "checkbox" at bounding box center [221, 317] width 16 height 16
checkbox input "true"
click at [328, 456] on input "Update" at bounding box center [333, 459] width 249 height 32
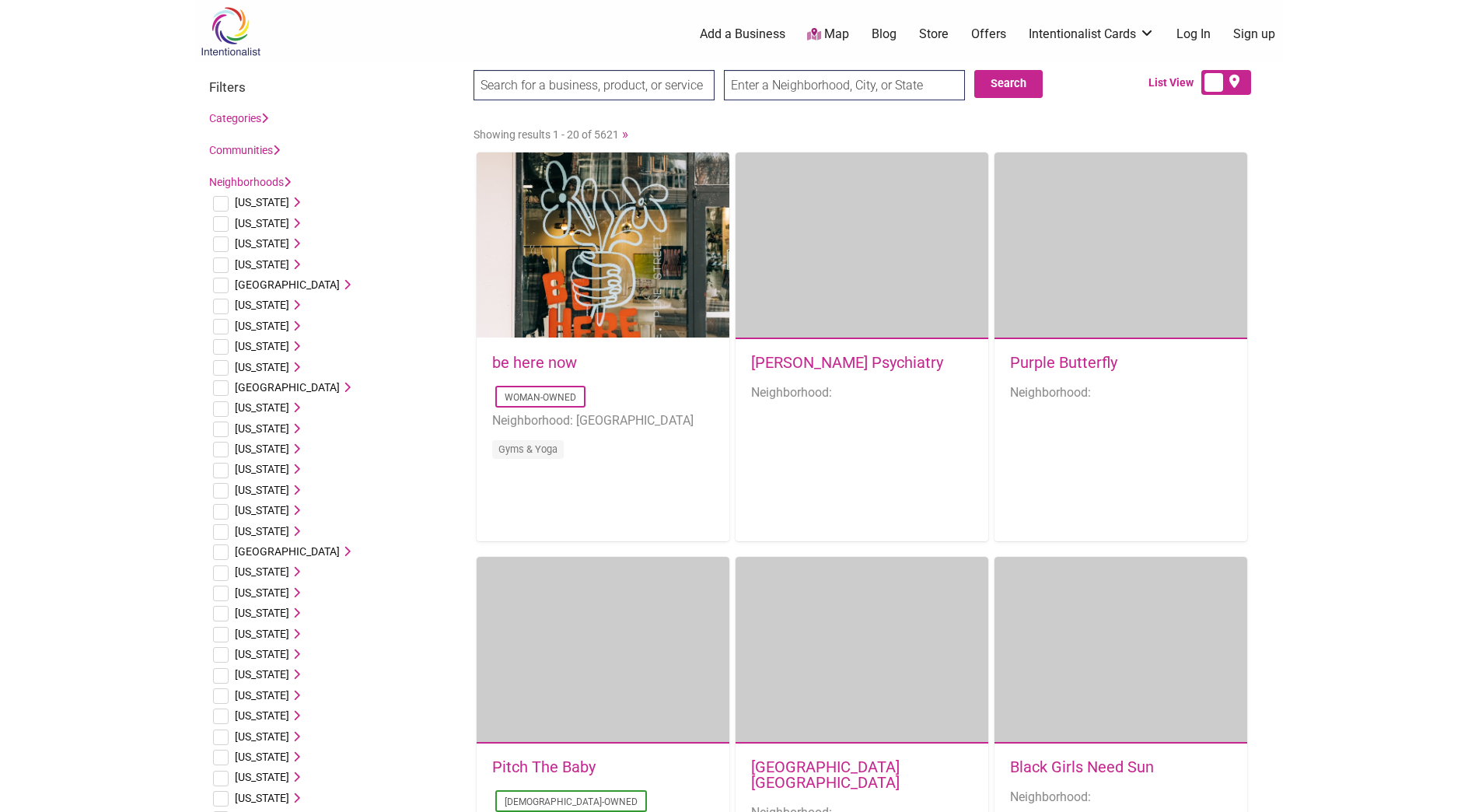
click at [285, 147] on div "Communities Disability-Owned Family-Owned LGBTQ-Owned Minority-Owned Asian-Owne…" at bounding box center [333, 150] width 249 height 19
click at [277, 147] on icon at bounding box center [277, 150] width 7 height 11
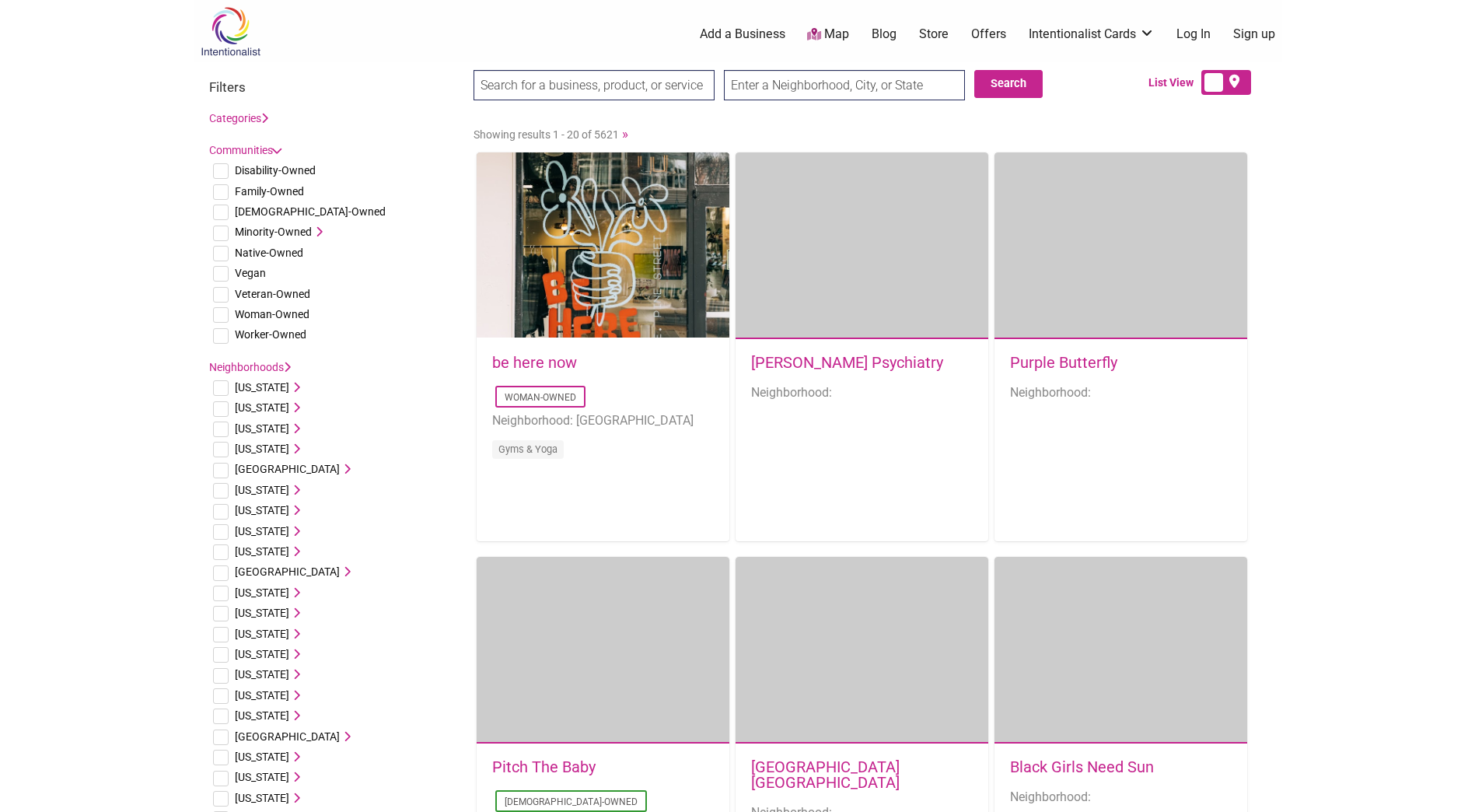
click at [282, 150] on icon at bounding box center [276, 150] width 11 height 7
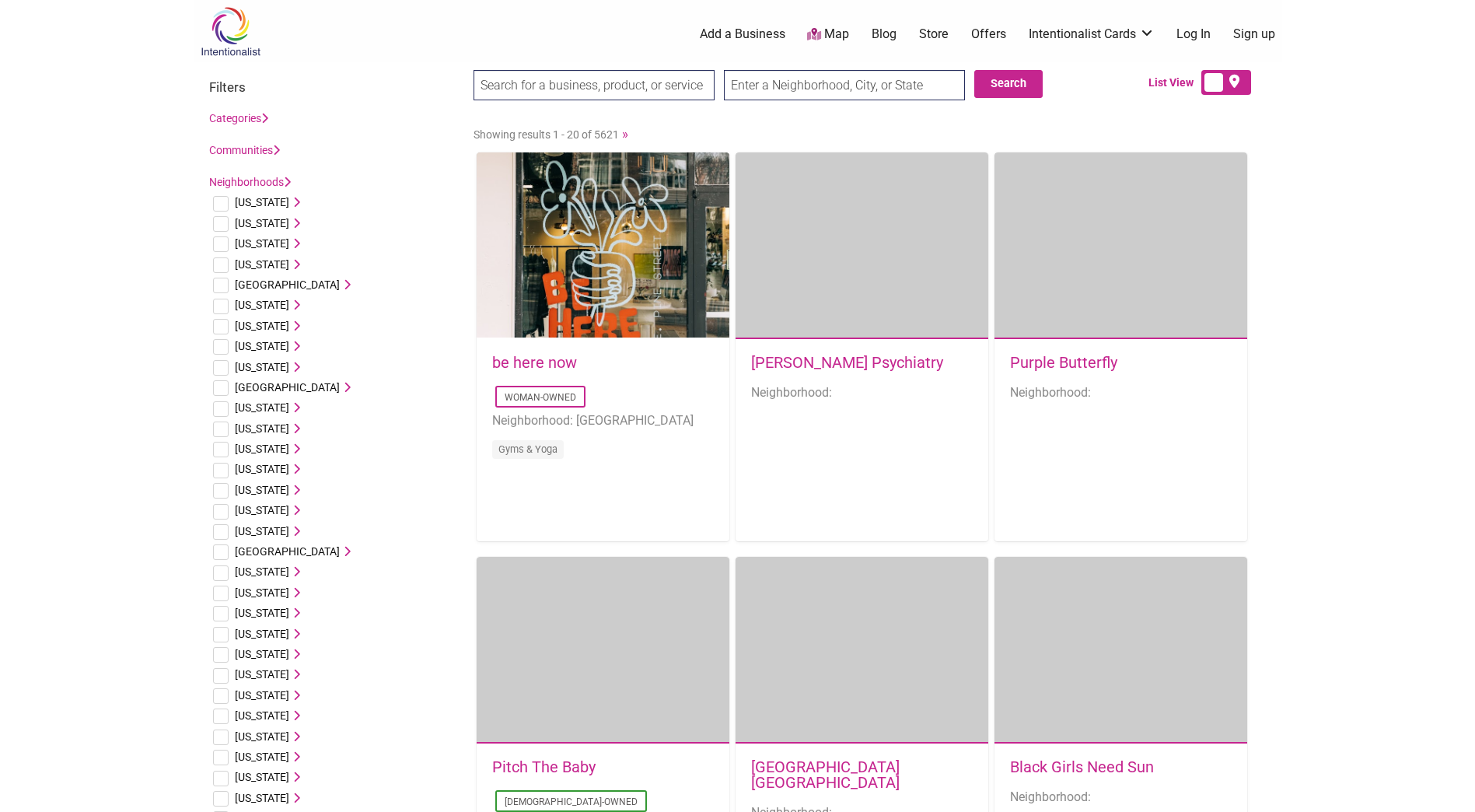
click at [267, 115] on icon at bounding box center [265, 117] width 7 height 11
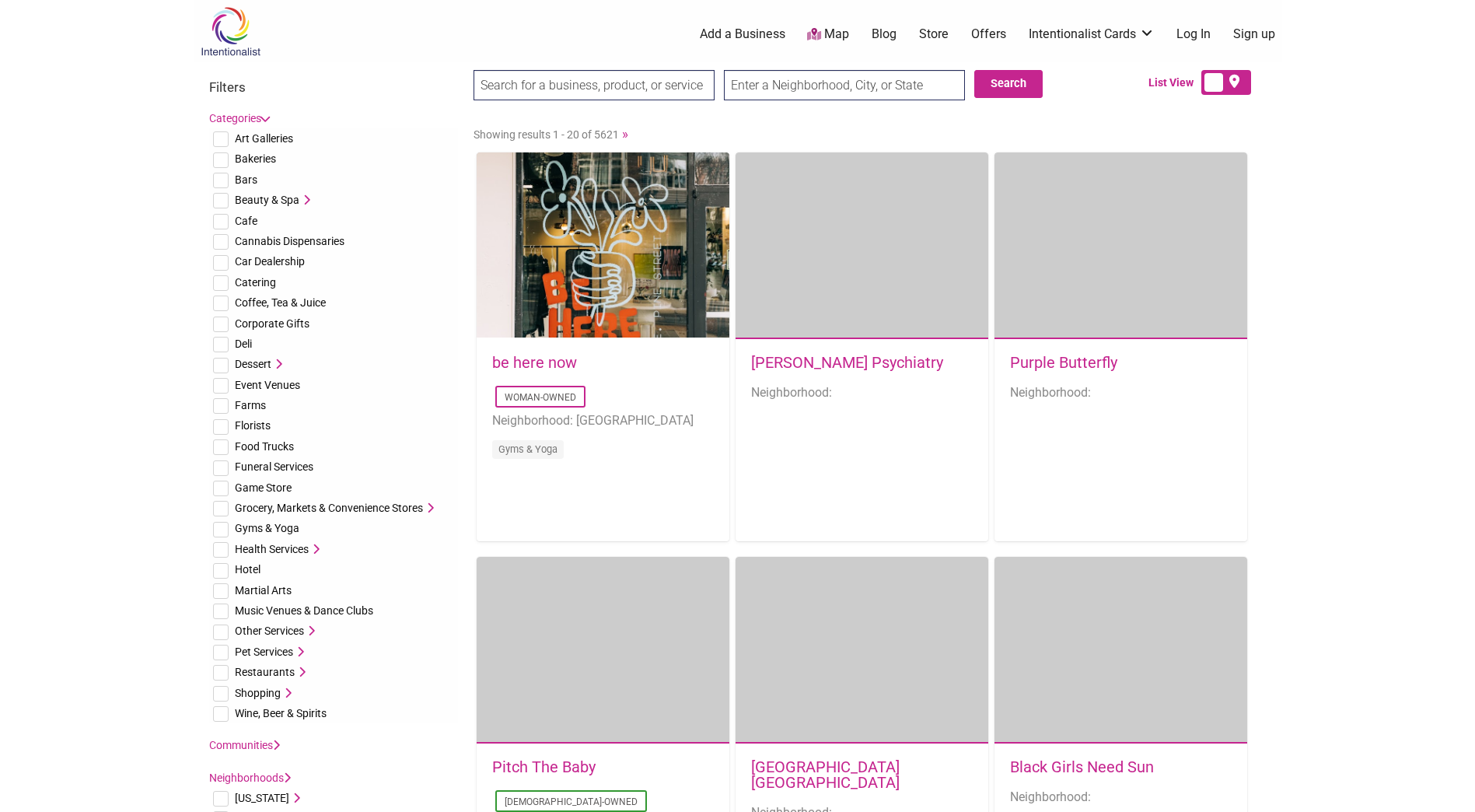
click at [267, 115] on icon at bounding box center [264, 117] width 11 height 7
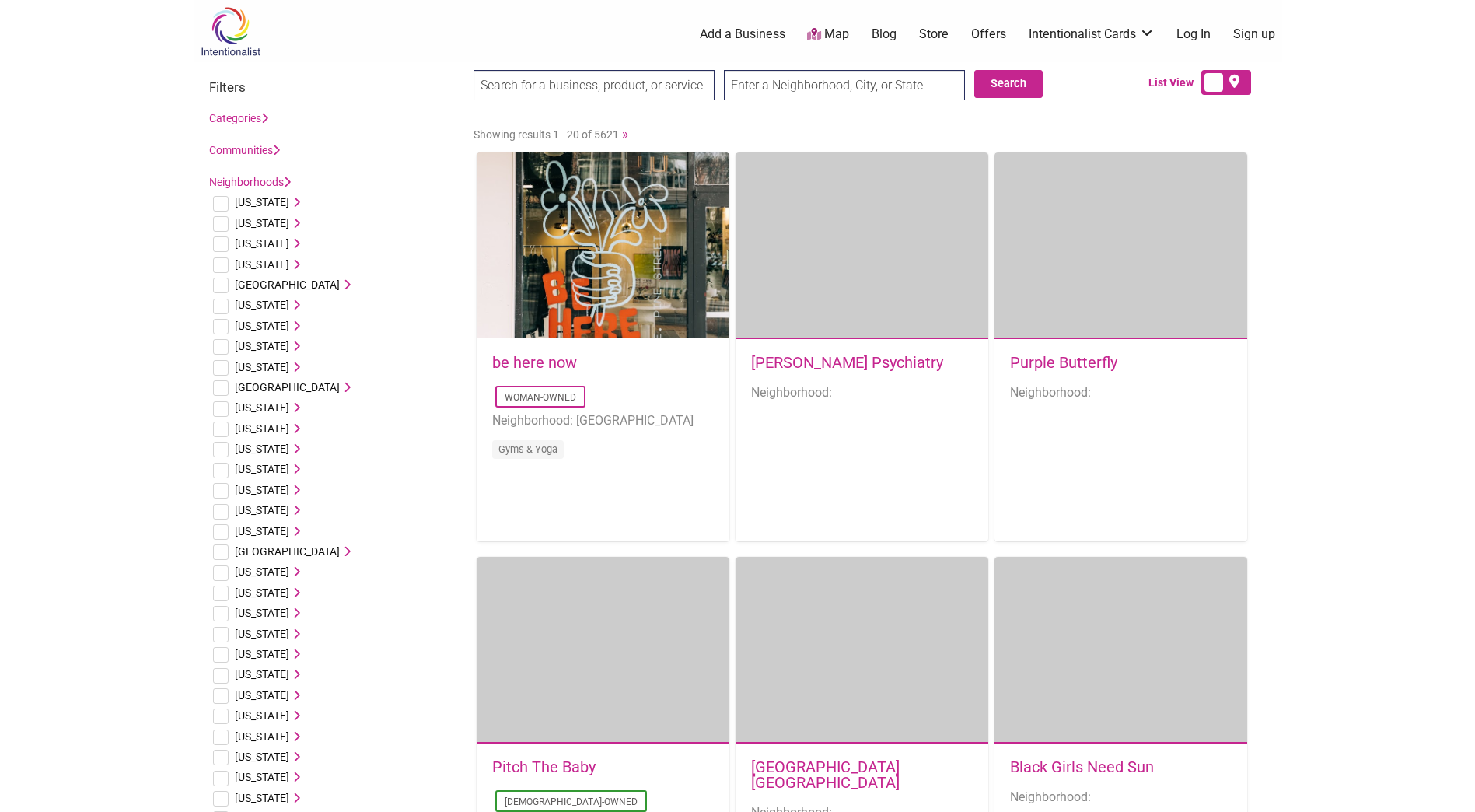
click at [277, 148] on icon at bounding box center [277, 150] width 7 height 11
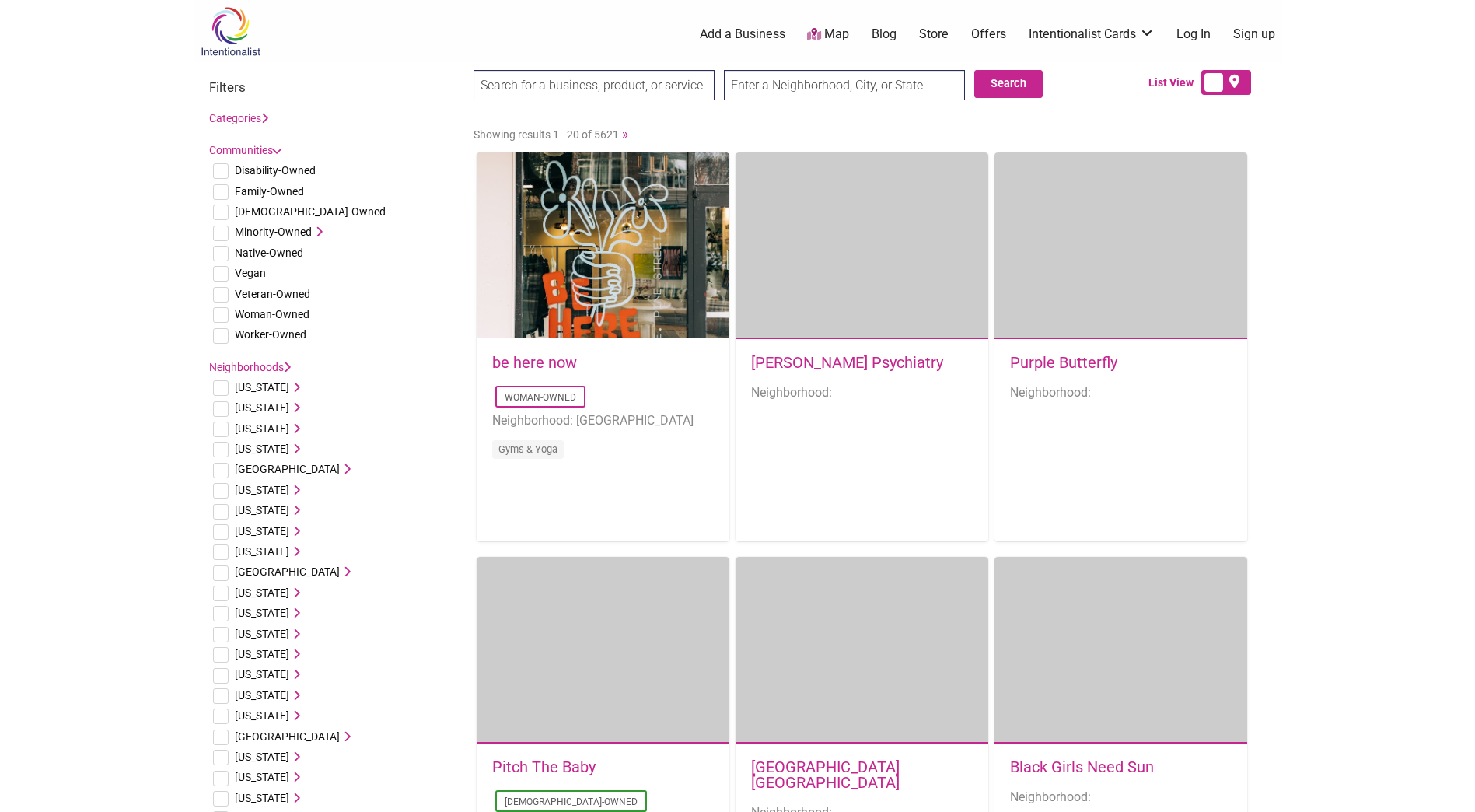
click at [321, 230] on icon at bounding box center [316, 232] width 11 height 11
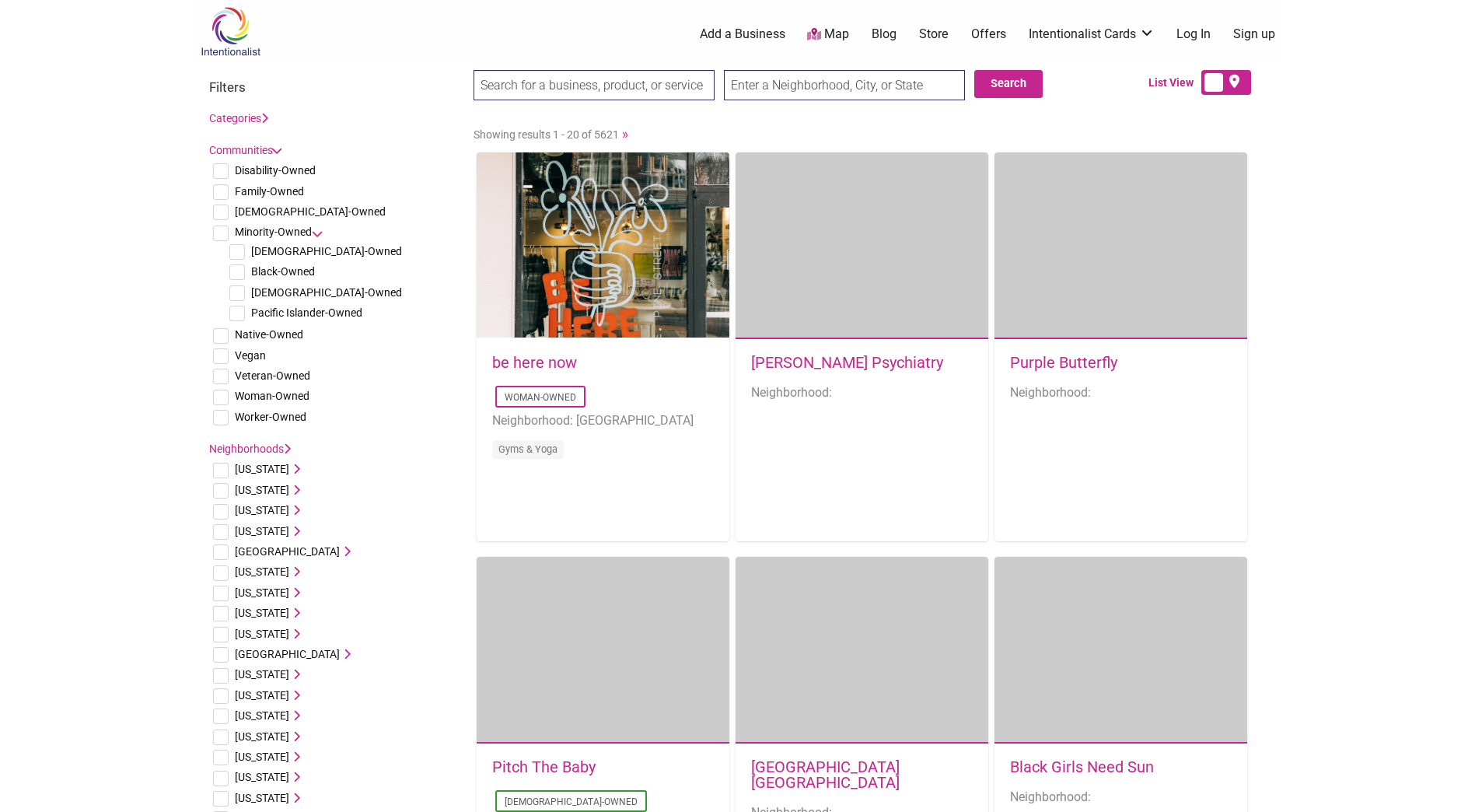
click at [240, 294] on input "checkbox" at bounding box center [237, 293] width 16 height 16
checkbox input "true"
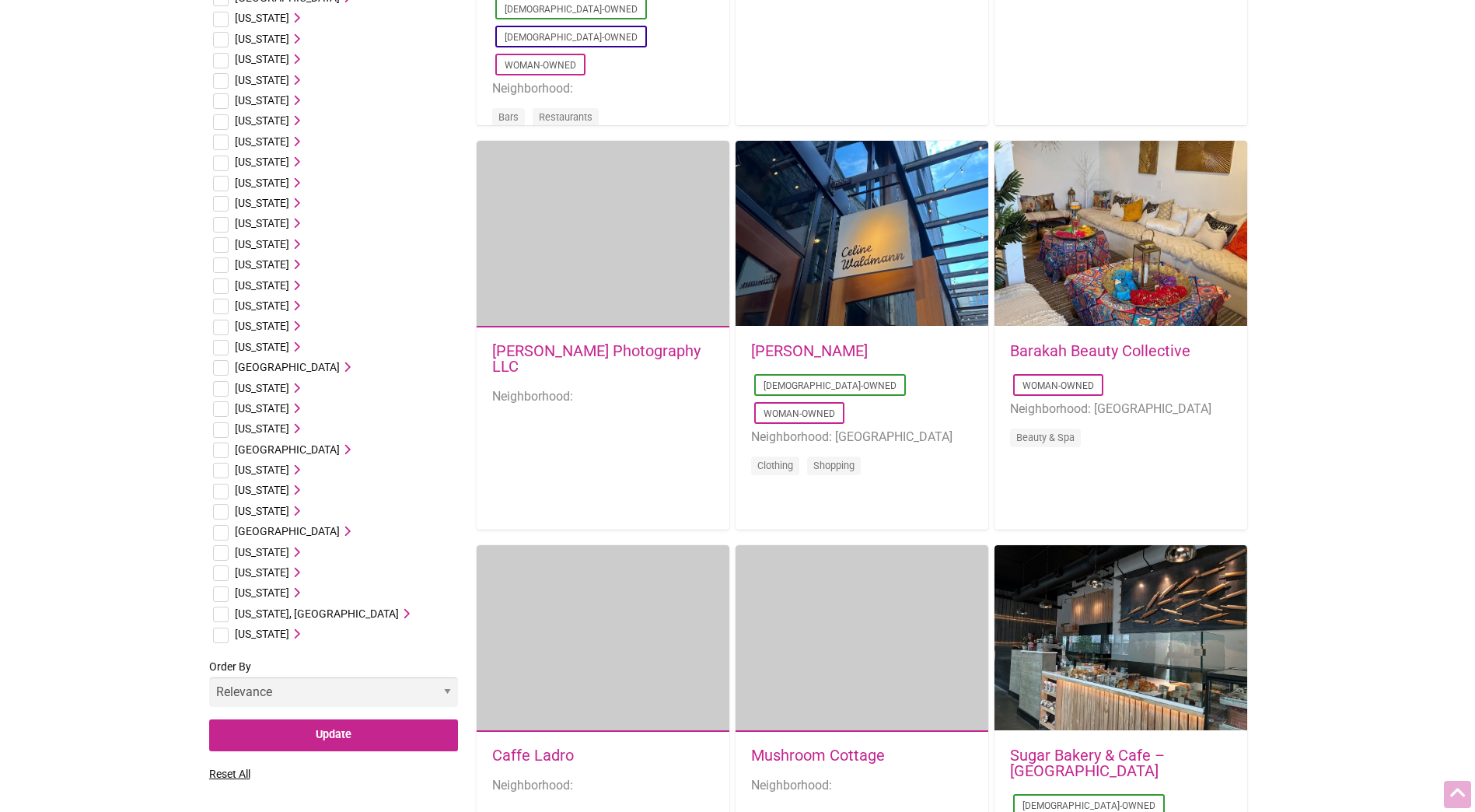
scroll to position [829, 0]
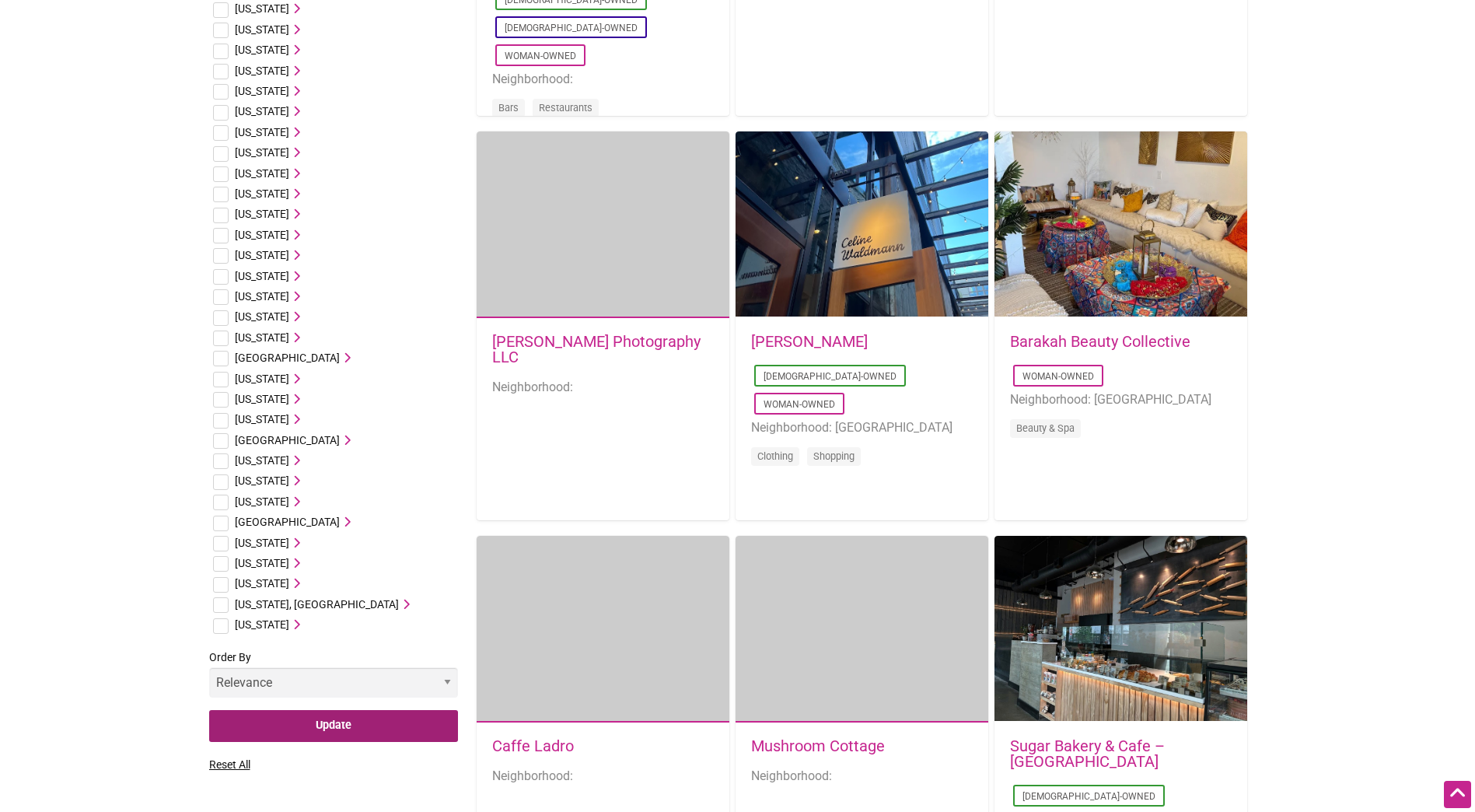
click at [361, 720] on input "Update" at bounding box center [333, 725] width 249 height 32
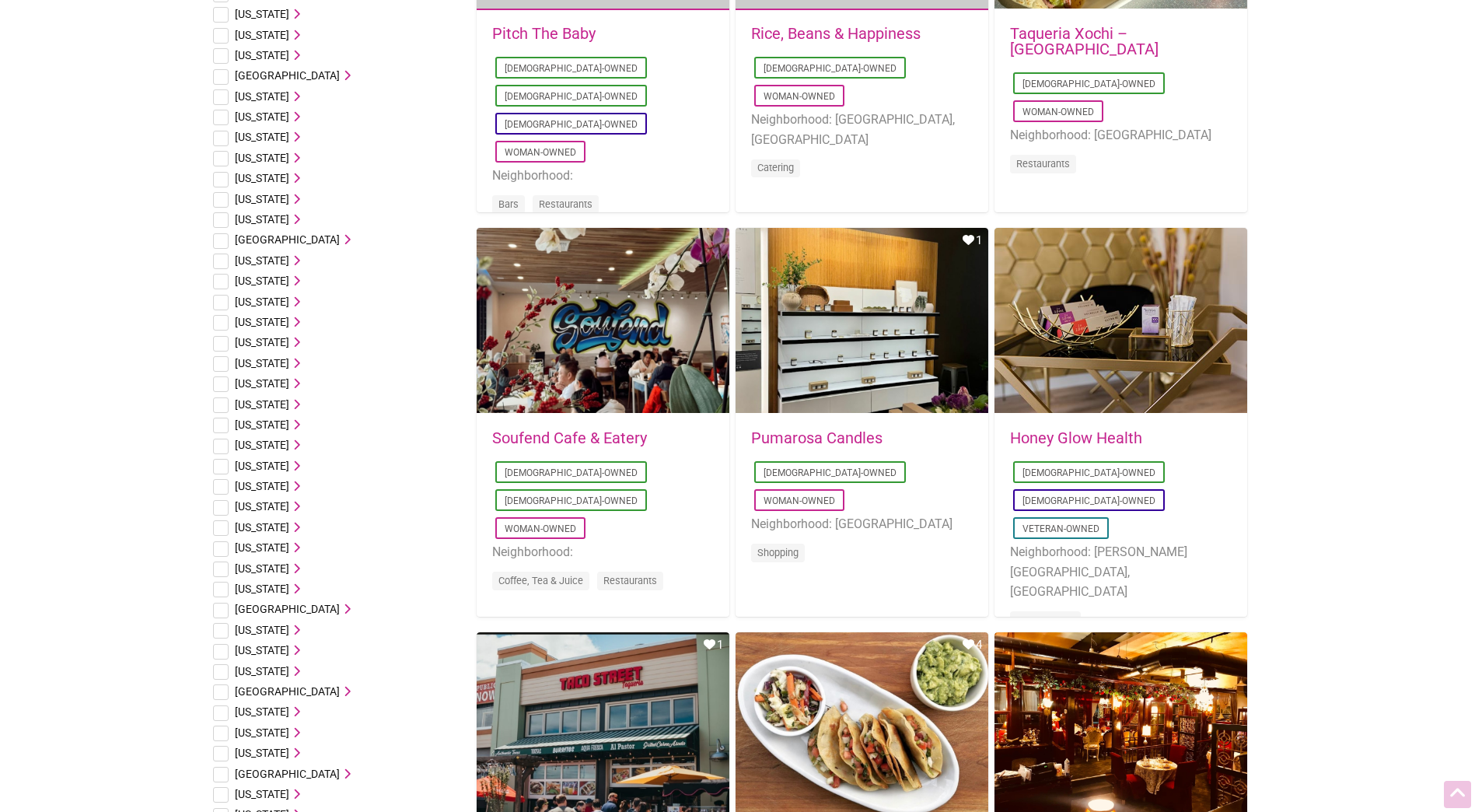
scroll to position [415, 0]
